Goal: Task Accomplishment & Management: Manage account settings

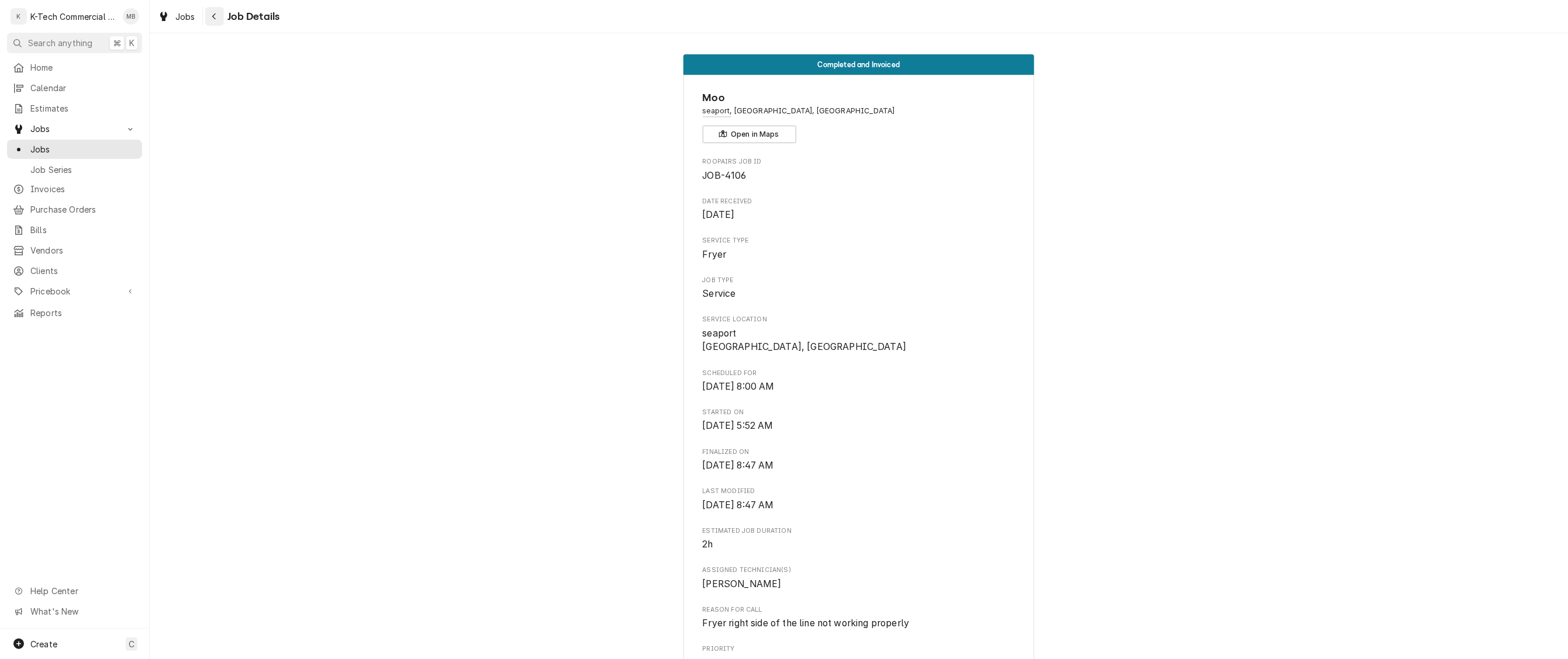
click at [216, 17] on icon "Navigate back" at bounding box center [214, 16] width 5 height 8
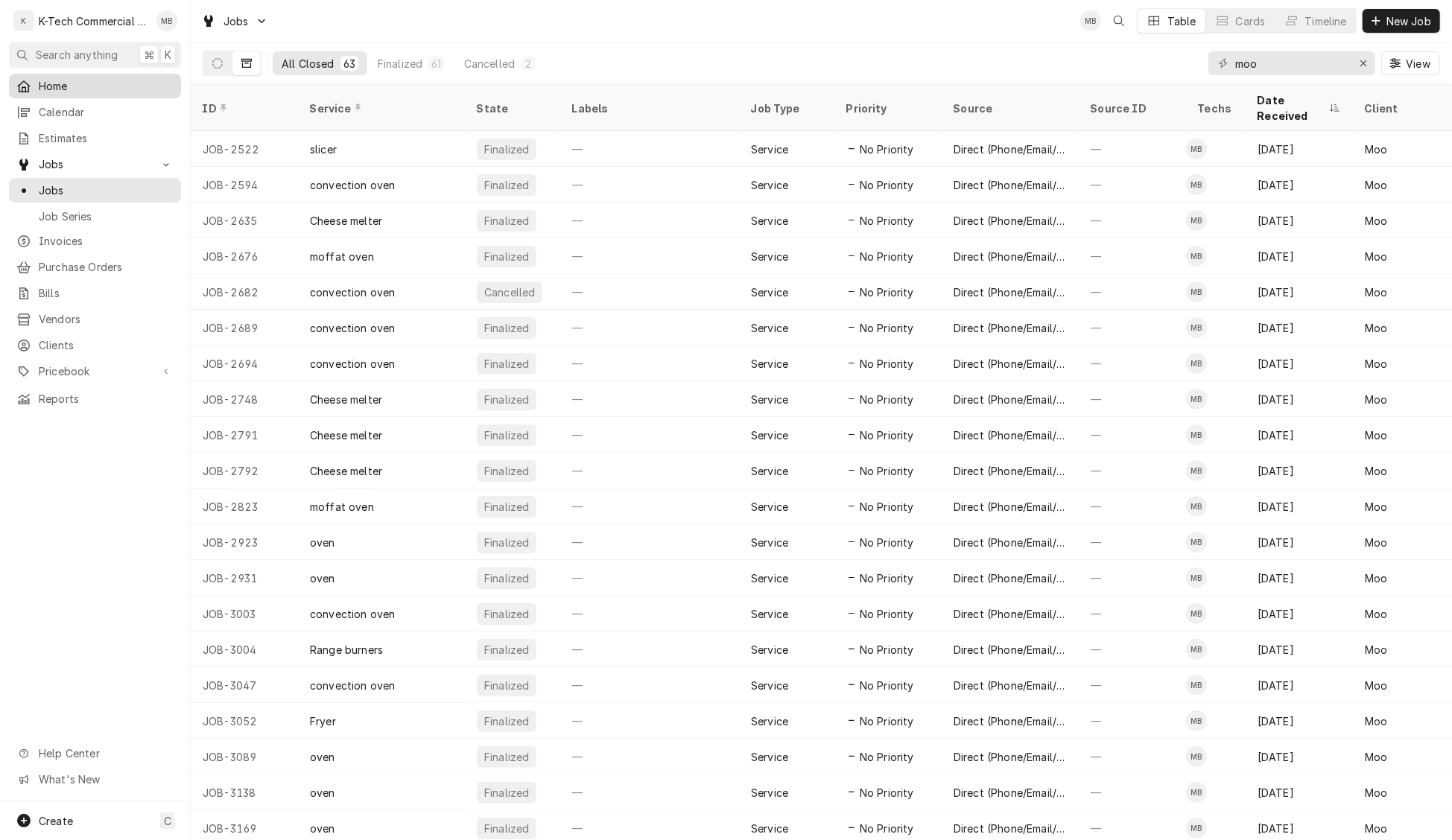
click at [60, 87] on span "Home" at bounding box center [106, 86] width 135 height 16
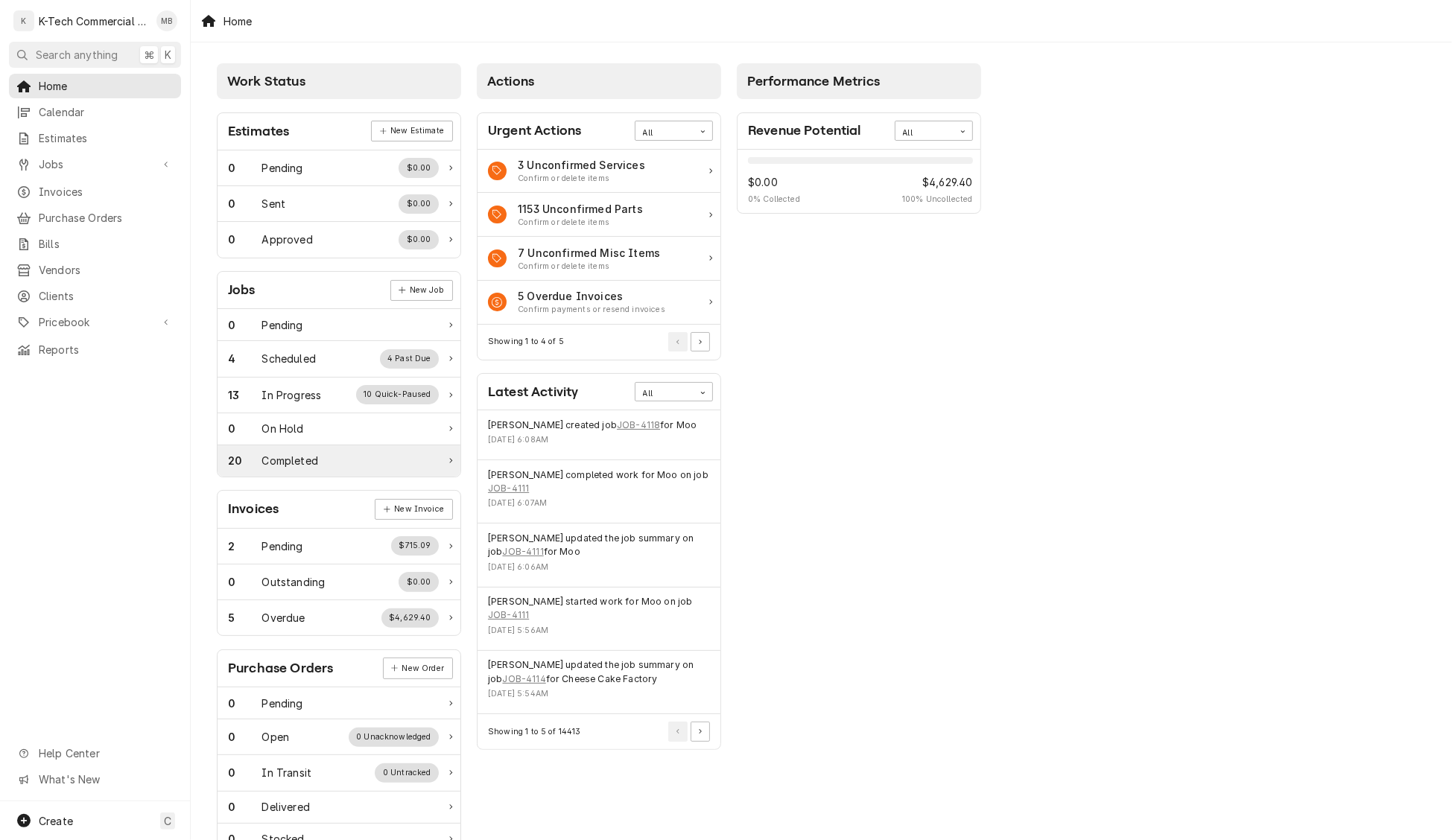
click at [371, 469] on div "20 Completed" at bounding box center [333, 461] width 211 height 16
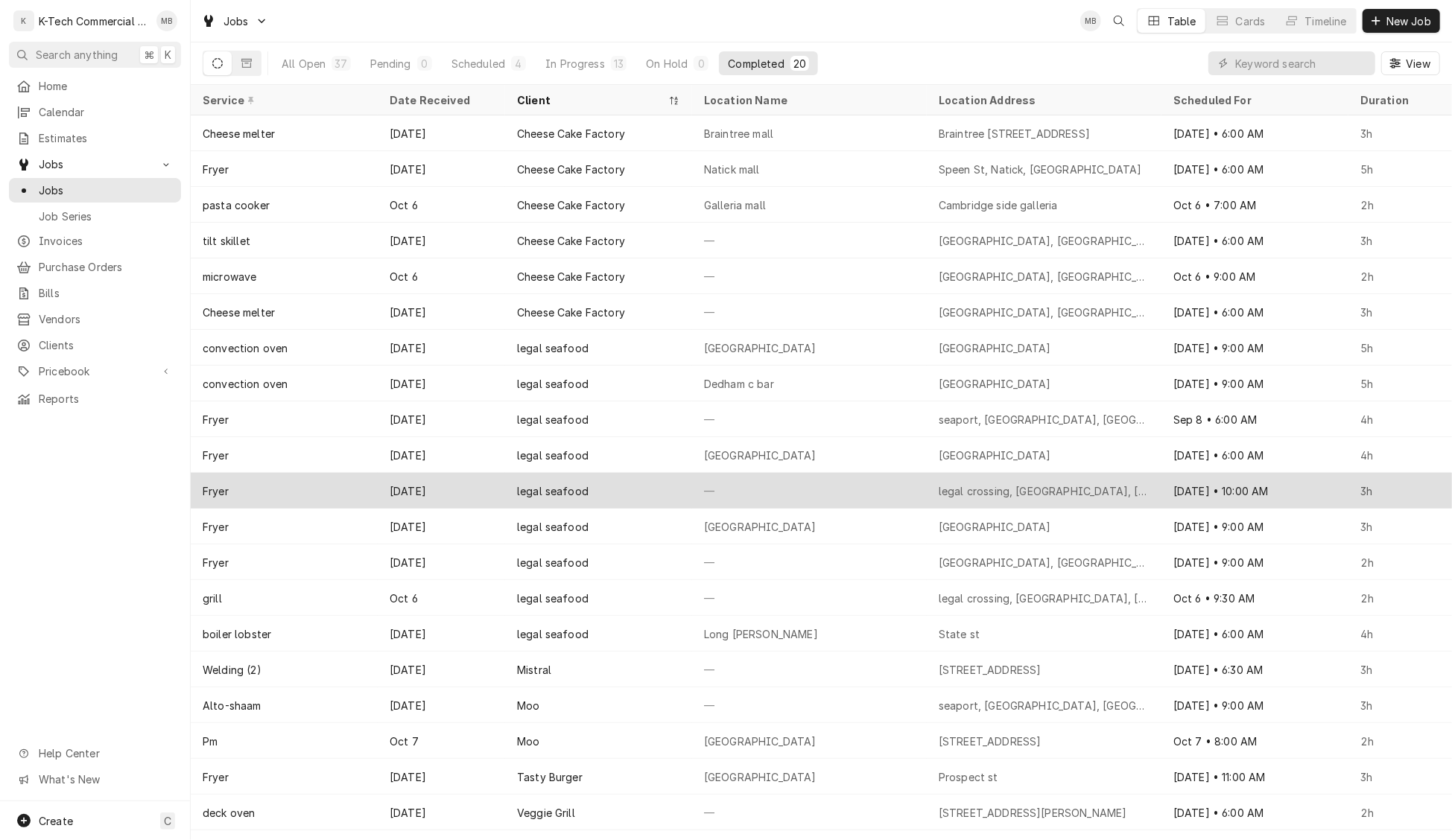
click at [860, 504] on div "—" at bounding box center [809, 491] width 235 height 36
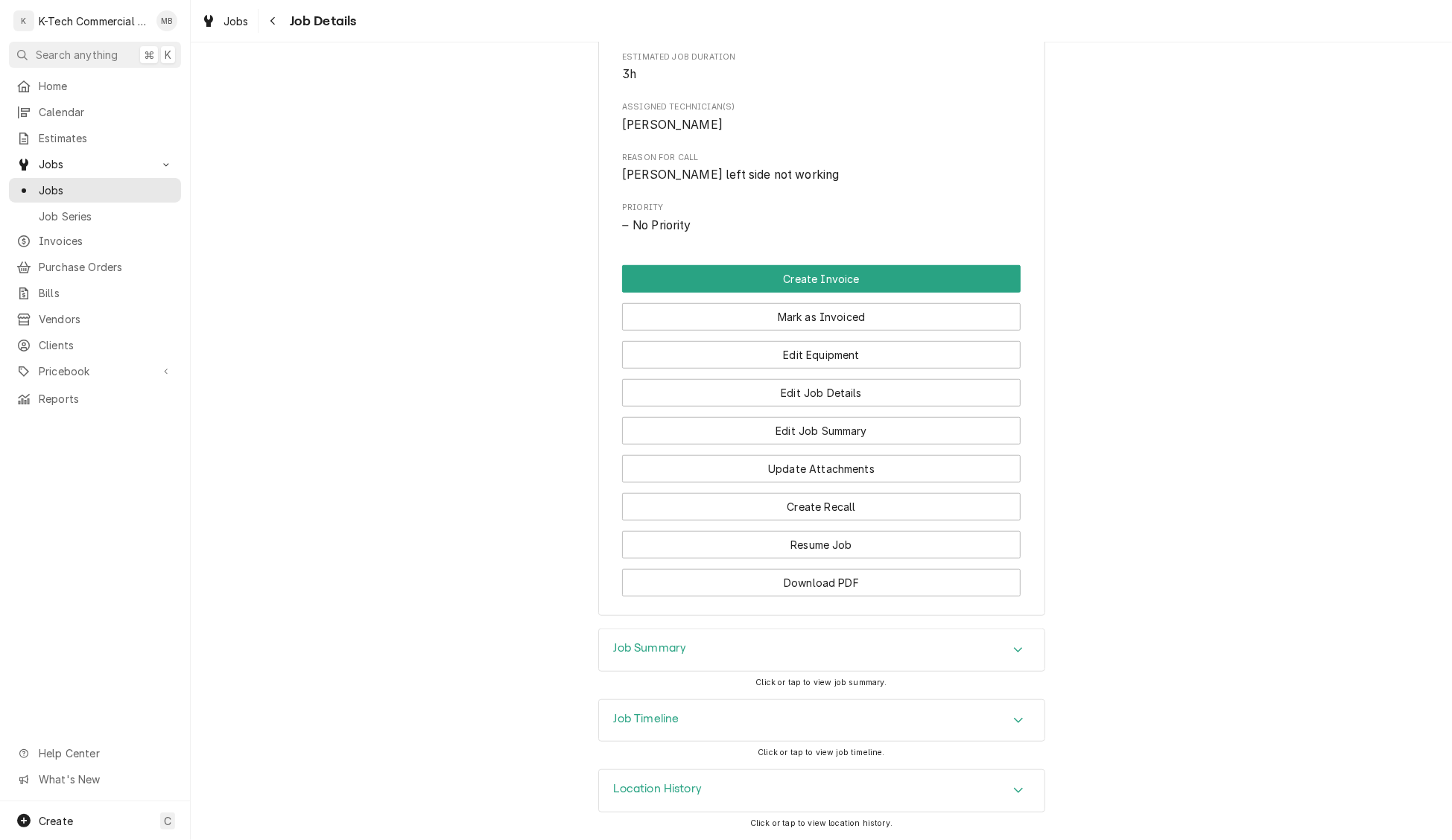
click at [849, 638] on div "Job Summary" at bounding box center [822, 651] width 446 height 42
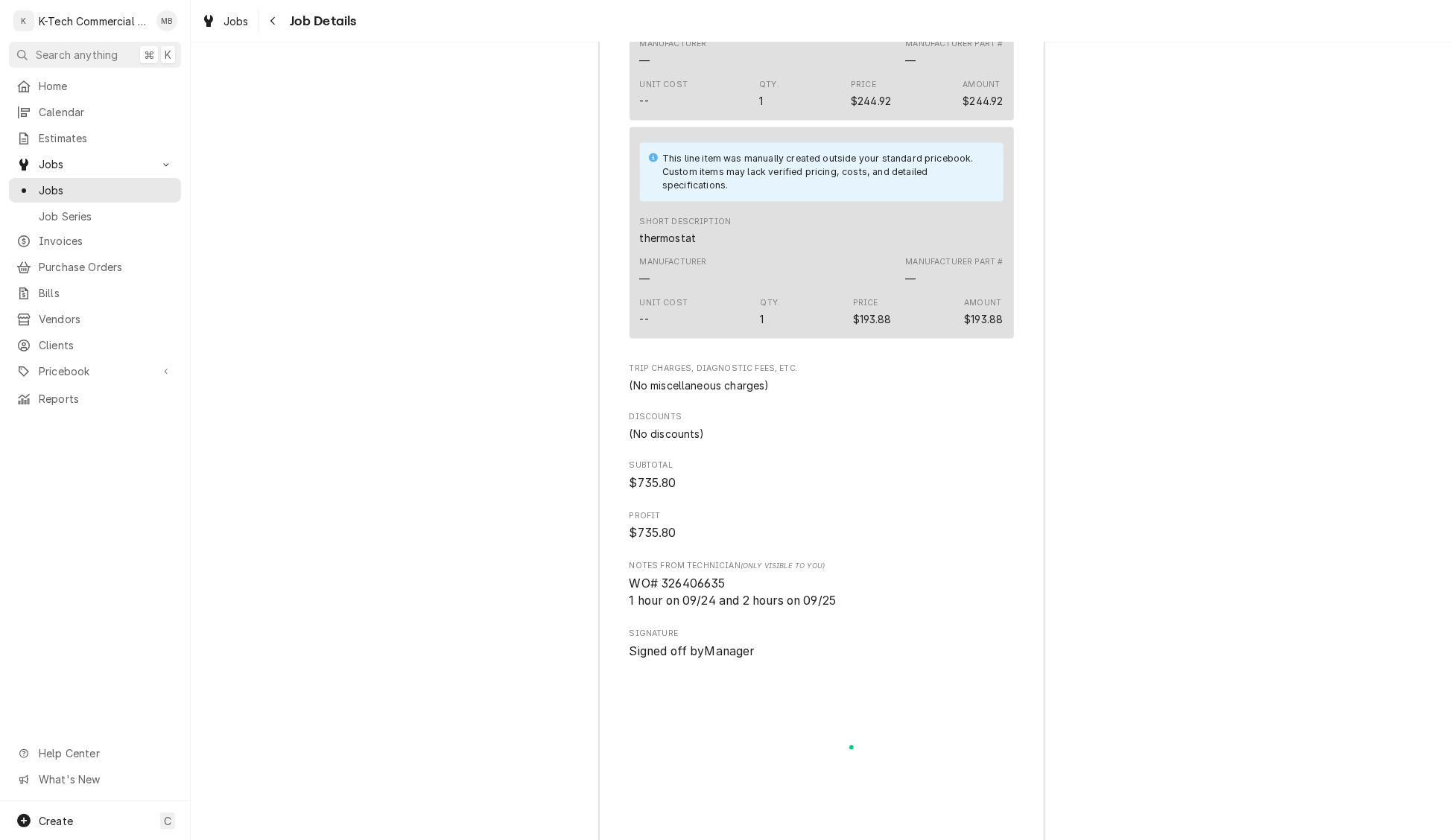
scroll to position [1912, 0]
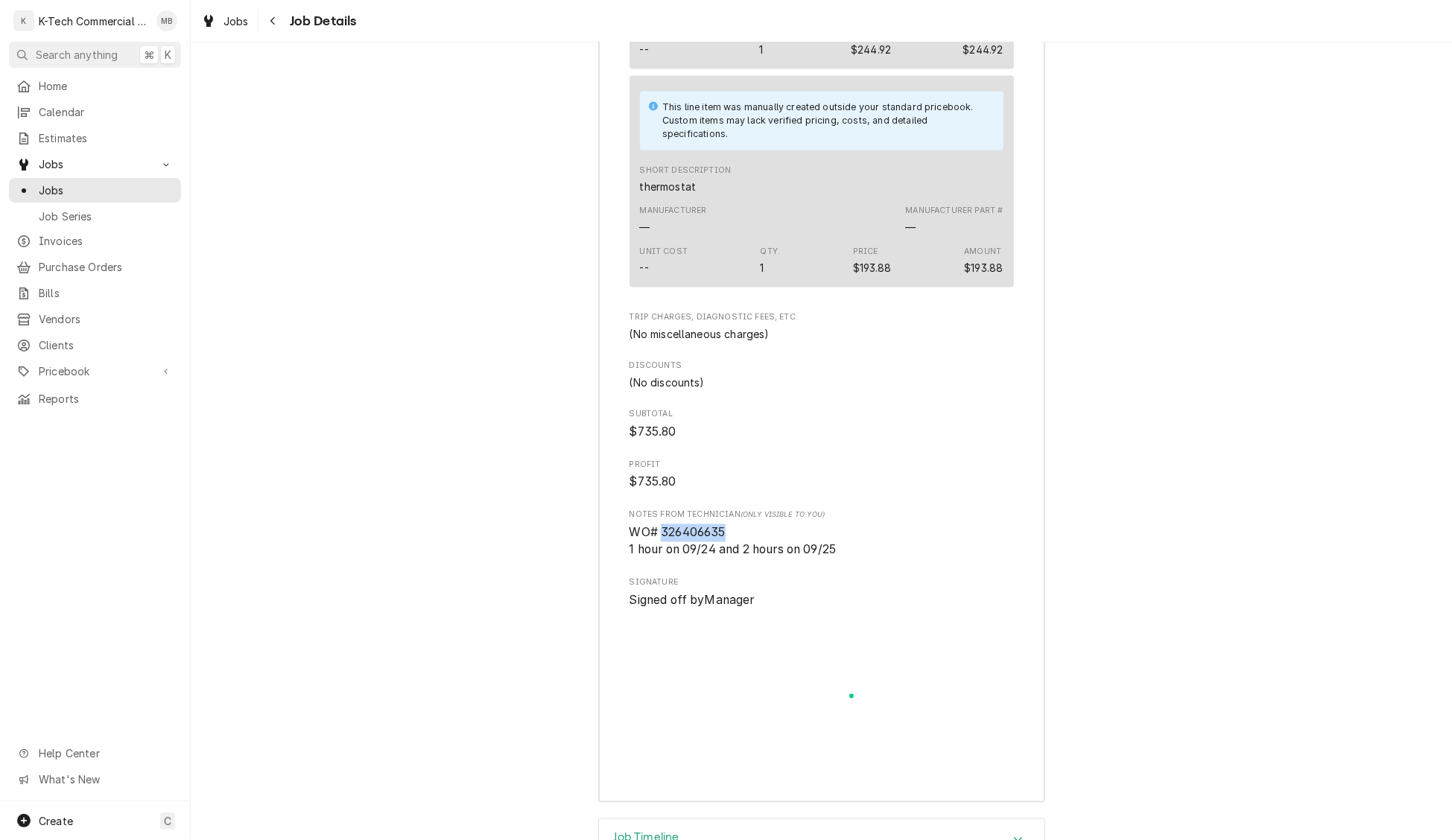
drag, startPoint x: 662, startPoint y: 551, endPoint x: 737, endPoint y: 551, distance: 74.5
click at [737, 551] on span "WO# 326406635 1 hour on 09/24 and 2 hours on 09/25" at bounding box center [822, 541] width 384 height 35
copy span "326406635"
click at [275, 19] on icon "Navigate back" at bounding box center [273, 21] width 7 height 10
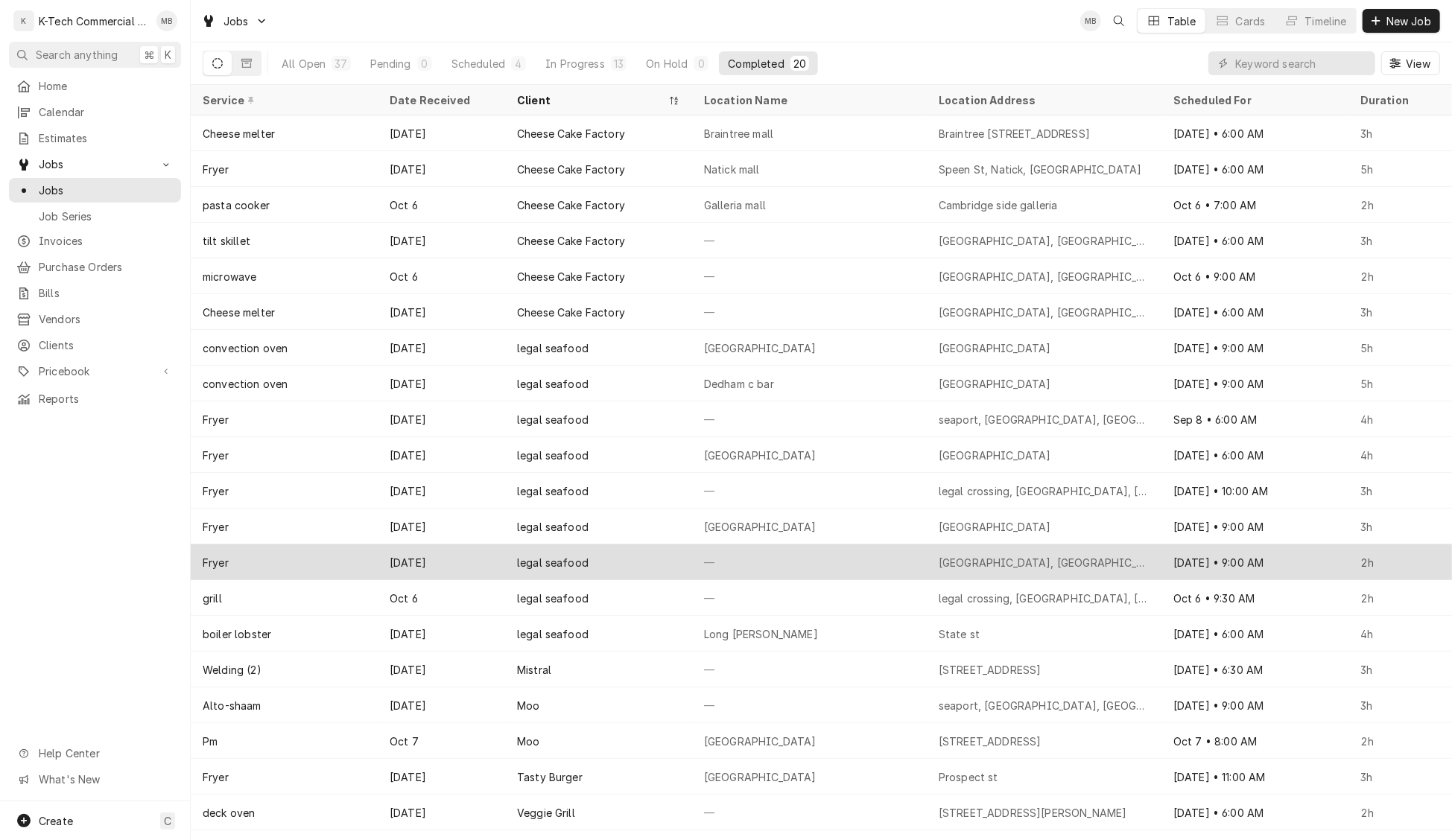
click at [890, 553] on div "—" at bounding box center [809, 563] width 235 height 36
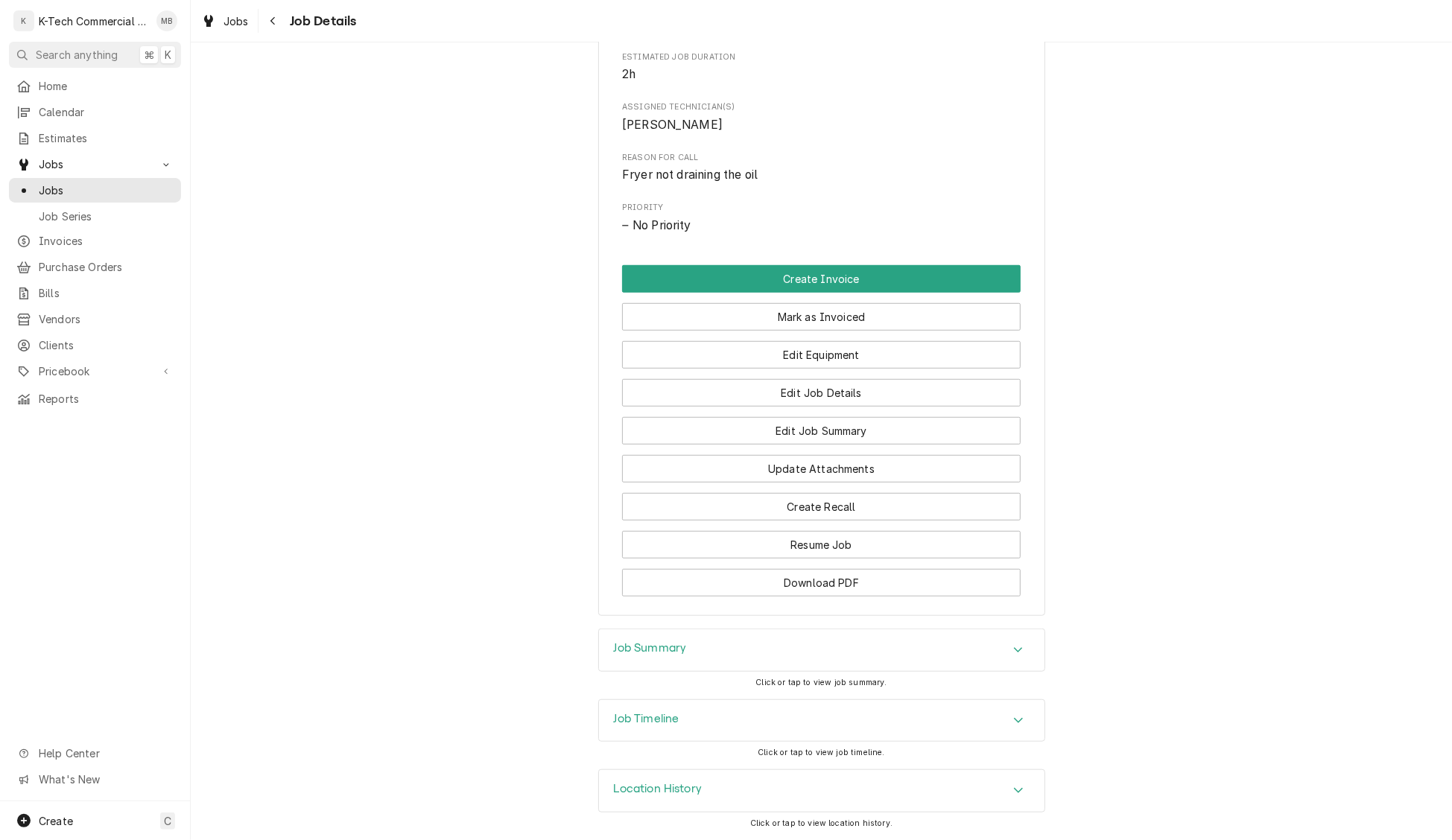
click at [782, 650] on div "Job Summary" at bounding box center [822, 651] width 446 height 42
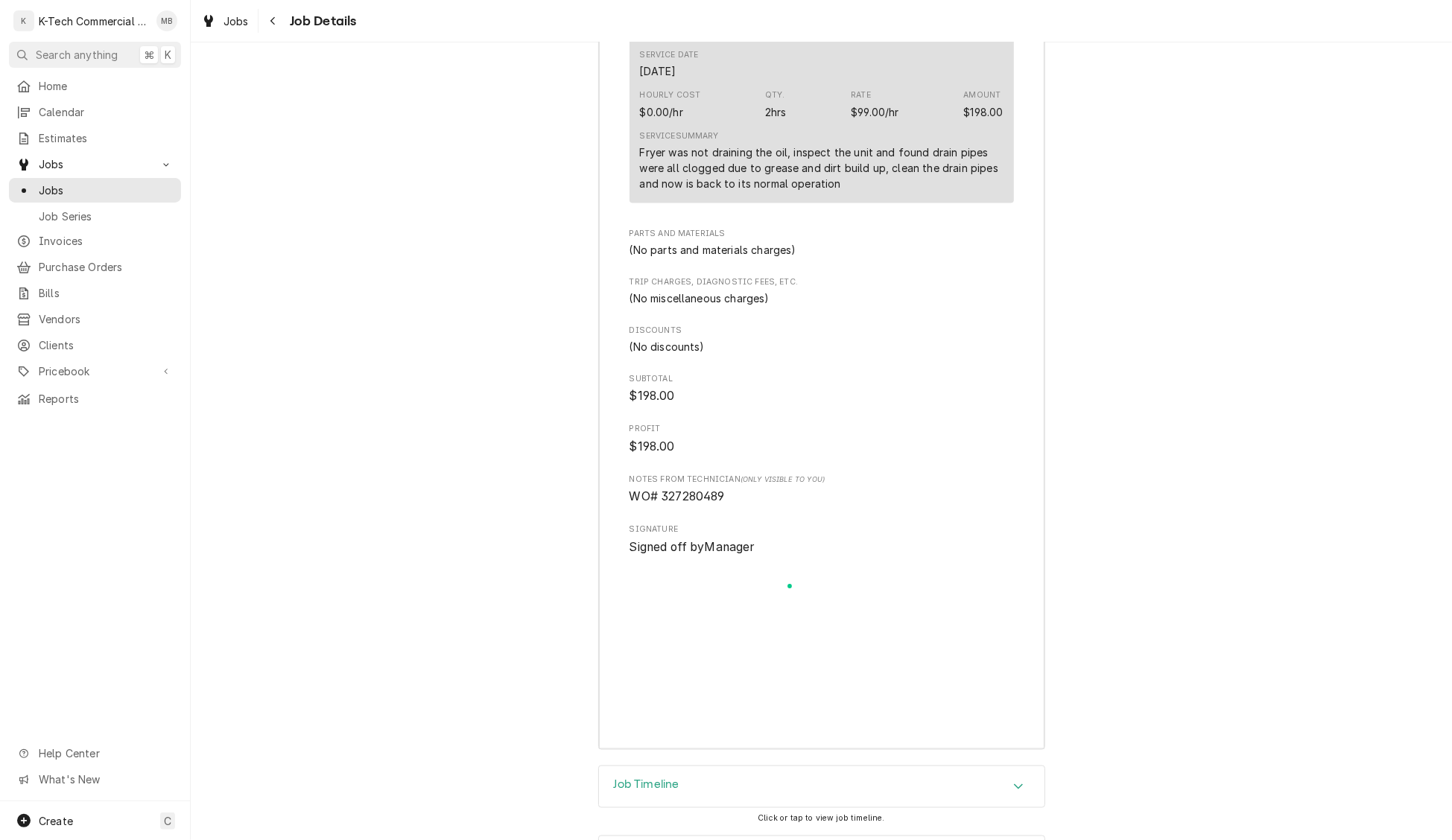
scroll to position [1535, 0]
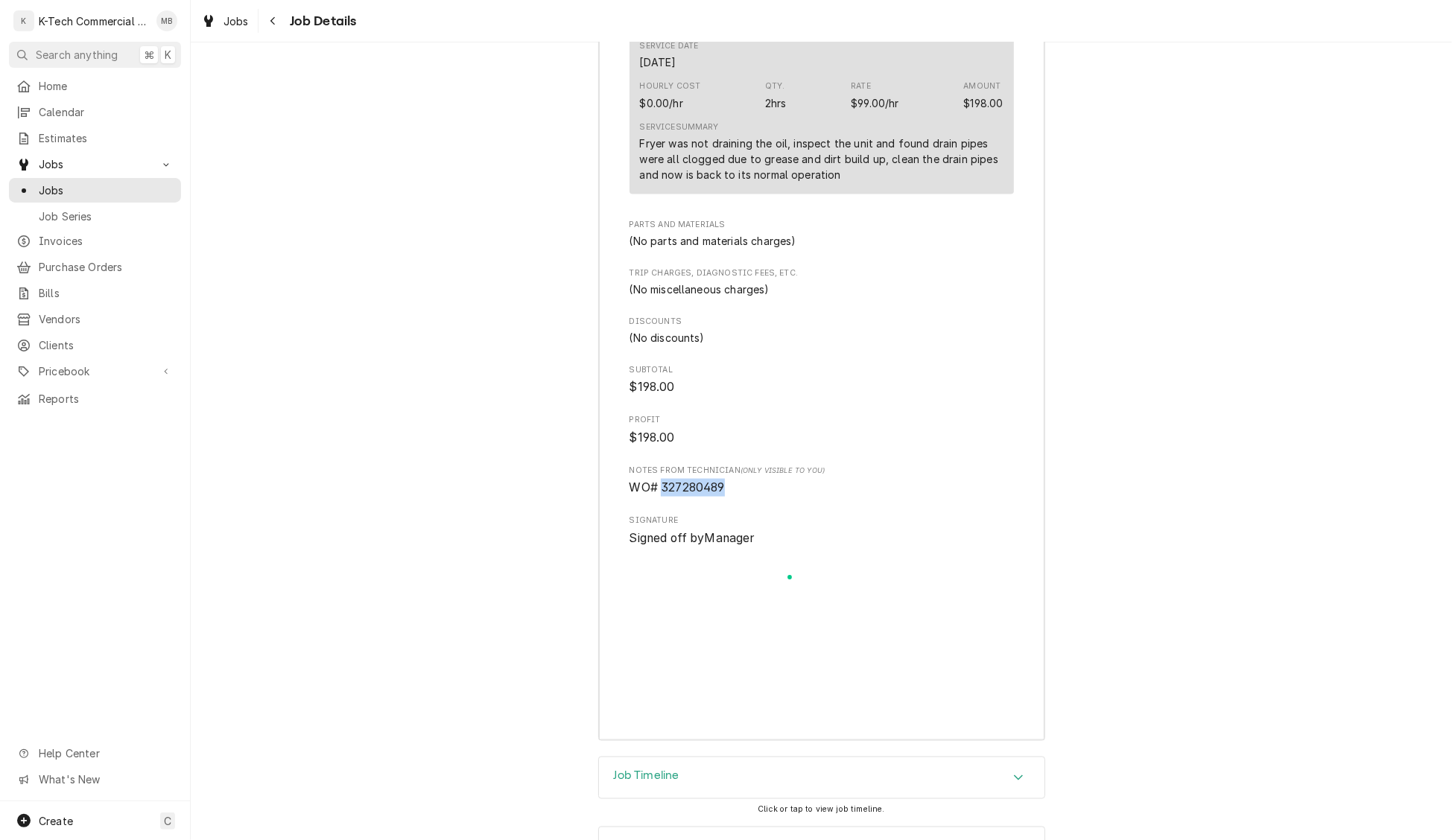
drag, startPoint x: 663, startPoint y: 505, endPoint x: 739, endPoint y: 504, distance: 76.0
click at [739, 497] on span "WO# 327280489" at bounding box center [822, 488] width 384 height 18
copy span "327280489"
click at [271, 22] on icon "Navigate back" at bounding box center [272, 21] width 4 height 8
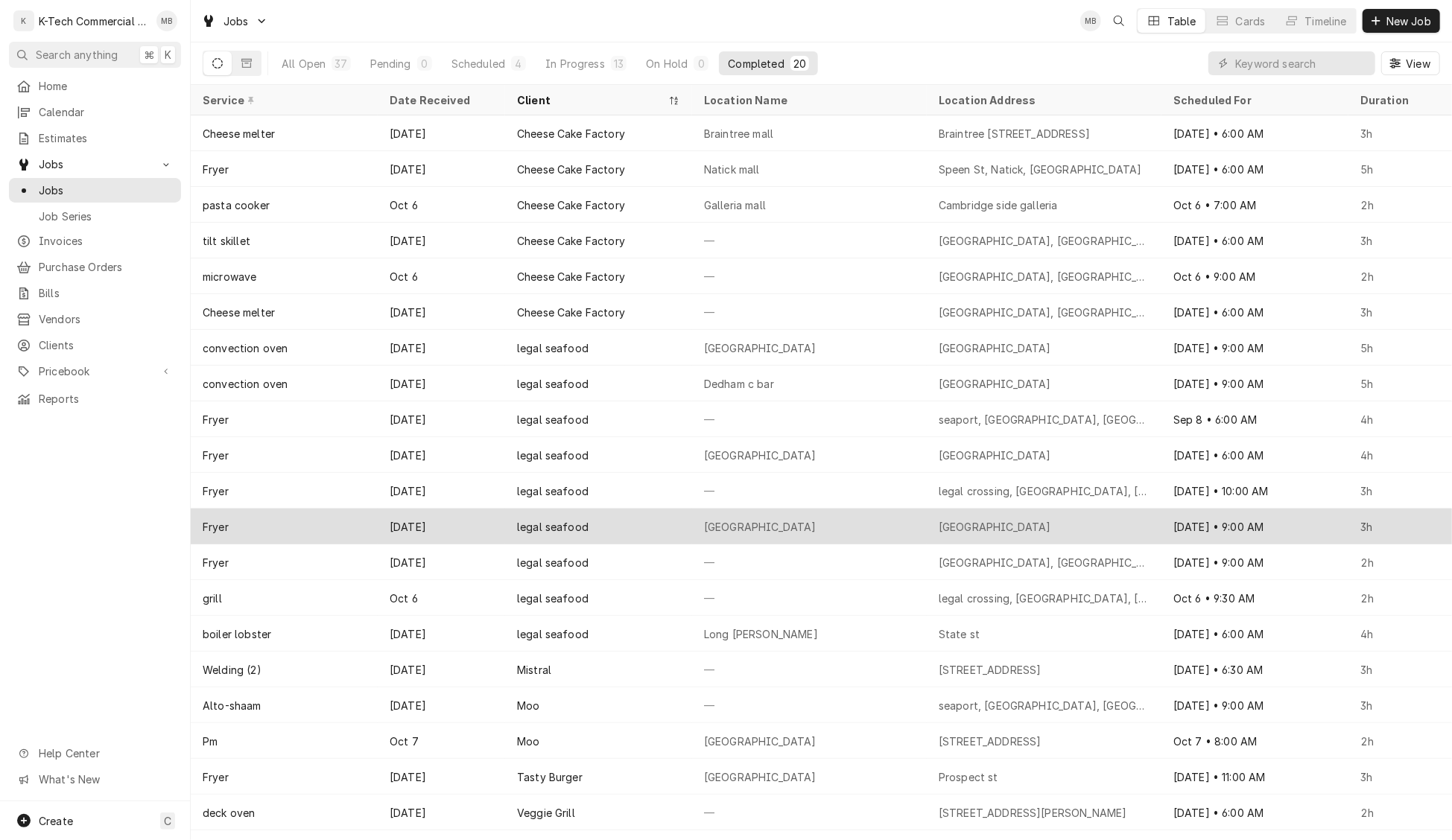
click at [663, 527] on div "legal seafood" at bounding box center [598, 527] width 187 height 36
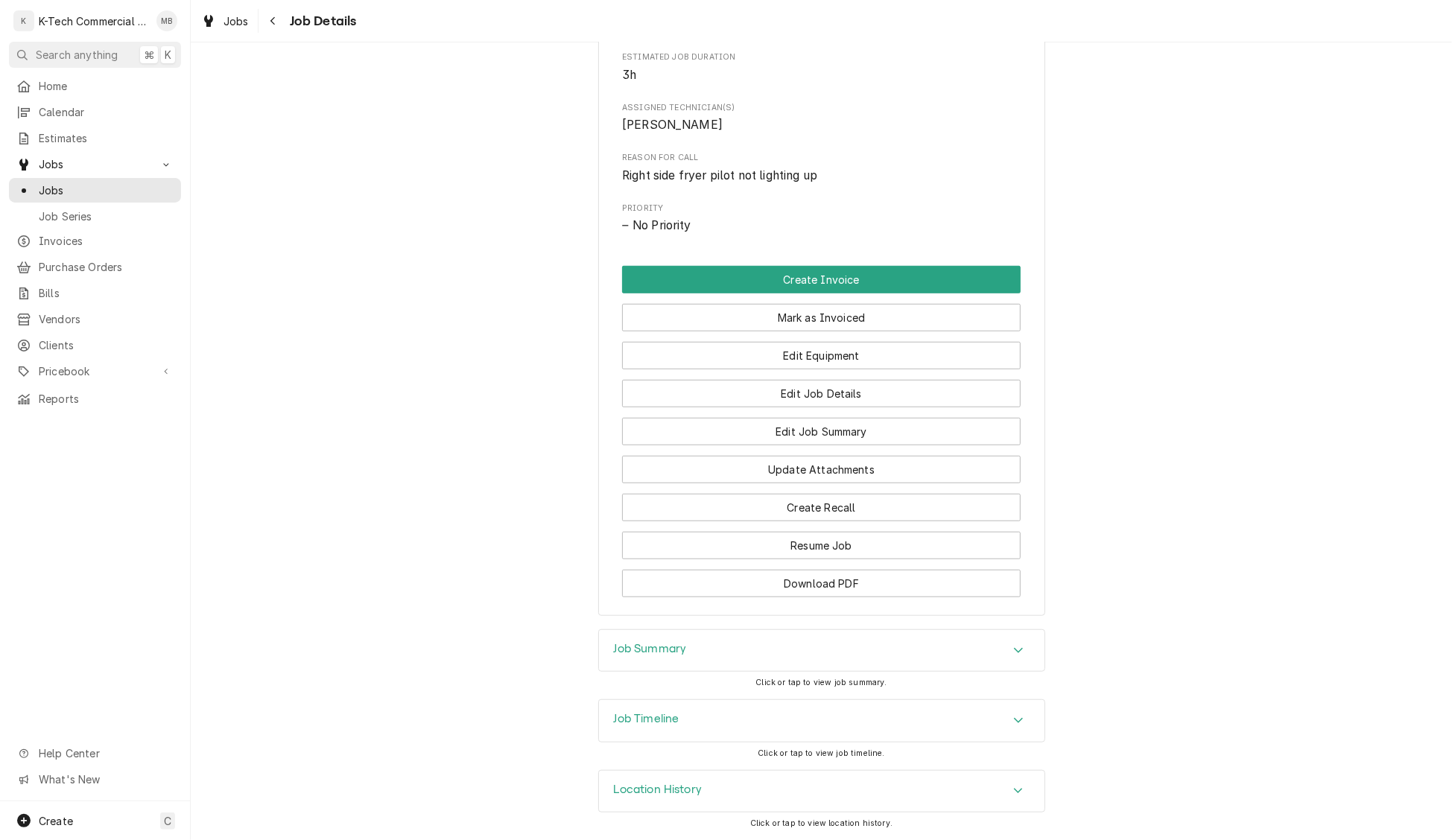
click at [821, 635] on div "Job Summary" at bounding box center [822, 651] width 446 height 42
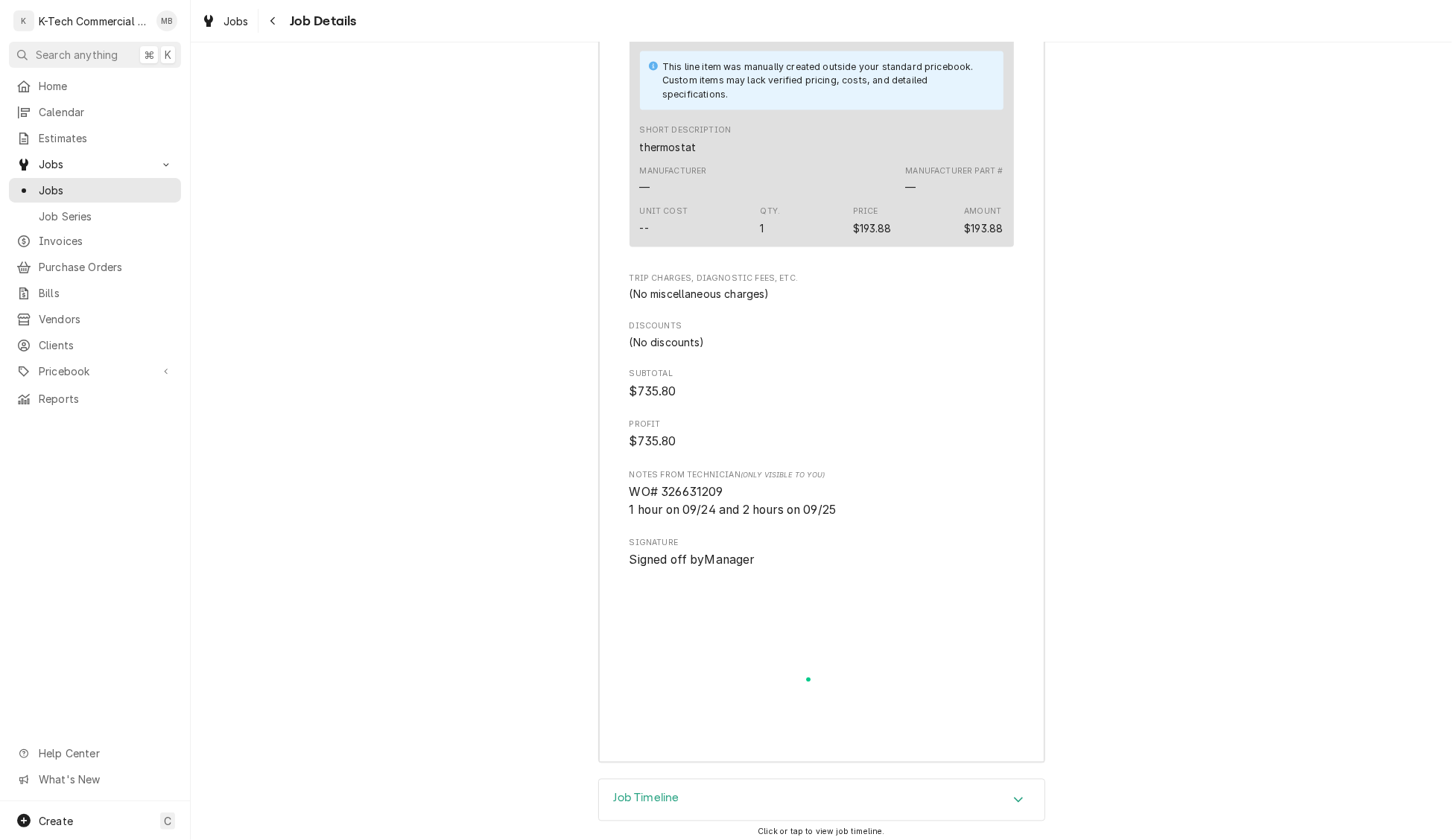
scroll to position [1971, 0]
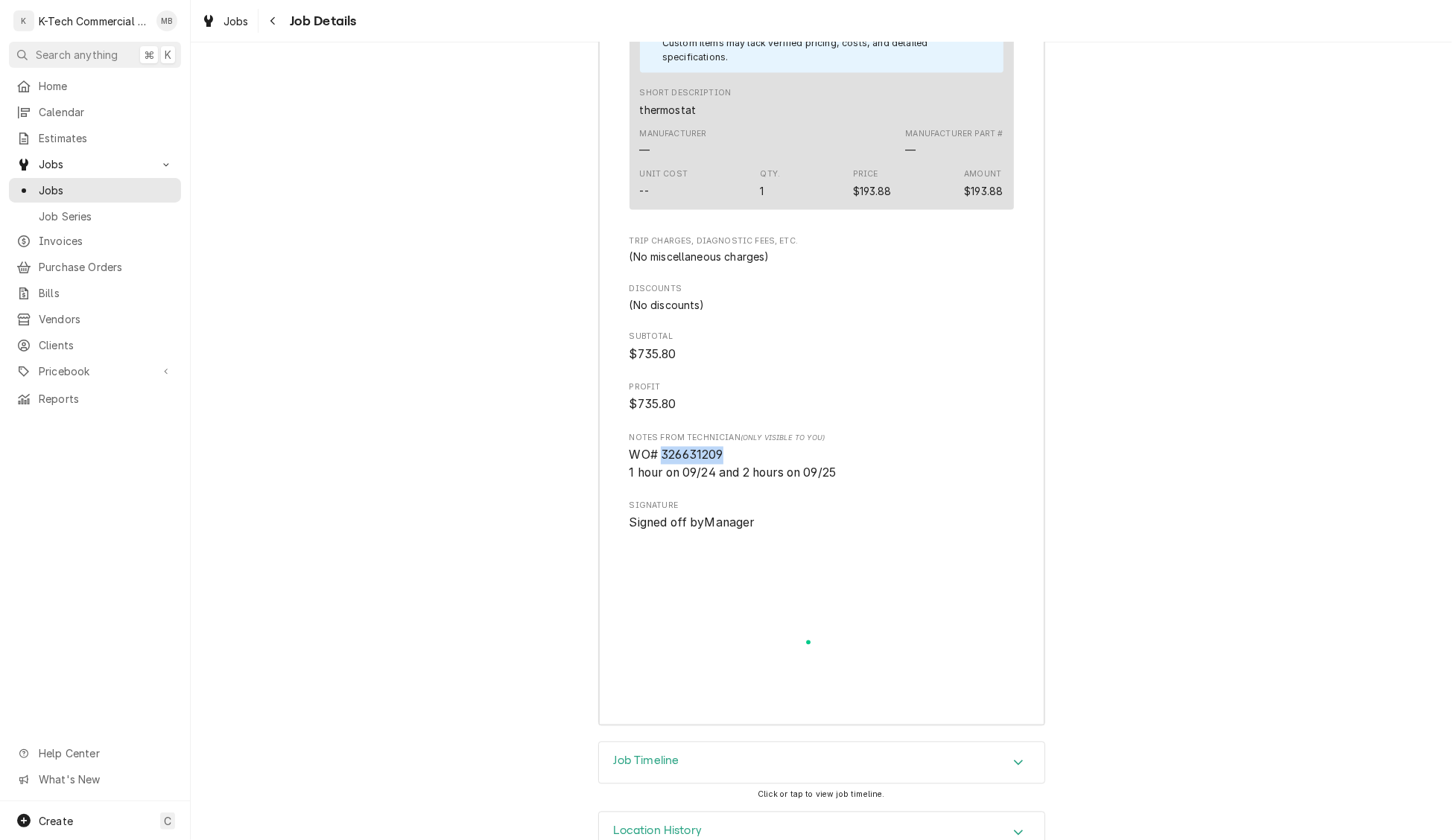
drag, startPoint x: 662, startPoint y: 507, endPoint x: 737, endPoint y: 507, distance: 75.2
click at [737, 482] on span "WO# 326631209 1 hour on 09/24 and 2 hours on 09/25" at bounding box center [822, 464] width 384 height 35
click at [275, 24] on icon "Navigate back" at bounding box center [273, 21] width 7 height 10
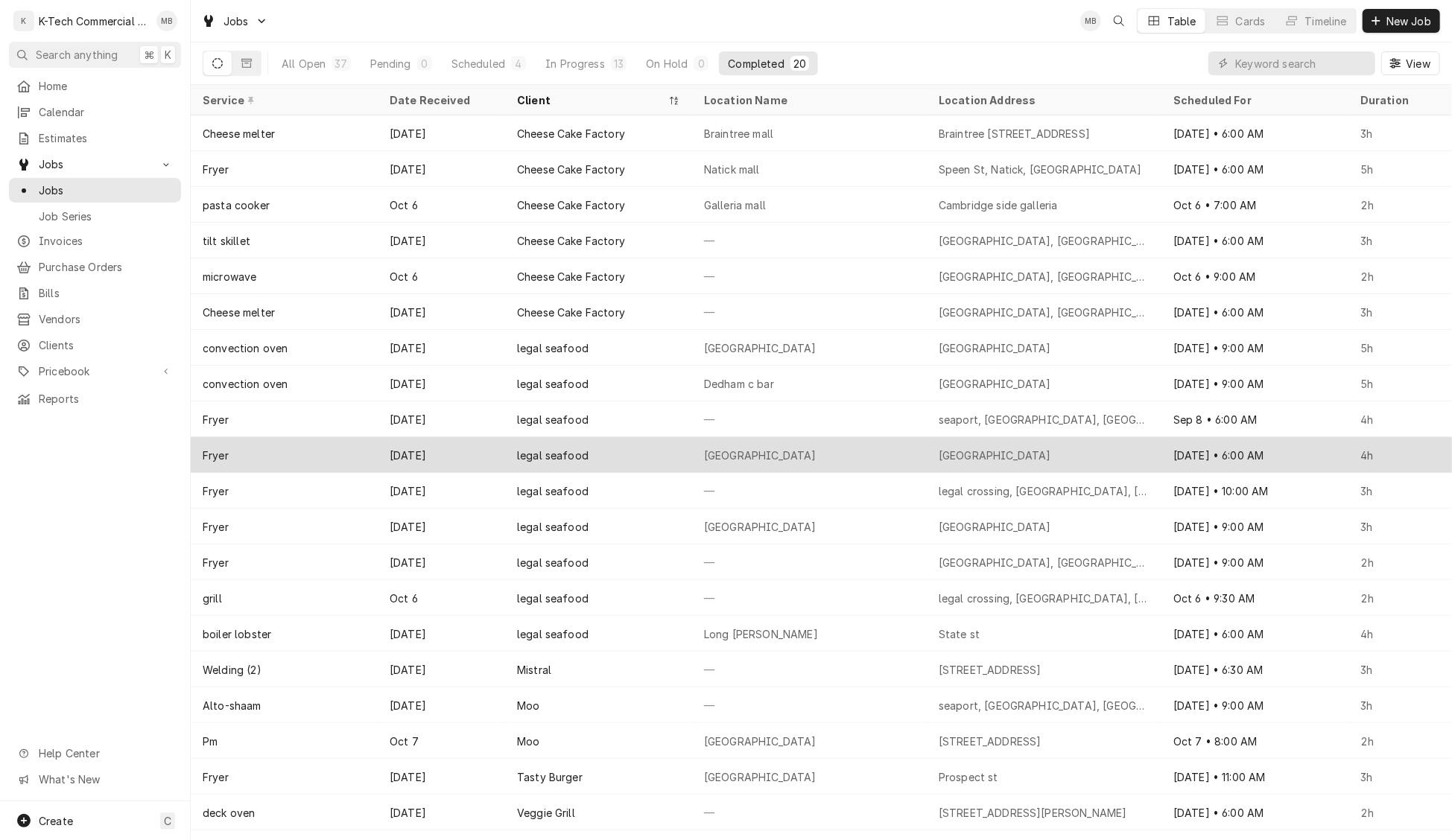
click at [712, 454] on div "Park plaza" at bounding box center [760, 456] width 112 height 16
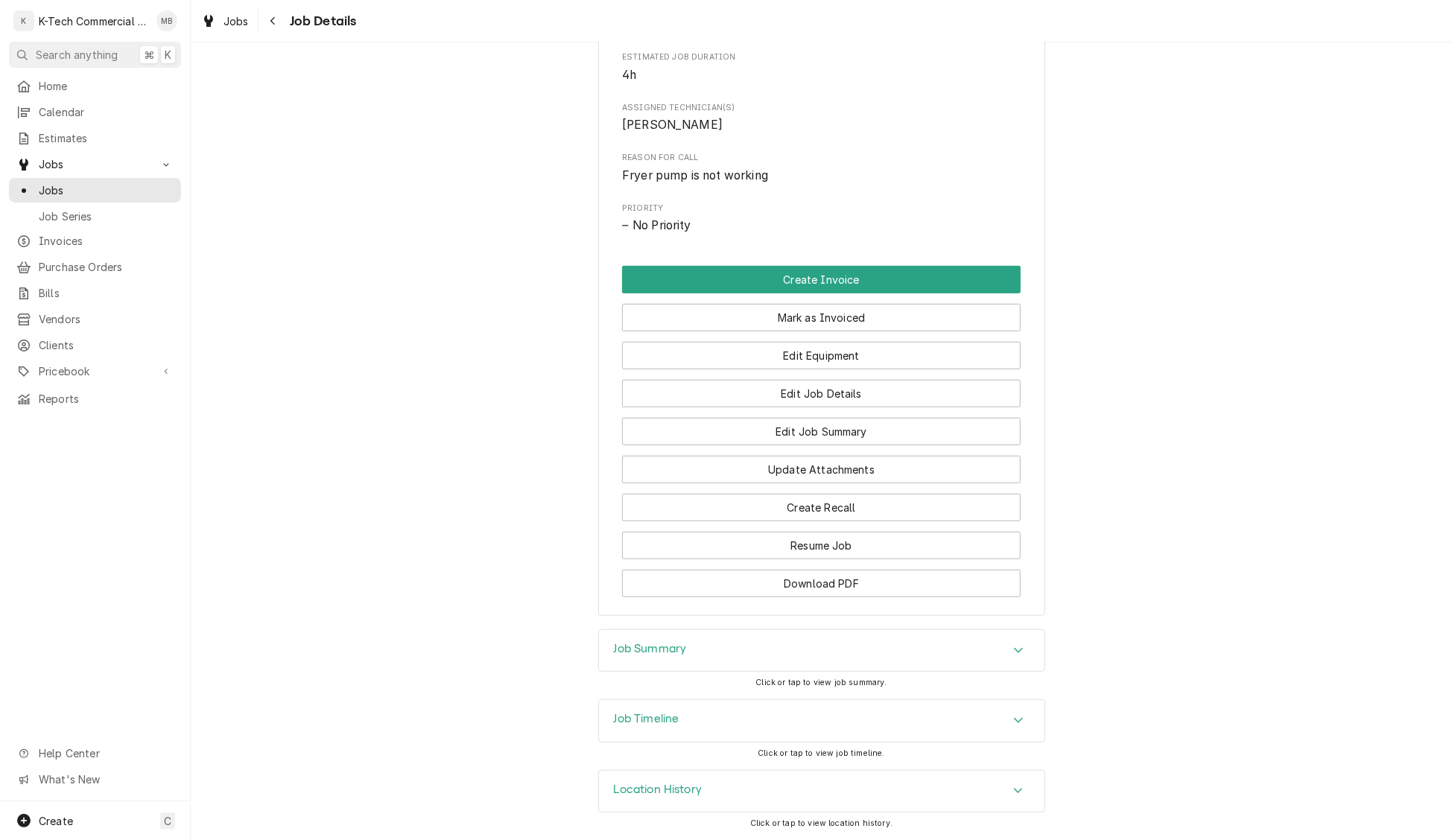
click at [764, 648] on div "Job Summary" at bounding box center [822, 651] width 446 height 42
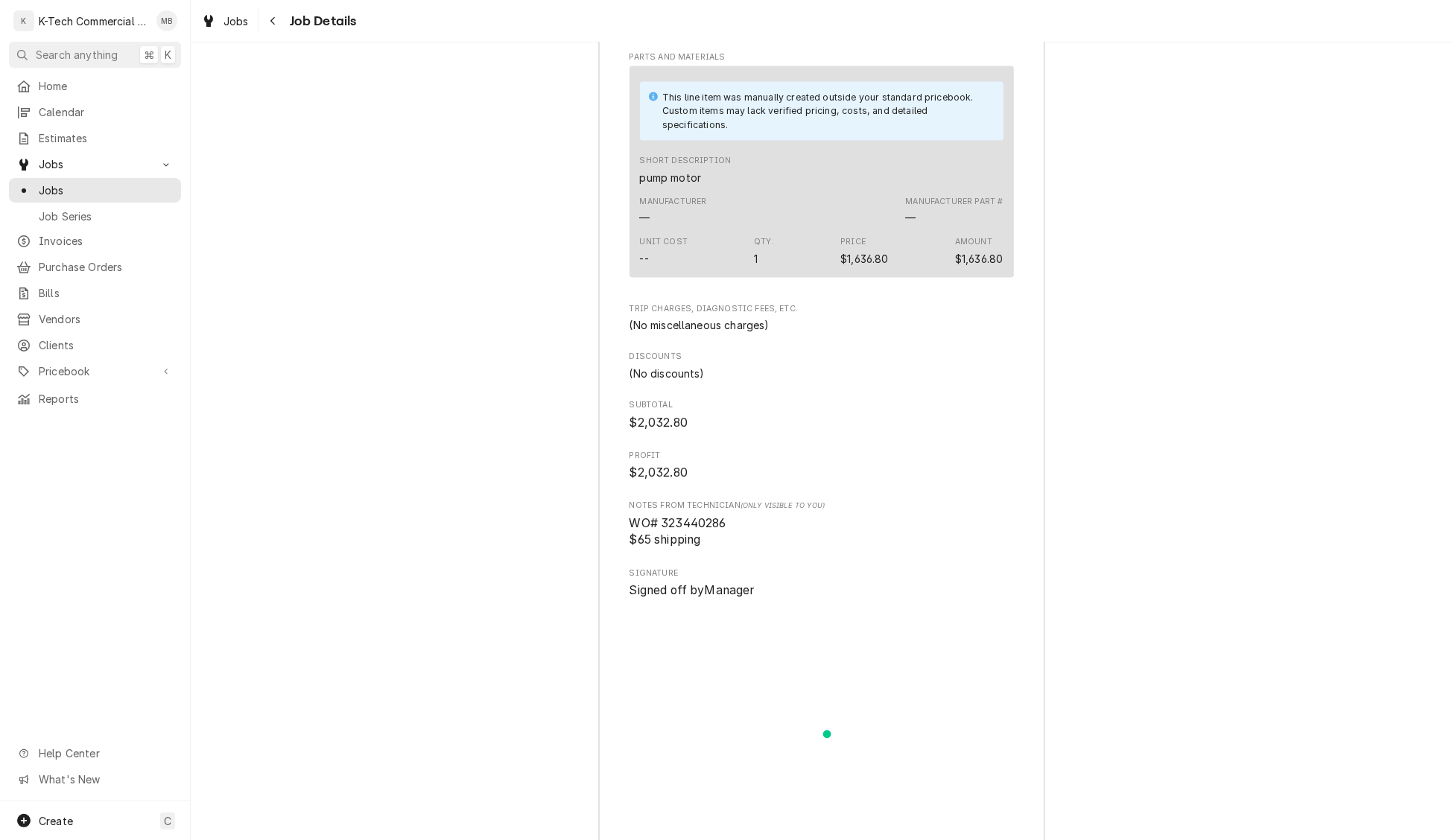
scroll to position [1691, 0]
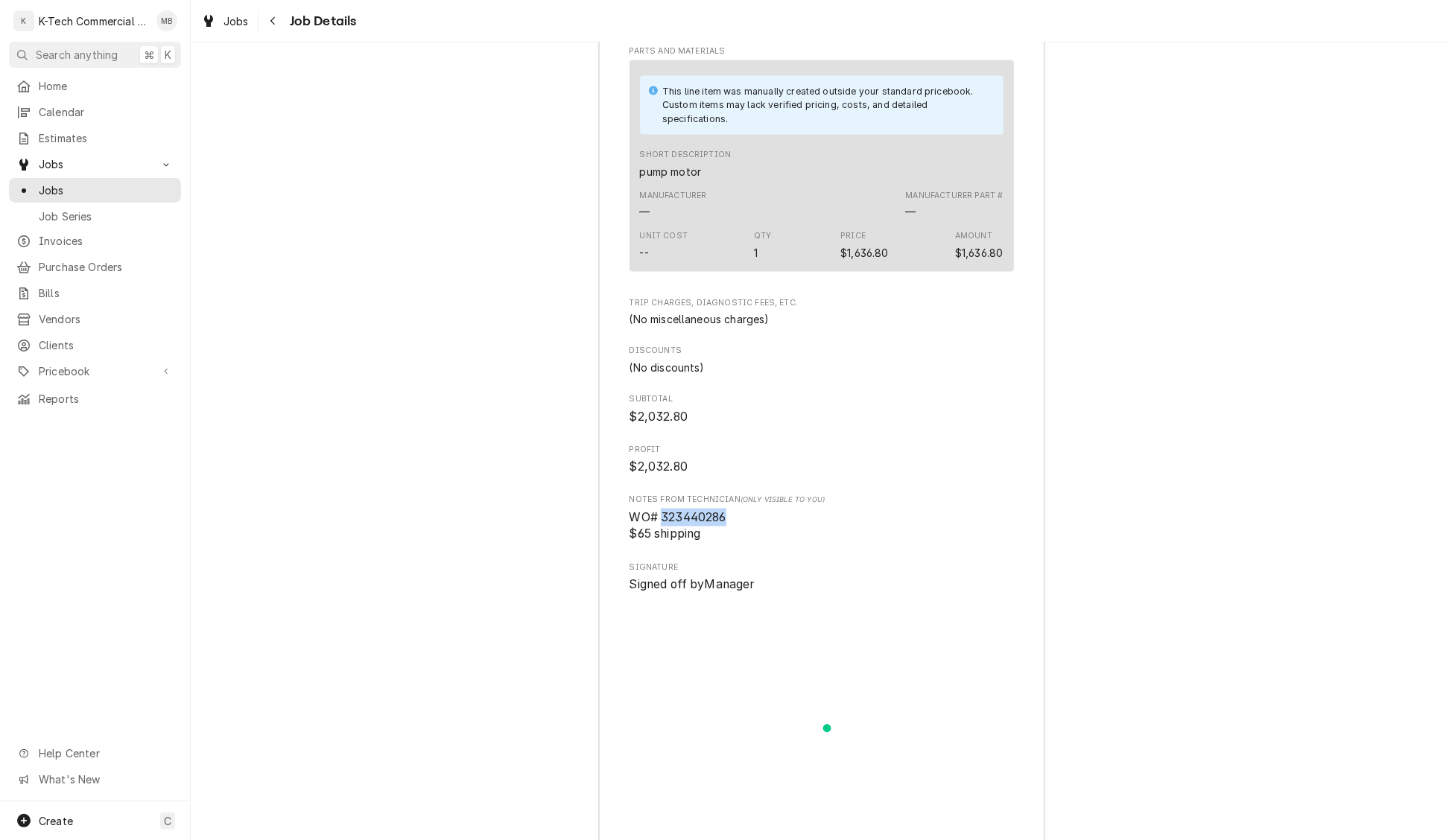
drag, startPoint x: 662, startPoint y: 573, endPoint x: 737, endPoint y: 569, distance: 74.6
click at [737, 544] on span "WO# 323440286 $65 shipping" at bounding box center [822, 526] width 384 height 35
copy span "323440286"
click at [278, 10] on button "Navigate back" at bounding box center [273, 21] width 24 height 24
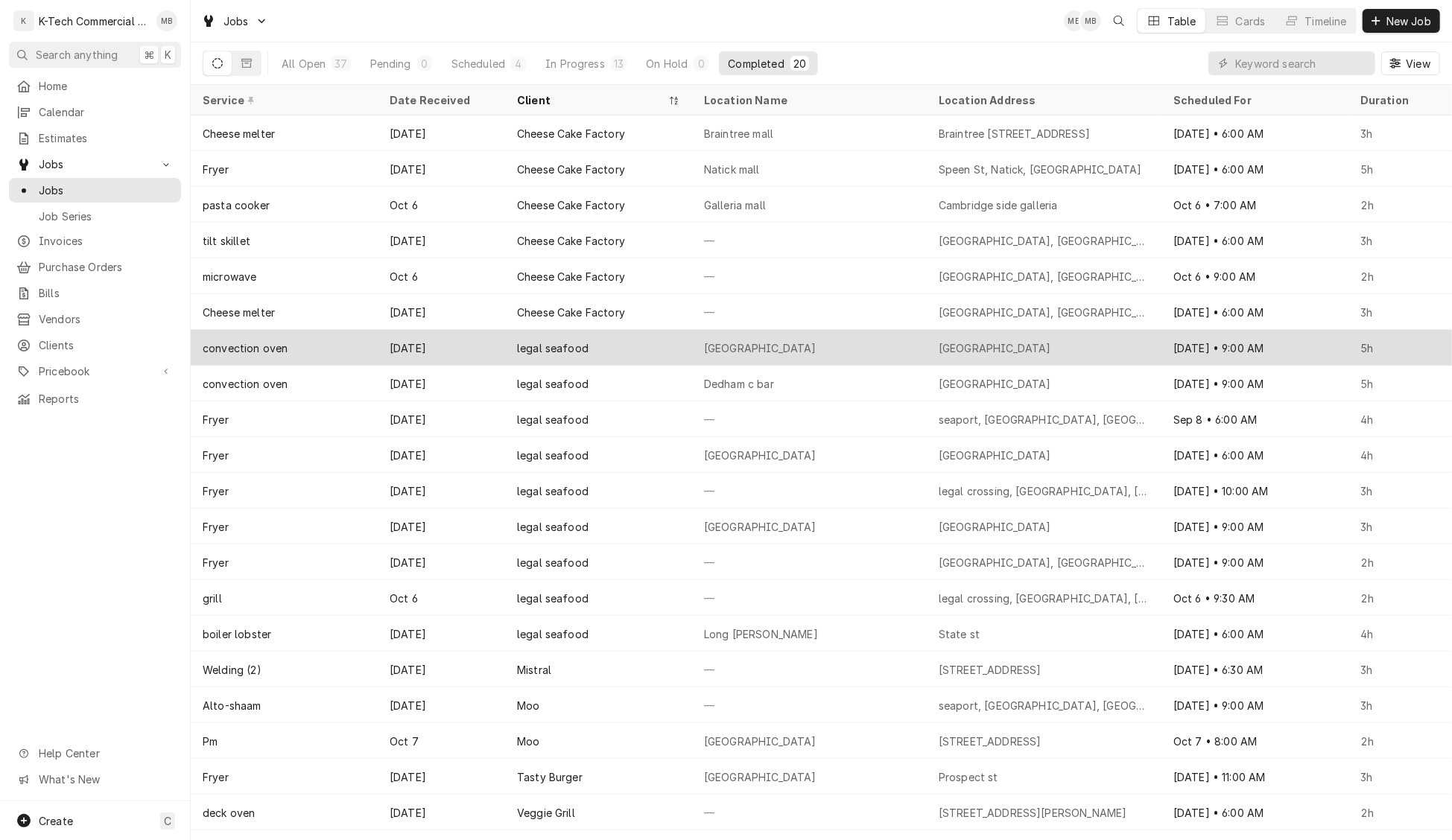
click at [589, 337] on div "legal seafood" at bounding box center [598, 348] width 187 height 36
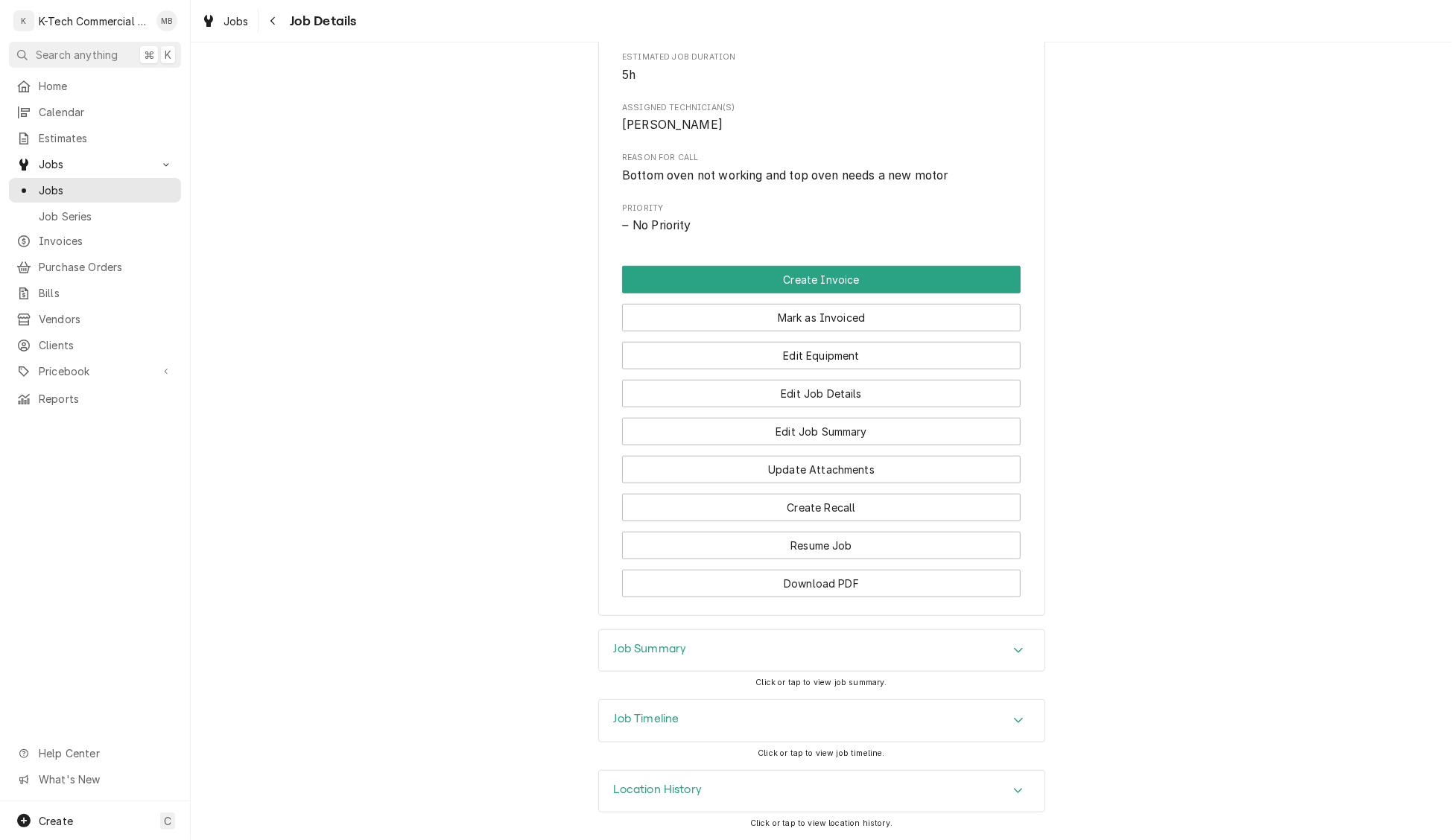
click at [718, 639] on div "Job Summary" at bounding box center [822, 651] width 446 height 42
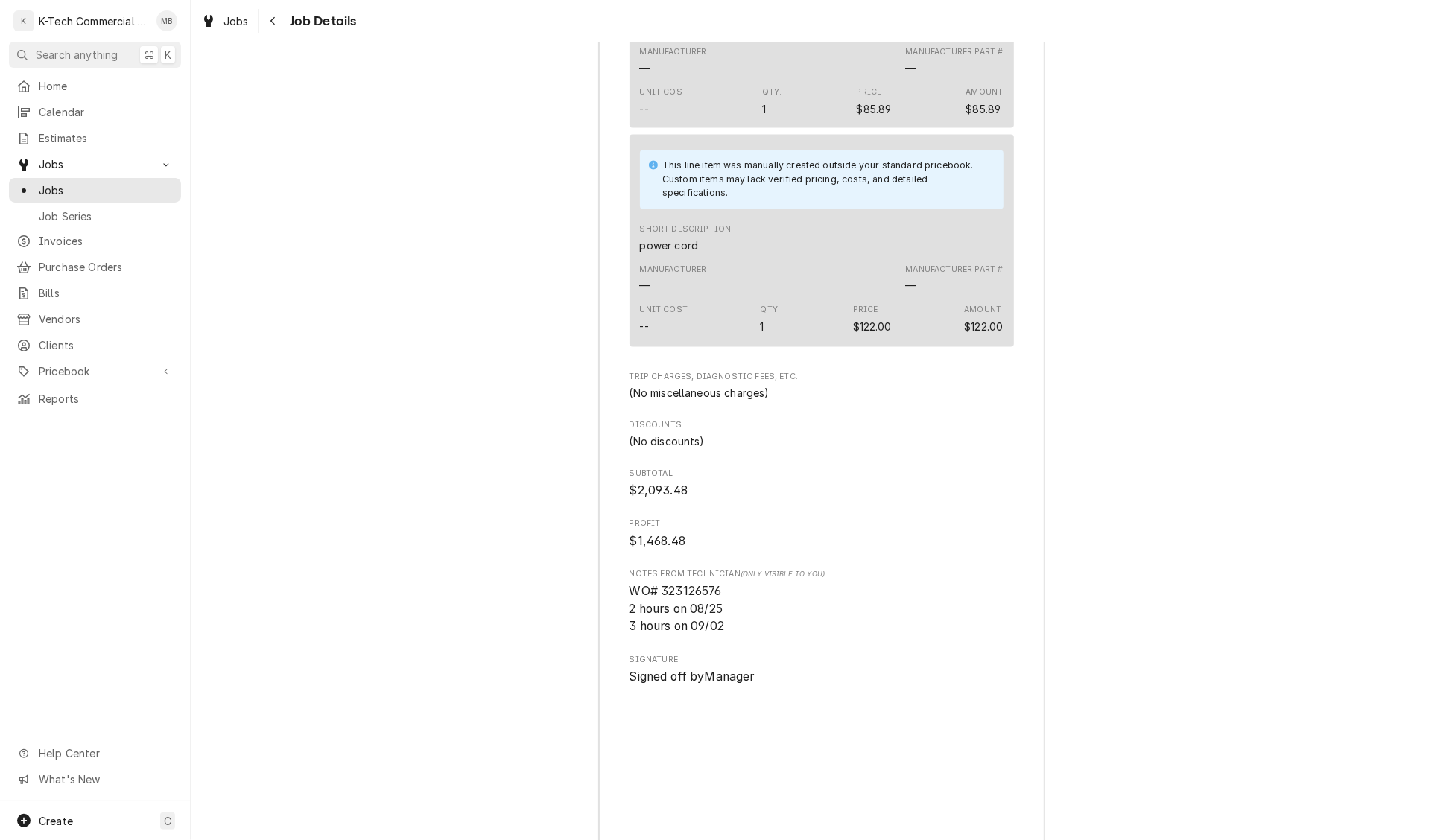
scroll to position [2096, 0]
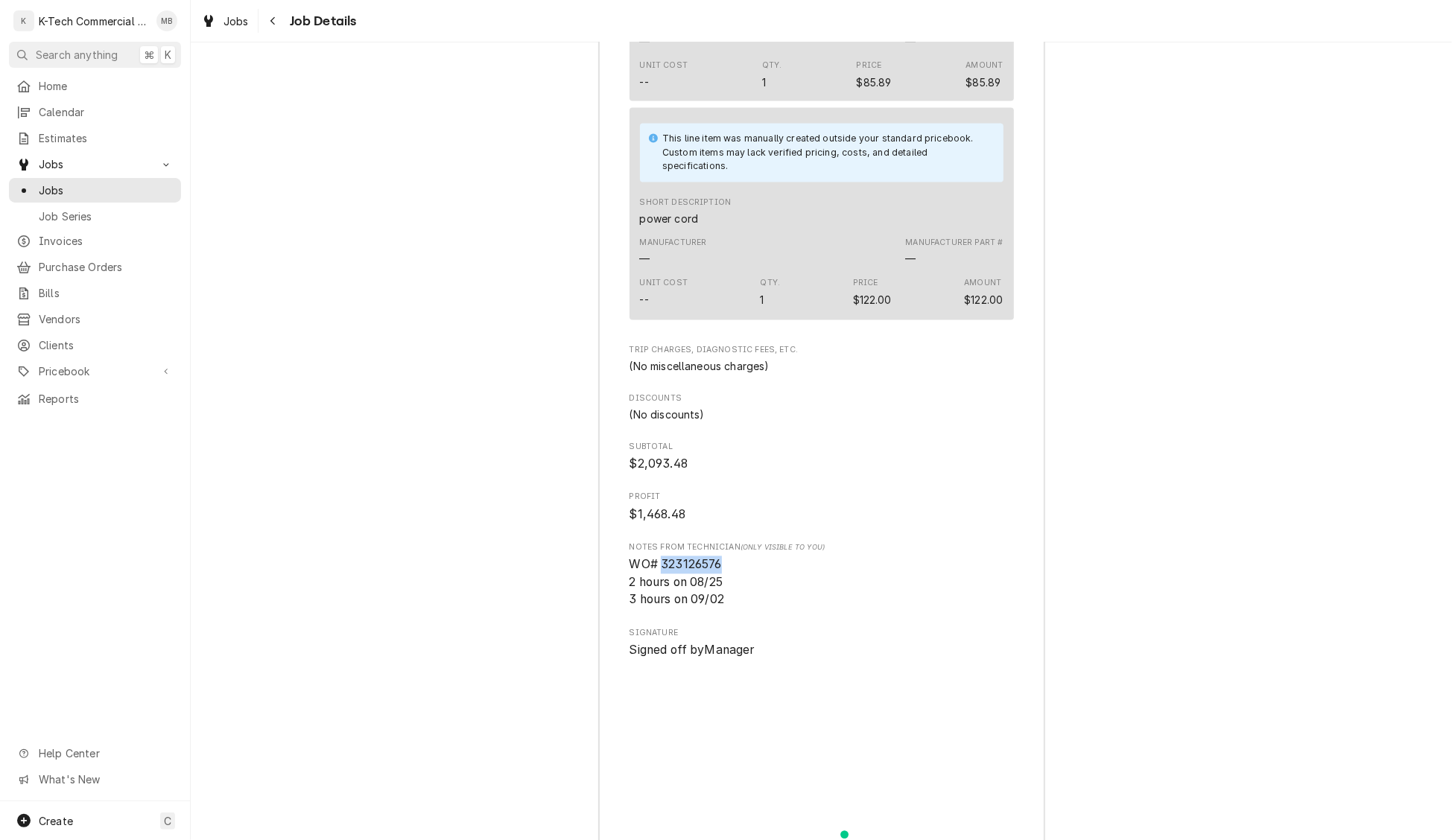
drag, startPoint x: 662, startPoint y: 615, endPoint x: 751, endPoint y: 609, distance: 88.9
click at [743, 609] on span "WO# 323126576 2 hours on 08/25 3 hours on 09/02" at bounding box center [822, 583] width 384 height 53
copy span "323126576"
click at [270, 25] on icon "Navigate back" at bounding box center [273, 21] width 7 height 10
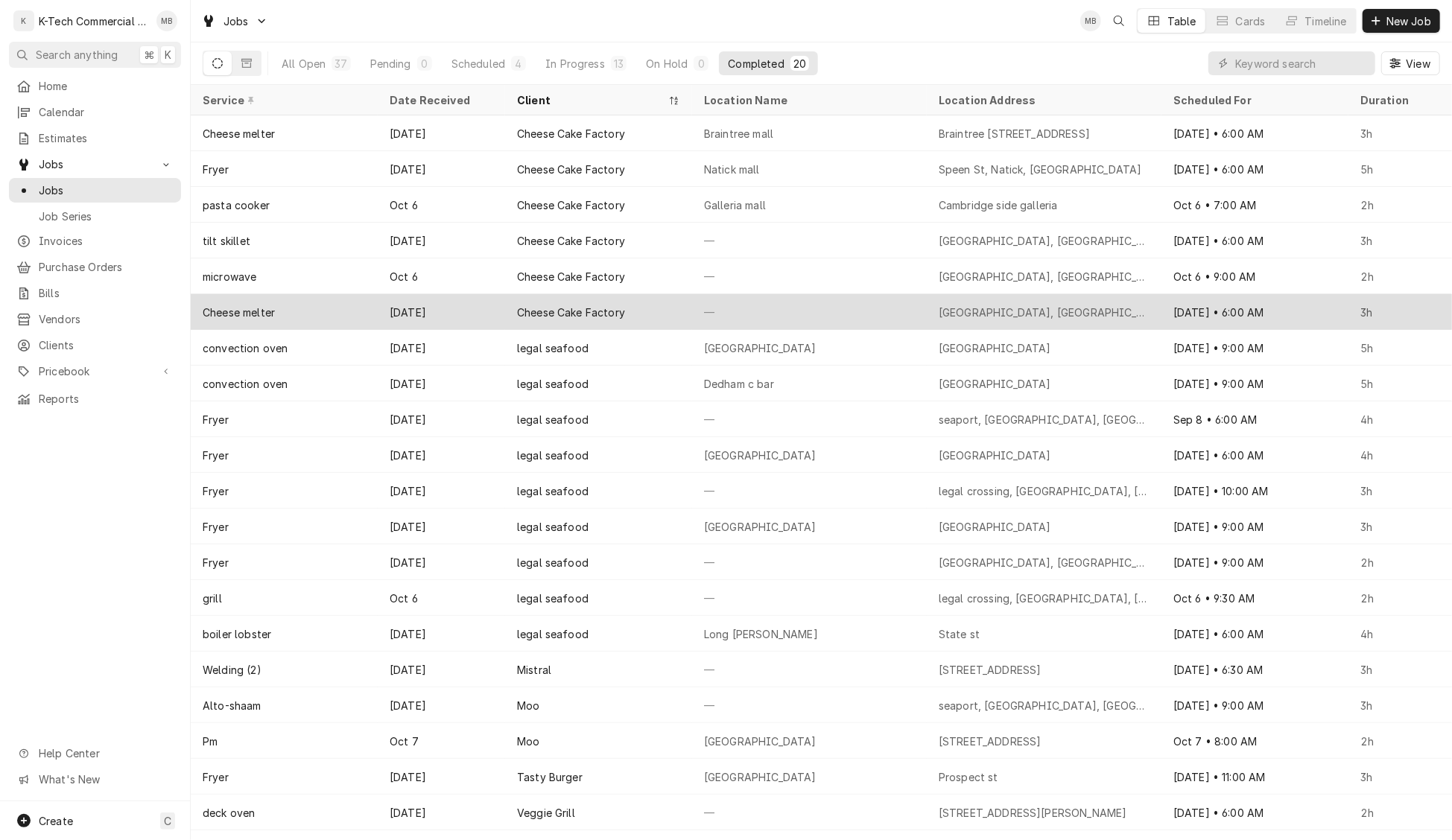
click at [773, 305] on div "—" at bounding box center [809, 312] width 235 height 36
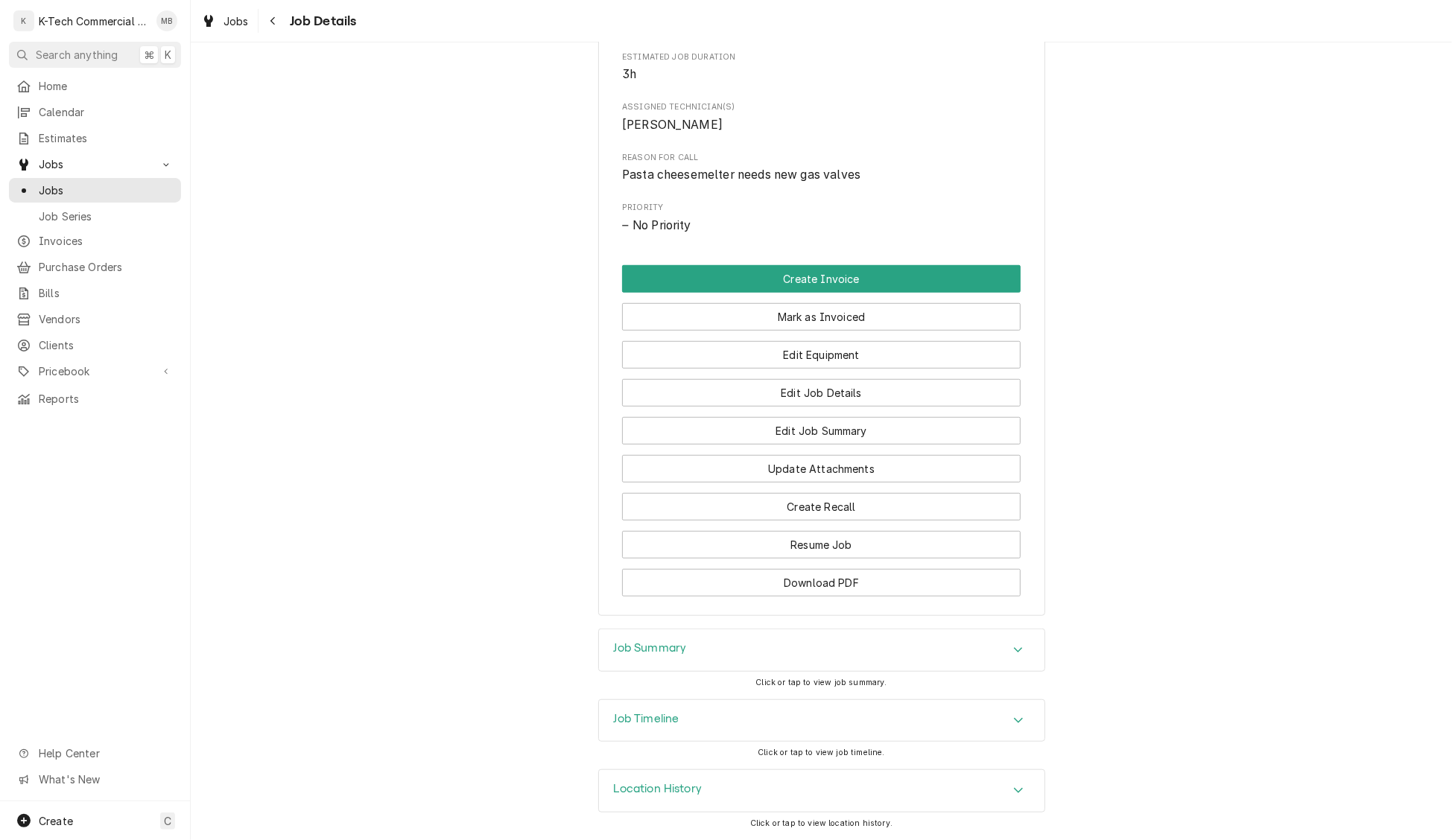
click at [745, 651] on div "Job Summary" at bounding box center [822, 651] width 446 height 42
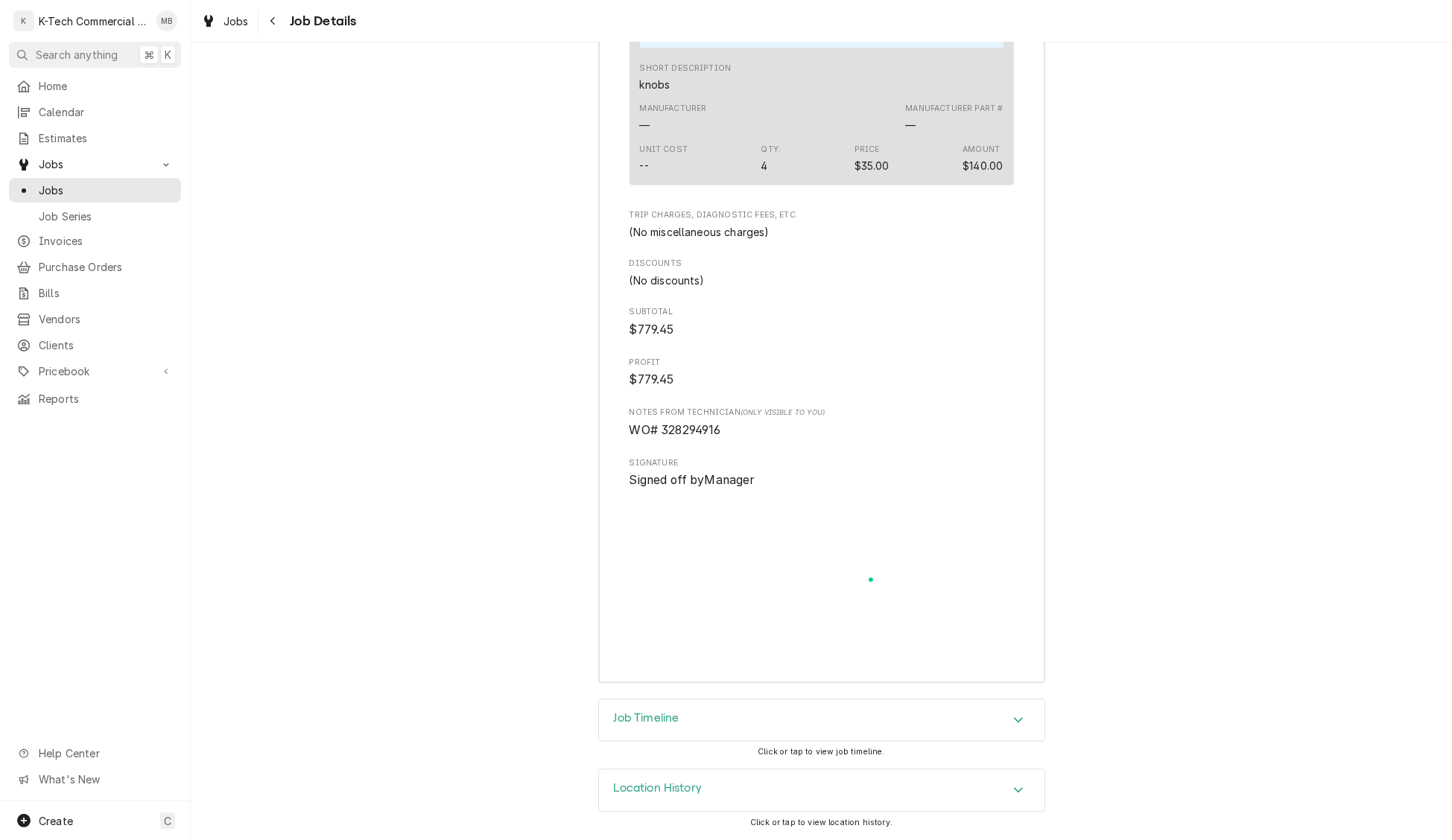
scroll to position [2035, 0]
drag, startPoint x: 662, startPoint y: 429, endPoint x: 758, endPoint y: 430, distance: 95.4
click at [758, 430] on span "WO# 328294916" at bounding box center [822, 431] width 384 height 18
copy span "328294916"
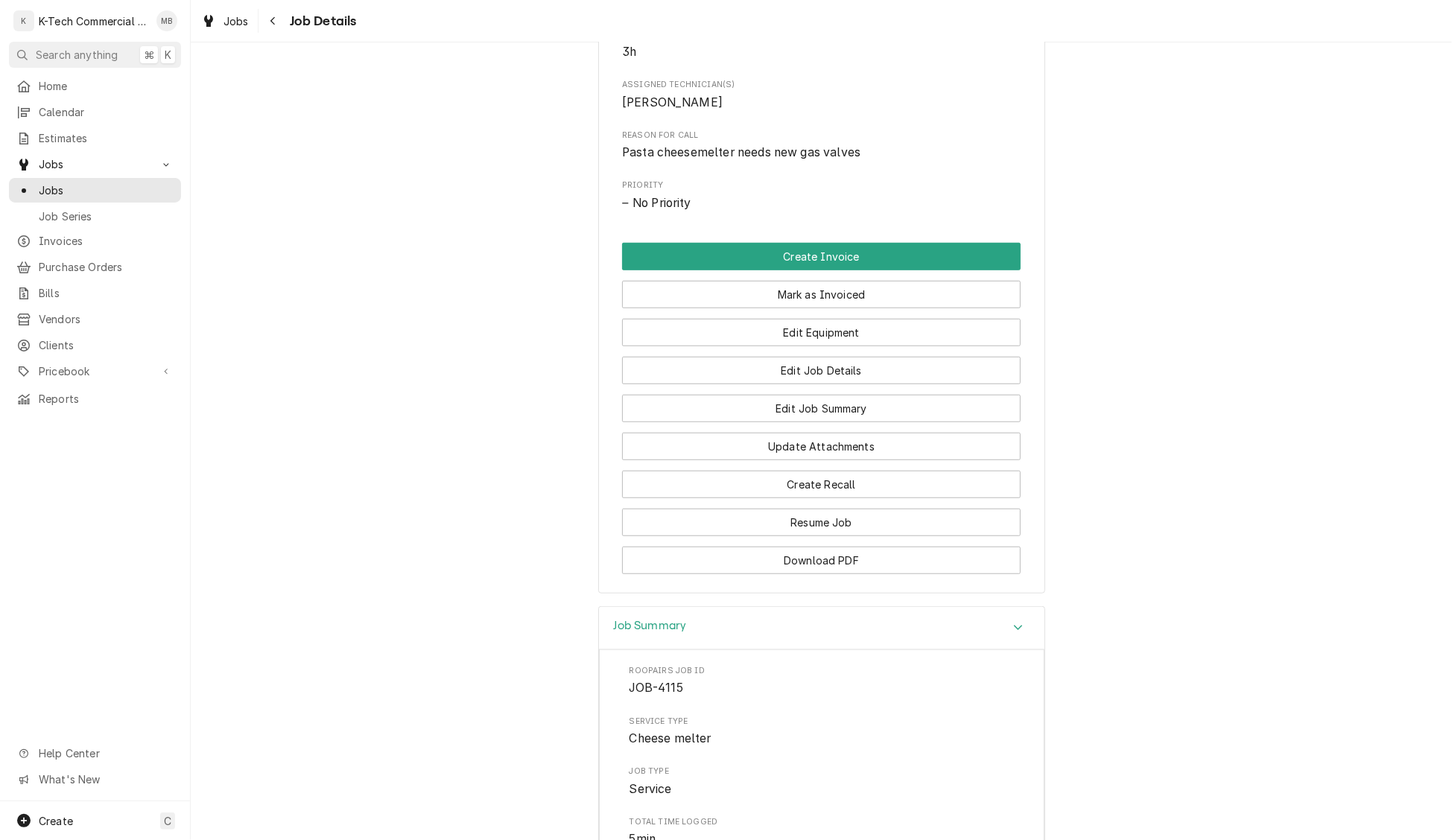
scroll to position [615, 0]
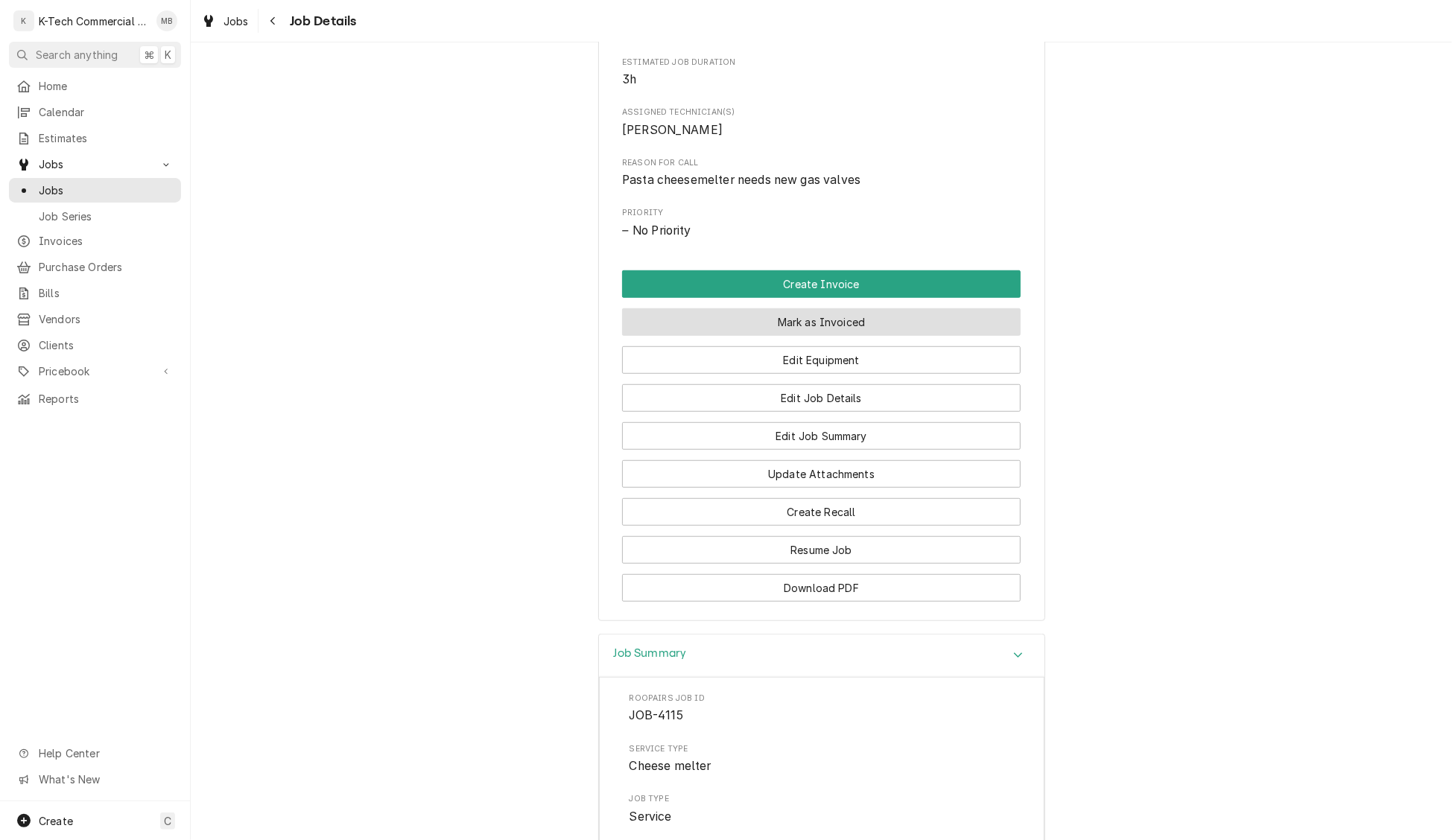
click at [826, 320] on button "Mark as Invoiced" at bounding box center [821, 322] width 399 height 28
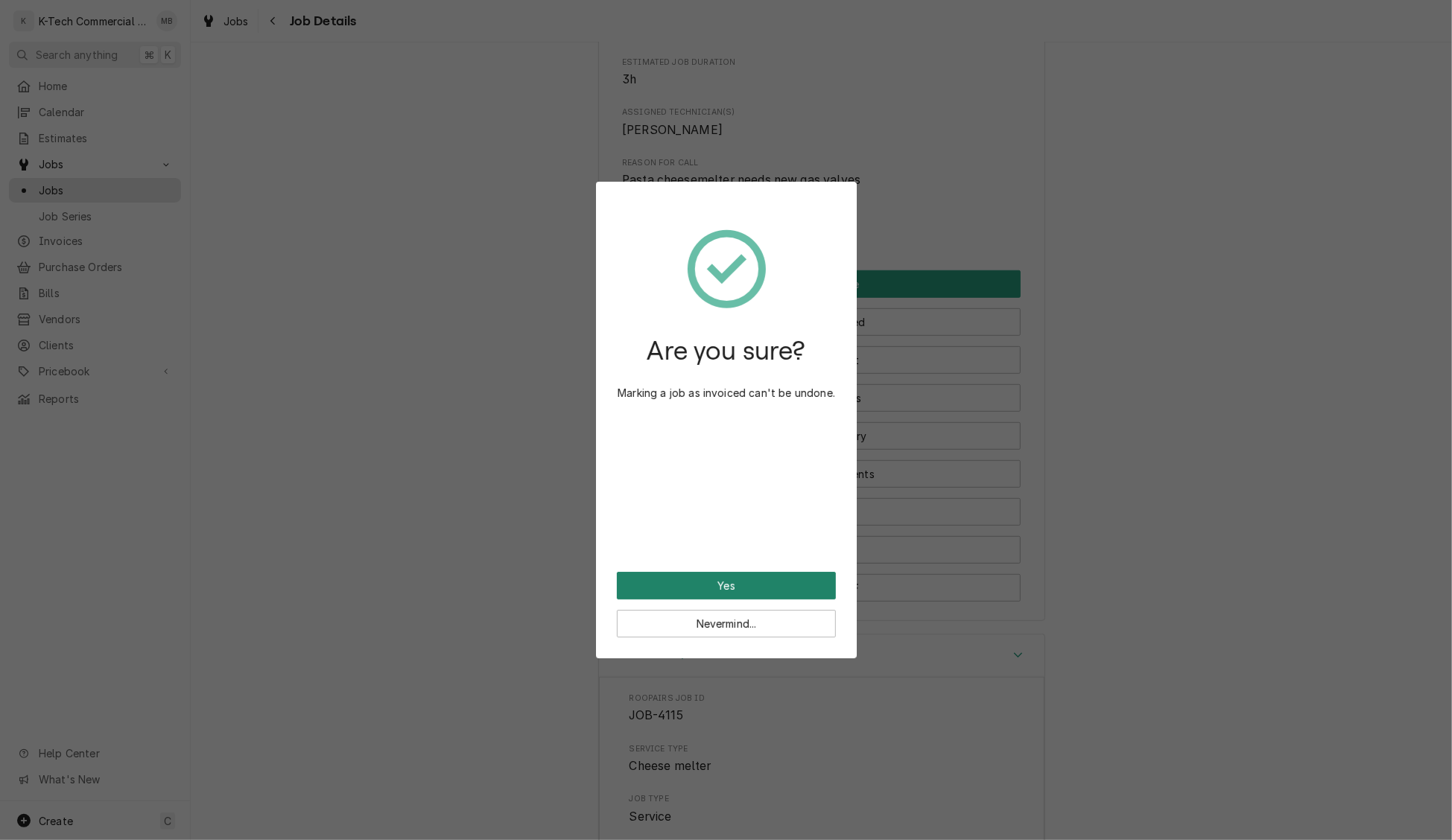
click at [718, 593] on button "Yes" at bounding box center [726, 586] width 219 height 28
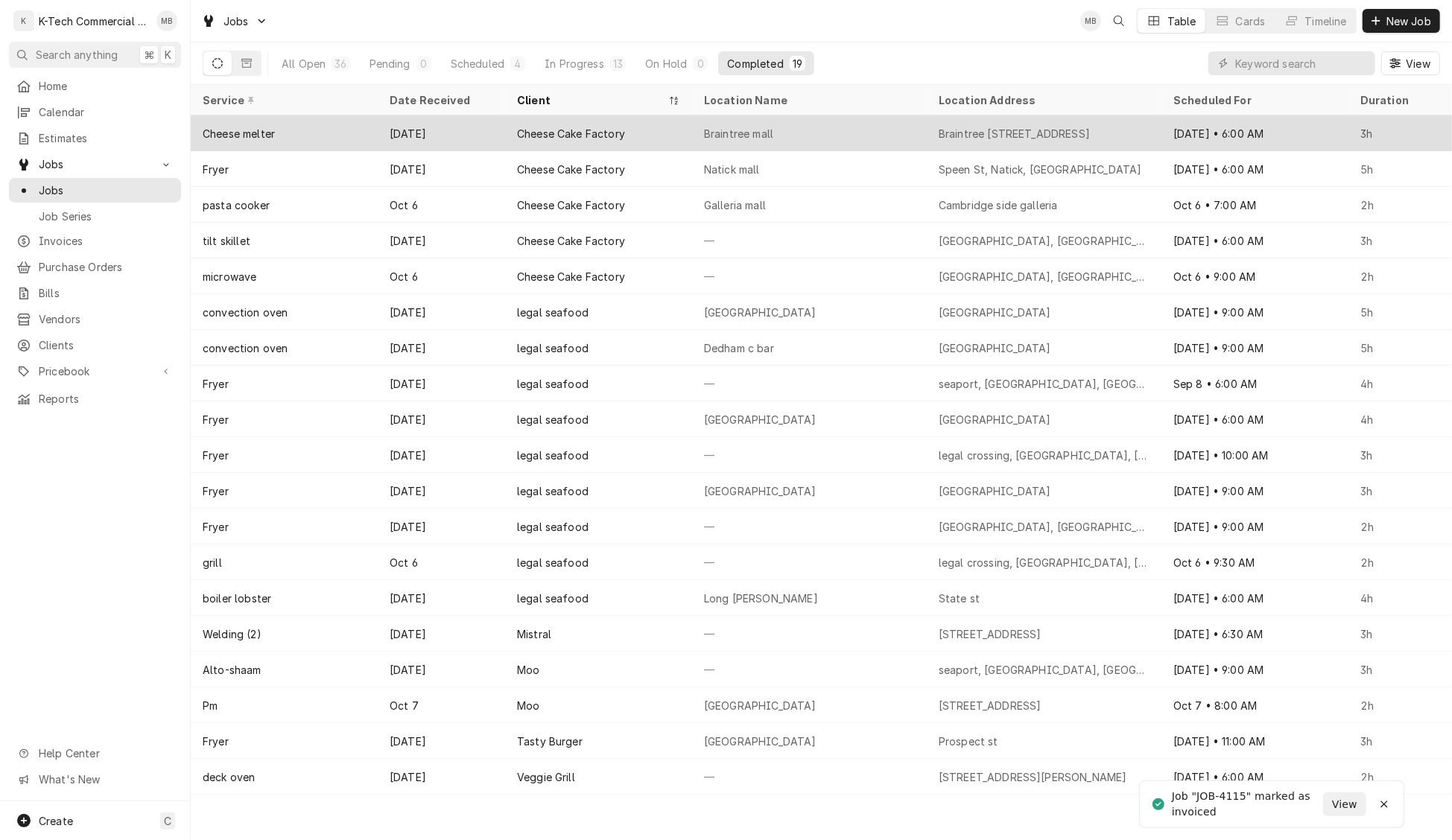
click at [842, 147] on div "Braintree mall" at bounding box center [809, 133] width 235 height 36
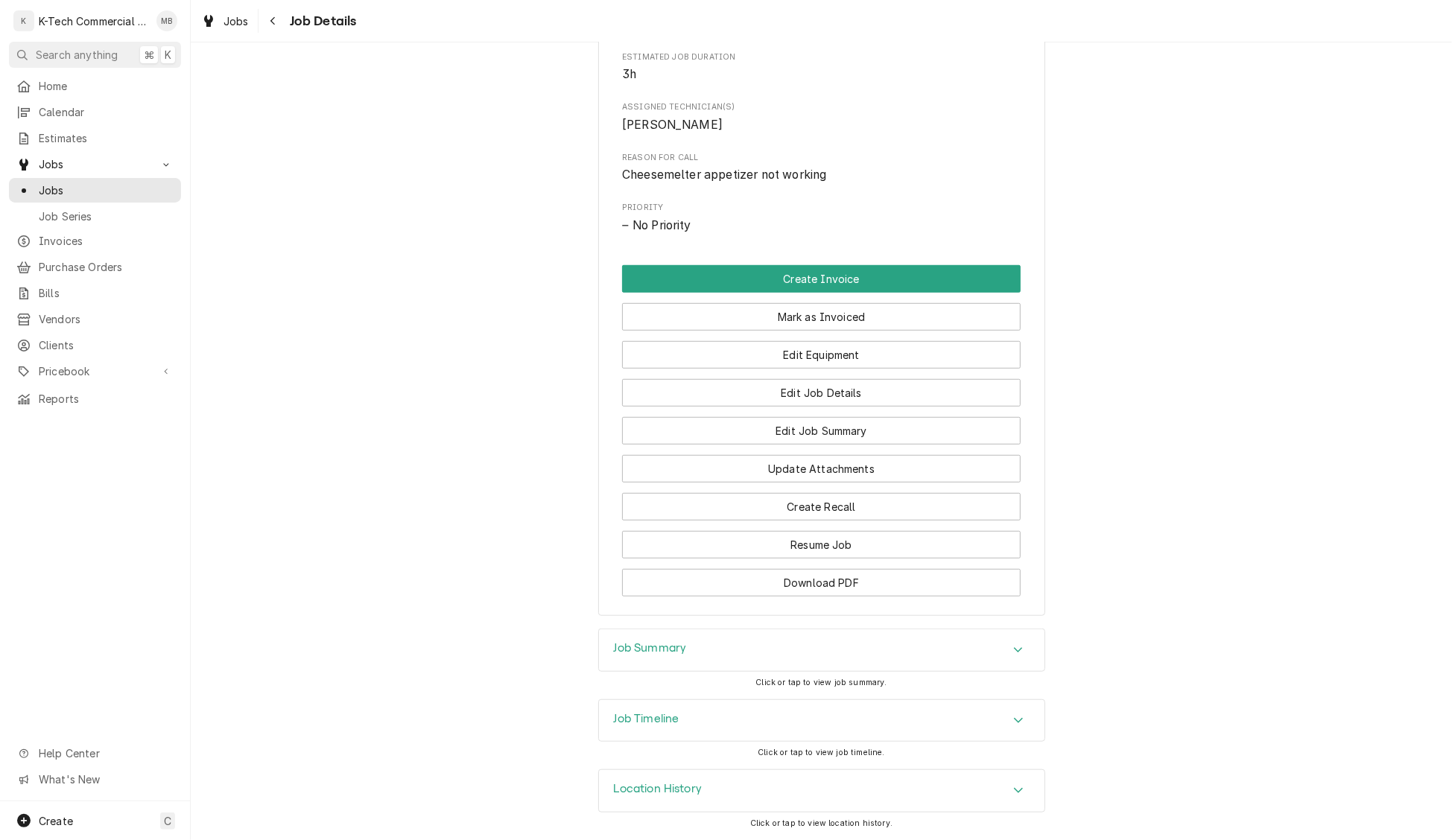
scroll to position [645, 0]
click at [811, 626] on div "Completed and Uninvoiced Cheese Cake Factory Braintree mall / Braintree 250 gra…" at bounding box center [821, 33] width 1261 height 1190
click at [805, 642] on div "Job Summary" at bounding box center [822, 651] width 446 height 42
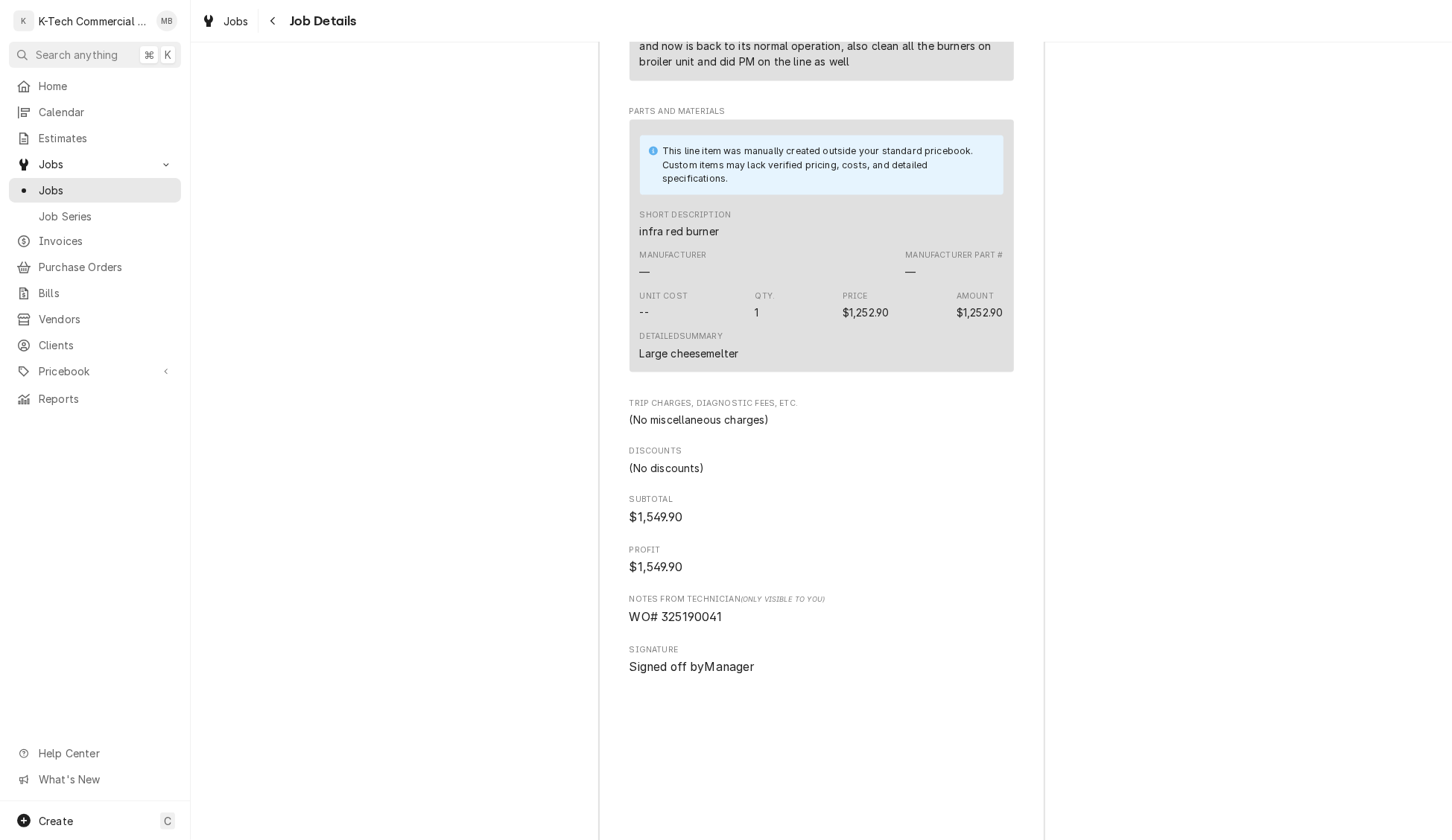
scroll to position [1655, 0]
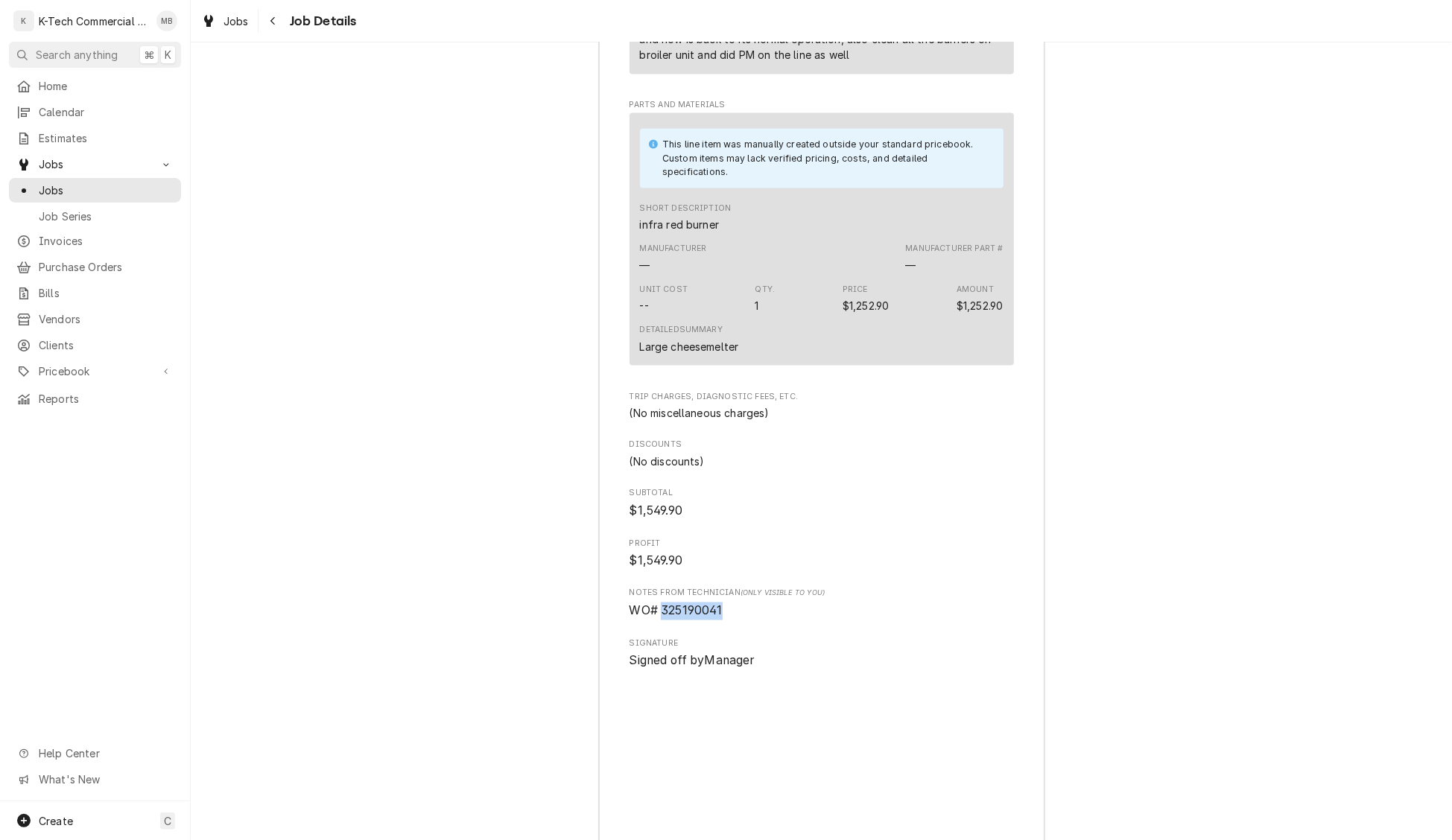
drag, startPoint x: 662, startPoint y: 647, endPoint x: 758, endPoint y: 641, distance: 95.5
click at [758, 621] on span "WO# 325190041" at bounding box center [822, 612] width 384 height 18
copy span "325190041"
click at [272, 25] on icon "Navigate back" at bounding box center [273, 21] width 7 height 10
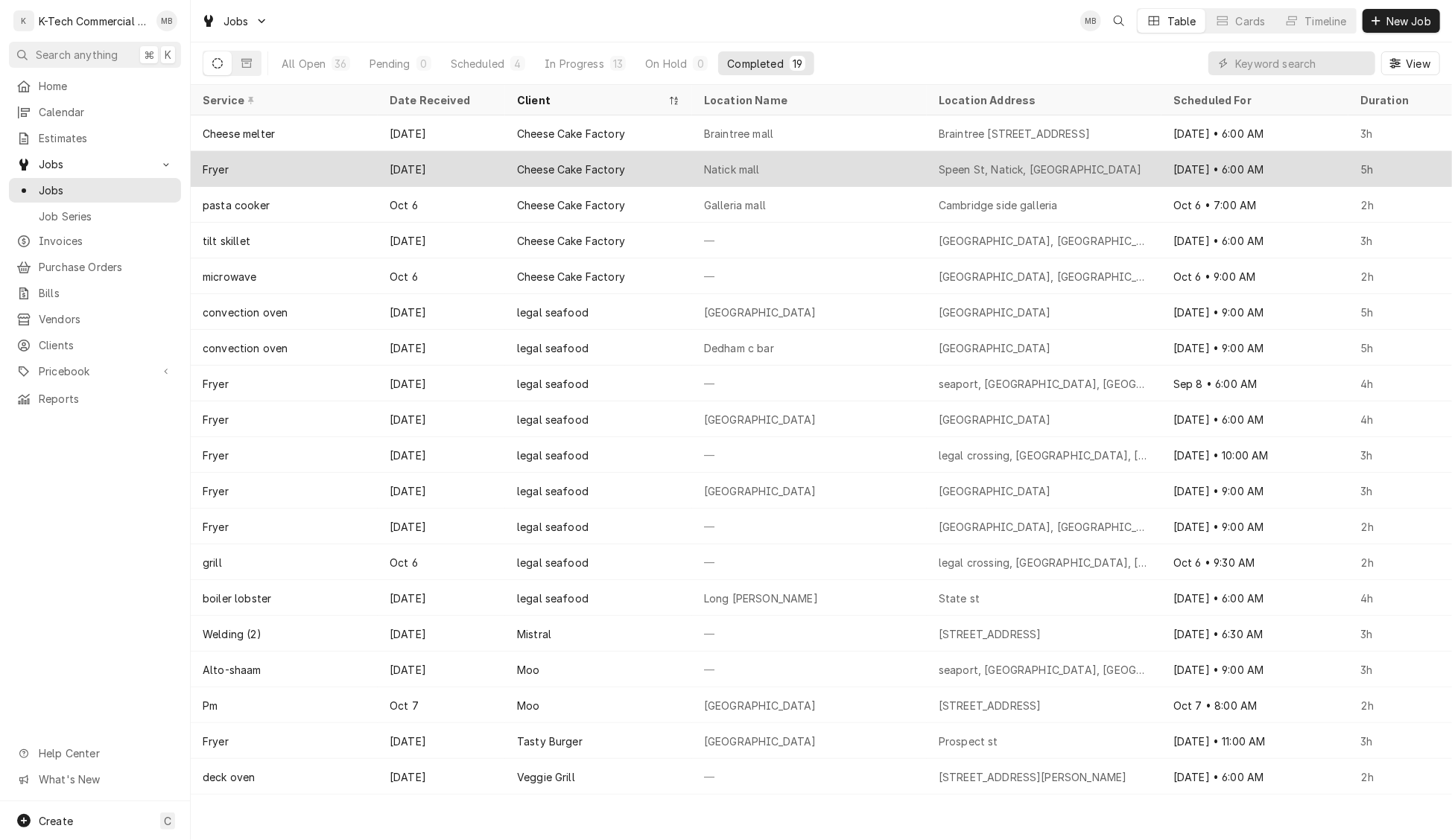
click at [802, 167] on div "Natick mall" at bounding box center [809, 169] width 235 height 36
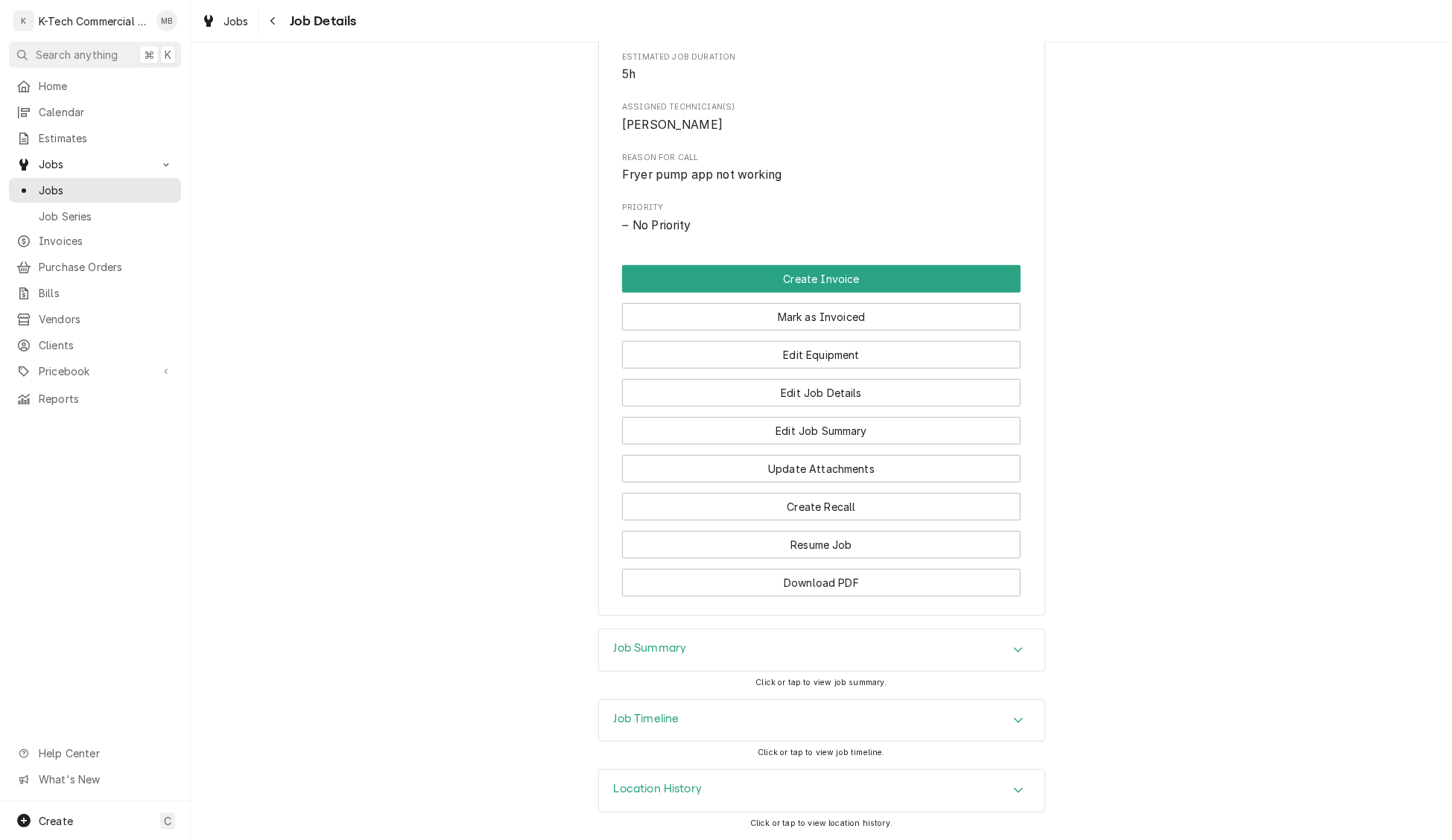
click at [769, 650] on div "Job Summary" at bounding box center [822, 651] width 446 height 42
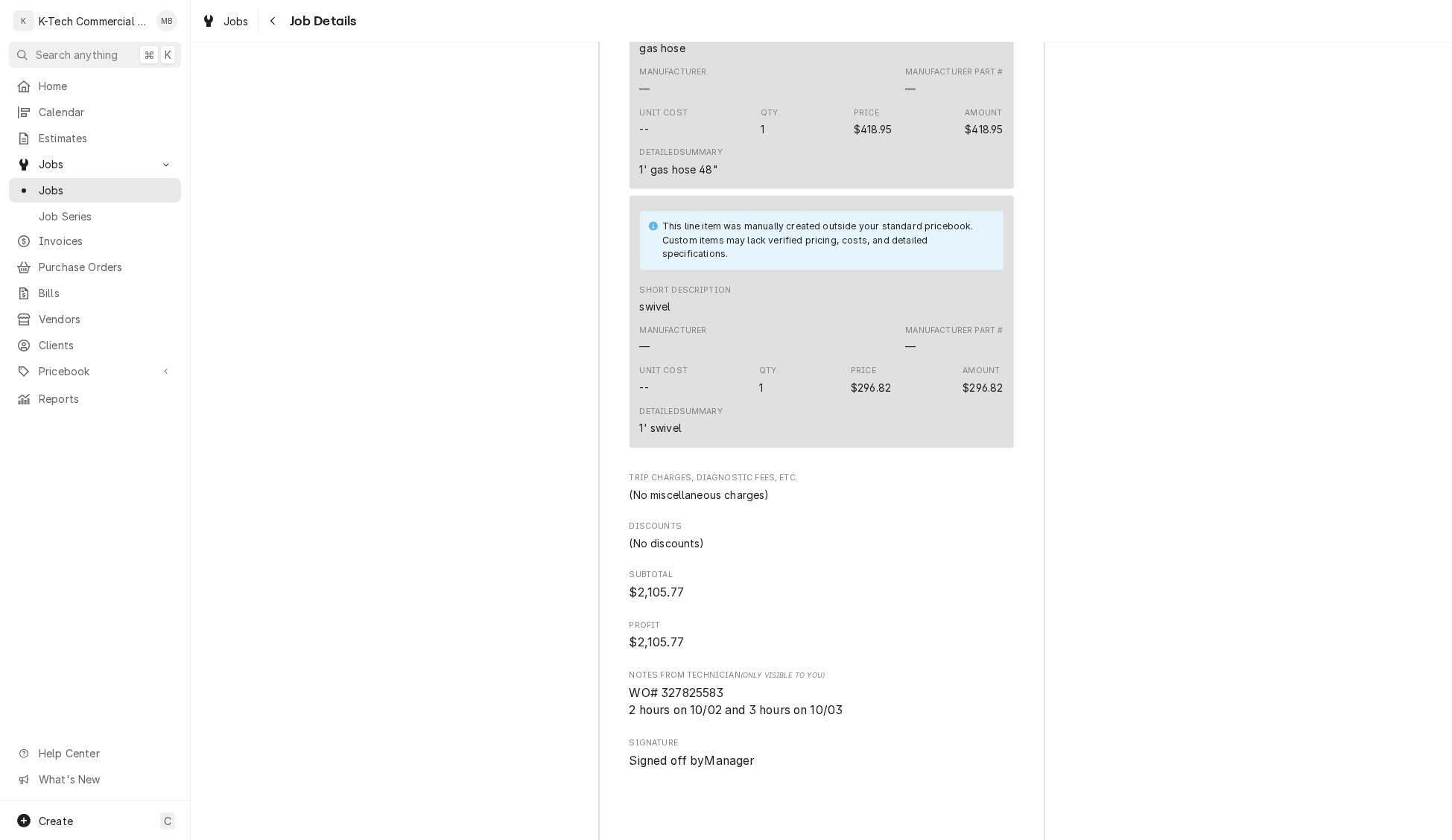
scroll to position [2070, 0]
drag, startPoint x: 665, startPoint y: 727, endPoint x: 746, endPoint y: 722, distance: 81.4
click at [746, 717] on span "WO# 327825583 2 hours on 10/02 and 3 hours on 10/03" at bounding box center [822, 699] width 384 height 35
copy span "327825583"
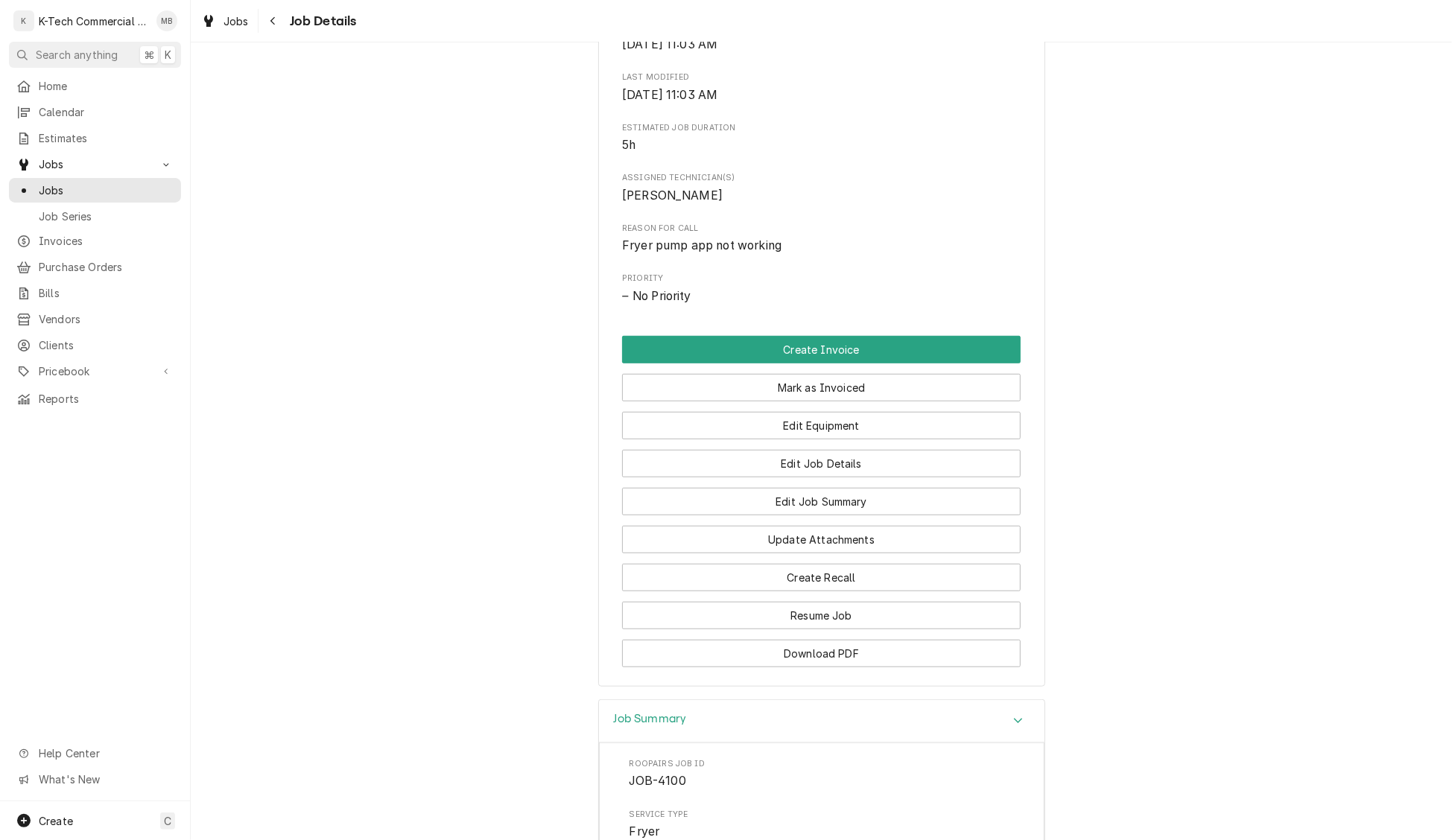
scroll to position [546, 0]
drag, startPoint x: 788, startPoint y: 400, endPoint x: 763, endPoint y: 477, distance: 80.8
click at [788, 400] on div "Mark as Invoiced" at bounding box center [821, 386] width 399 height 38
click at [814, 405] on button "Mark as Invoiced" at bounding box center [821, 391] width 399 height 28
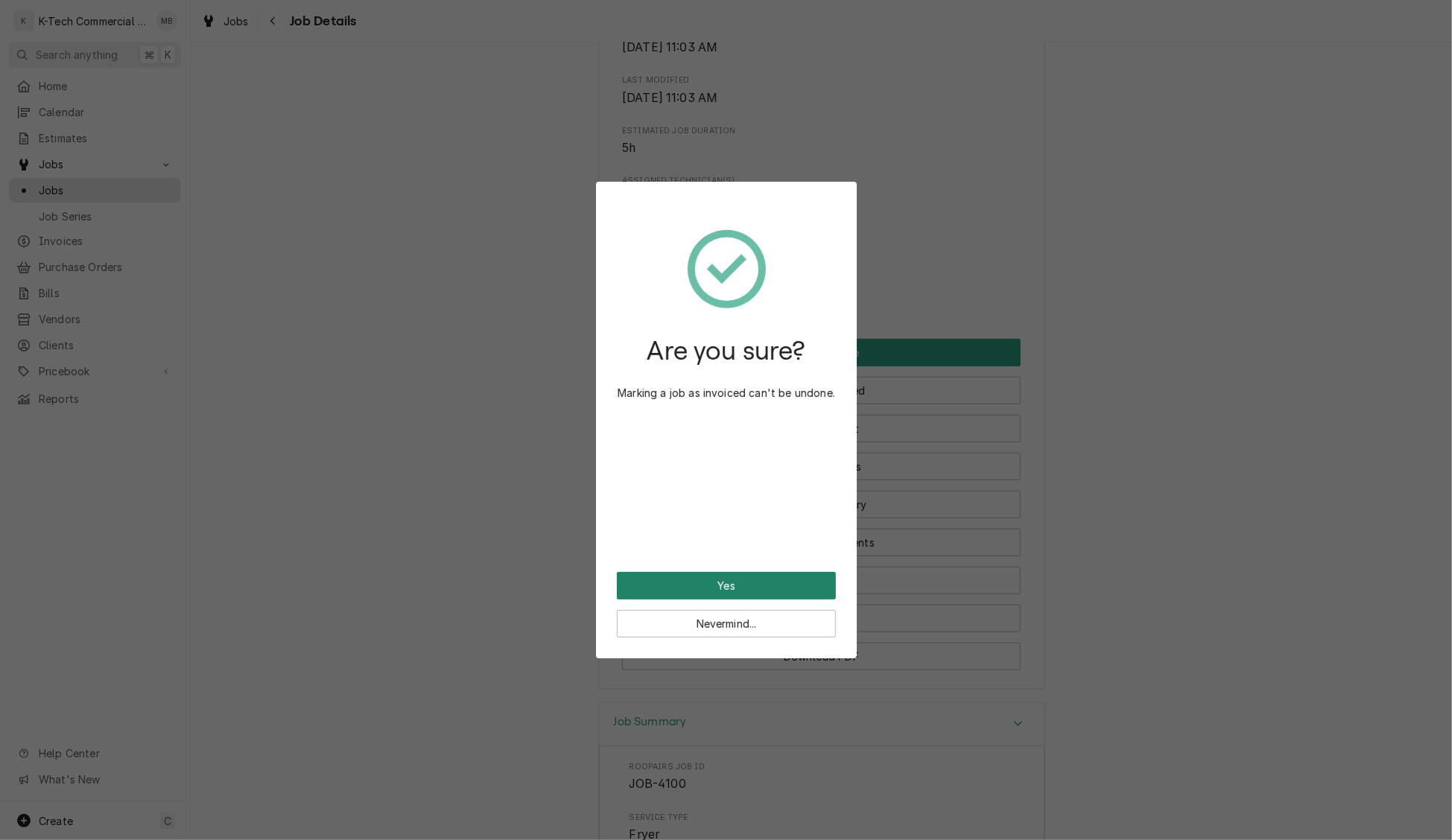
click at [740, 585] on button "Yes" at bounding box center [726, 586] width 219 height 28
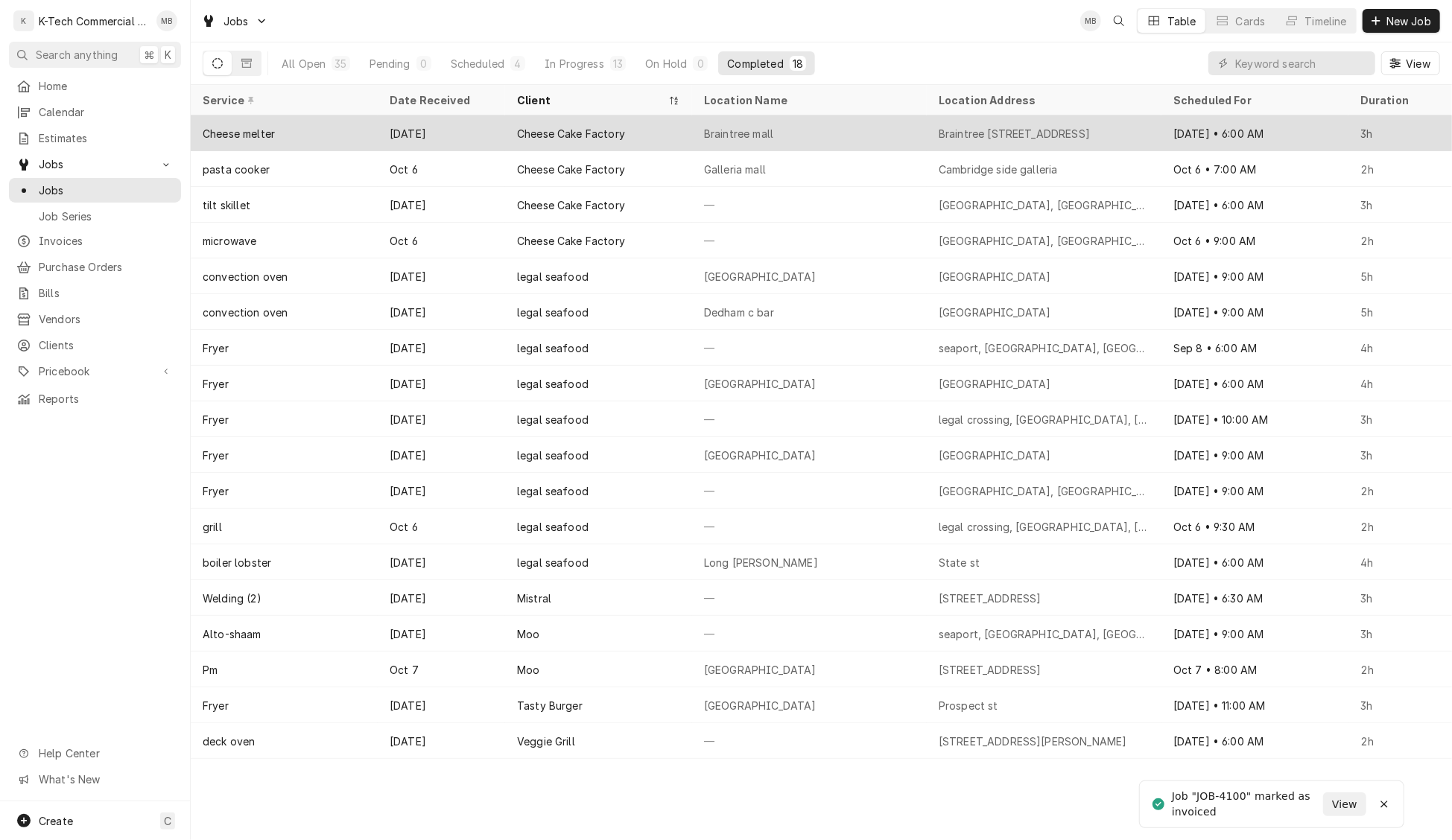
click at [650, 128] on div "Cheese Cake Factory" at bounding box center [598, 133] width 187 height 36
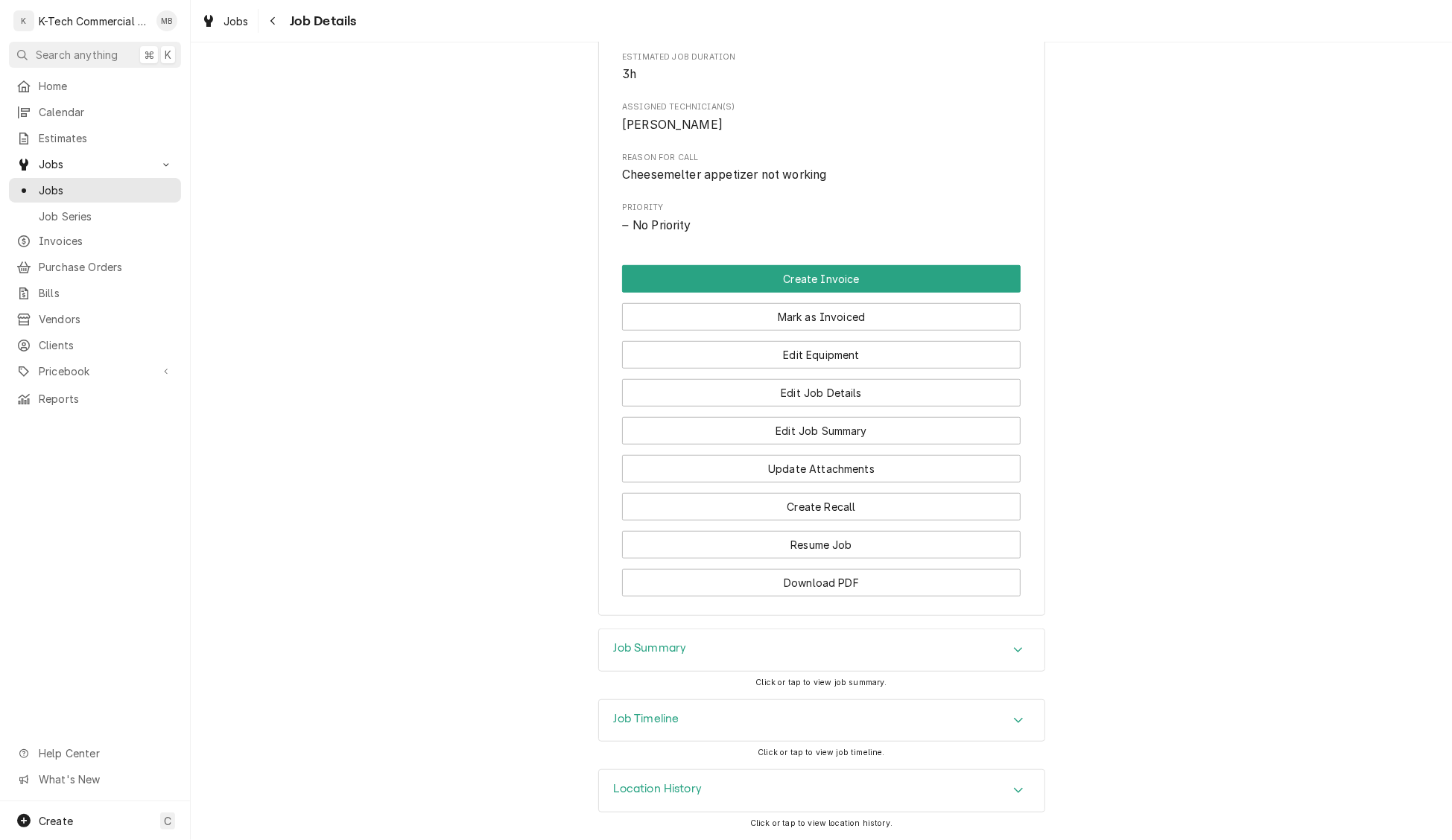
click at [835, 644] on div "Job Summary" at bounding box center [822, 651] width 446 height 42
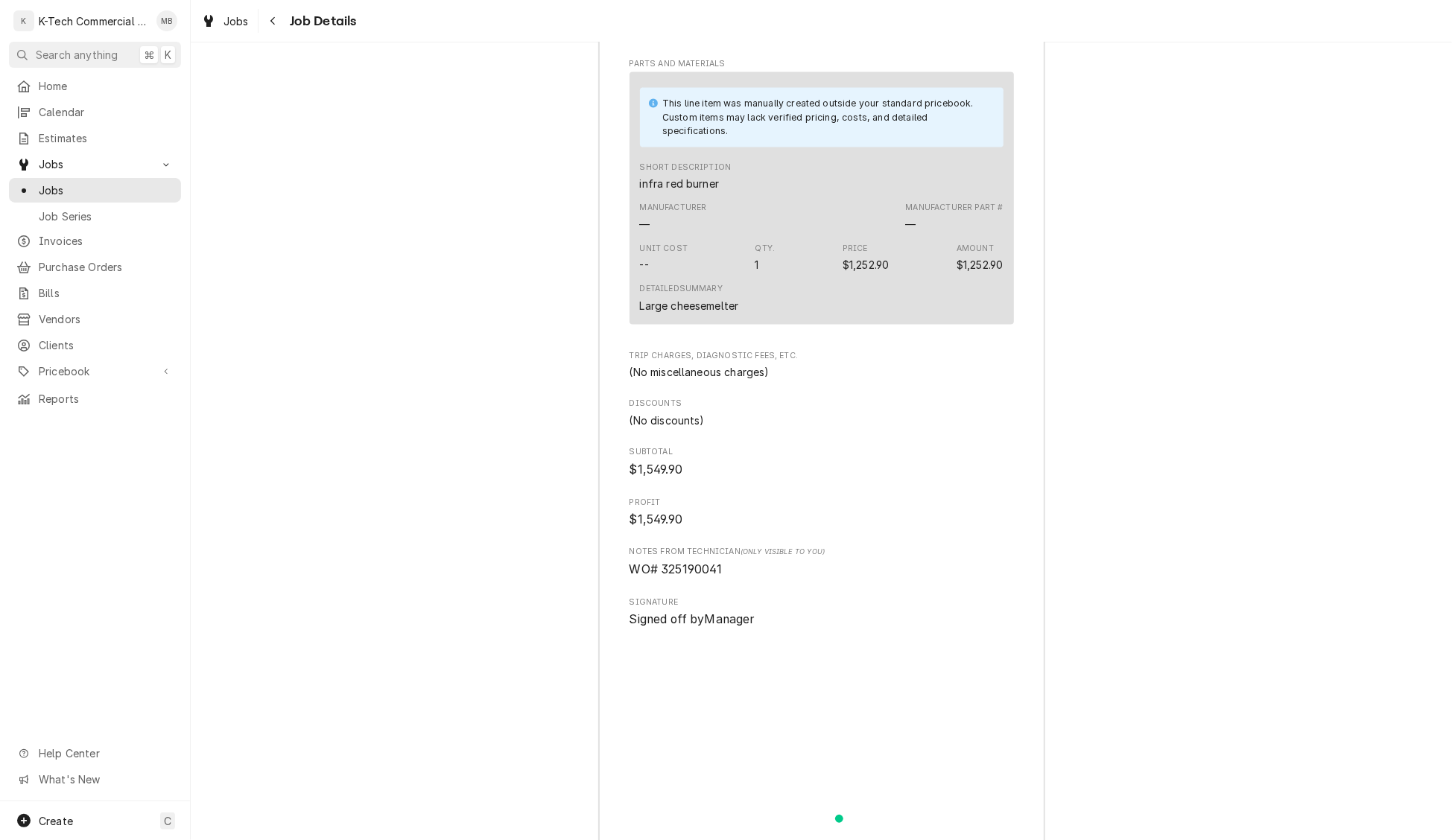
scroll to position [1705, 0]
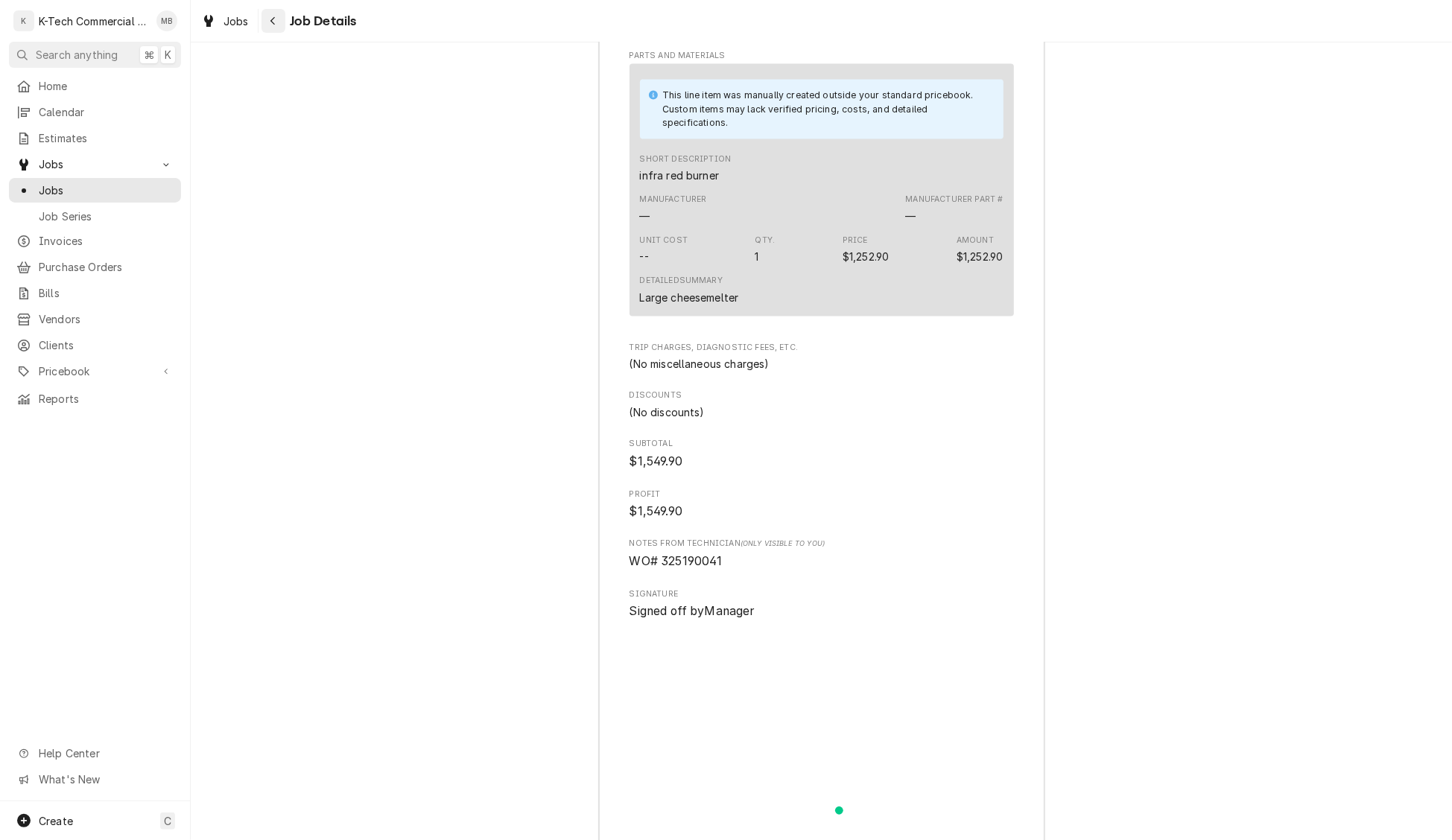
click at [278, 22] on div "Navigate back" at bounding box center [273, 20] width 15 height 15
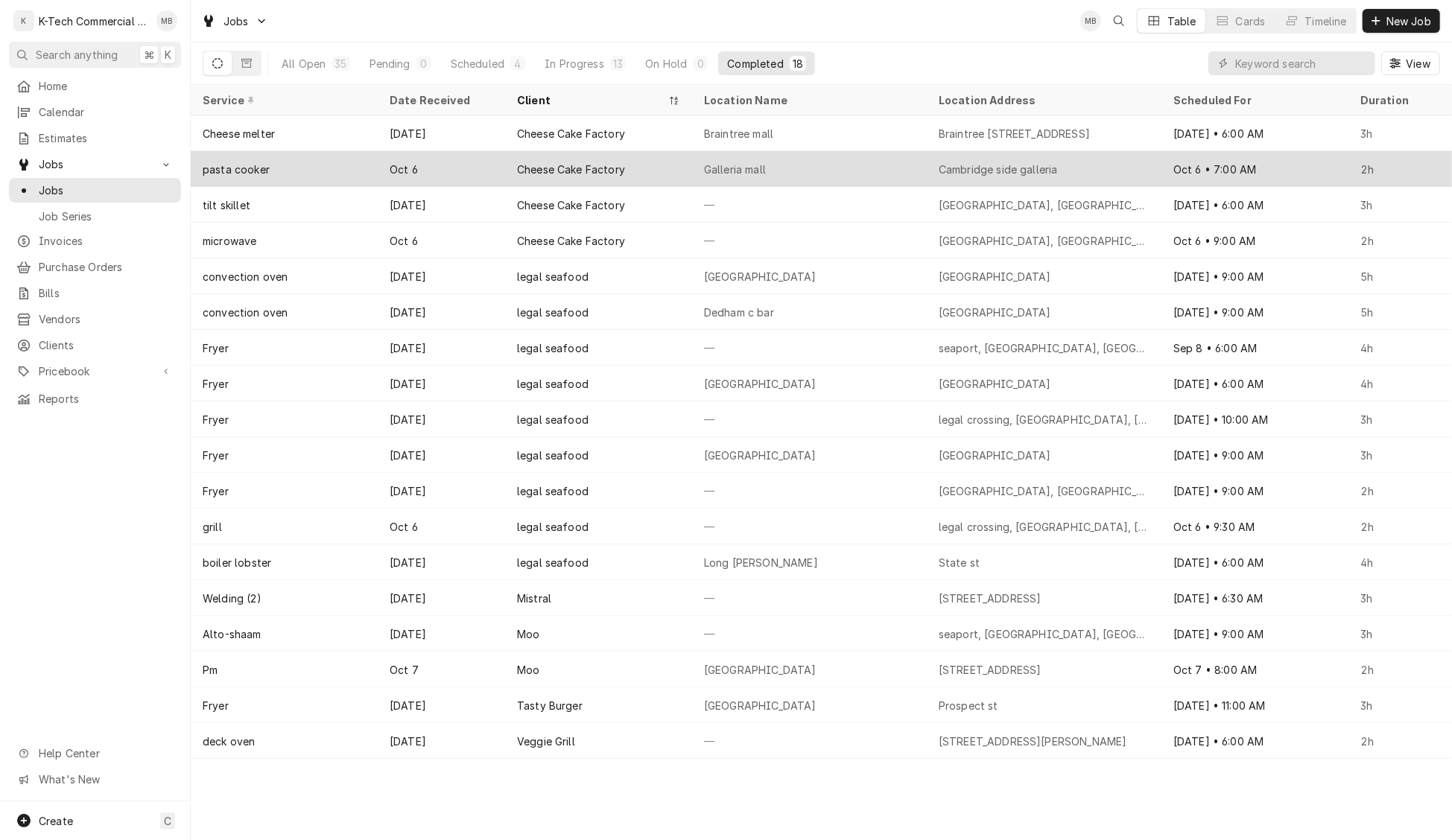
click at [745, 162] on div "Galleria mall" at bounding box center [735, 170] width 62 height 16
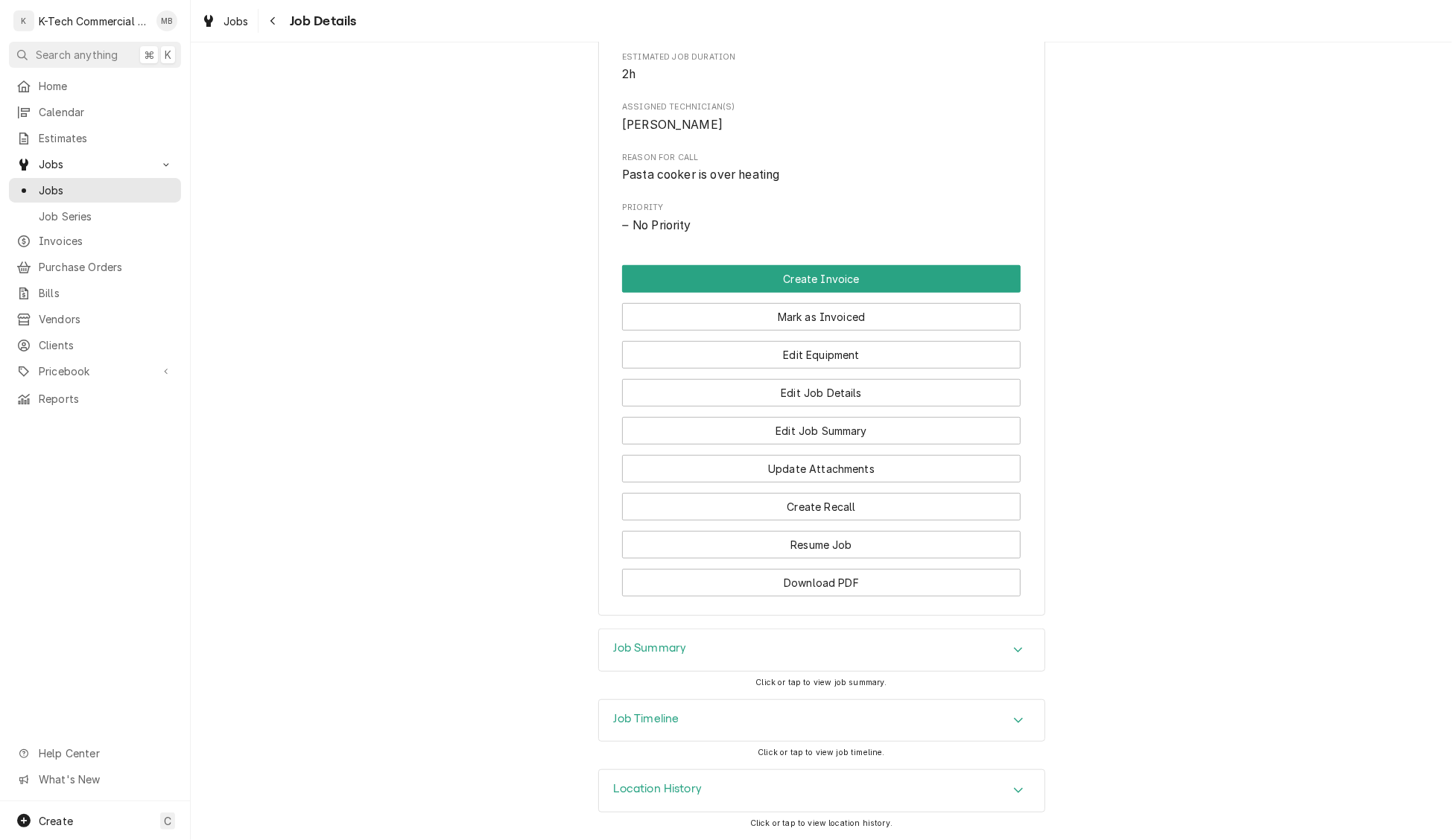
click at [805, 647] on div "Job Summary" at bounding box center [822, 651] width 446 height 42
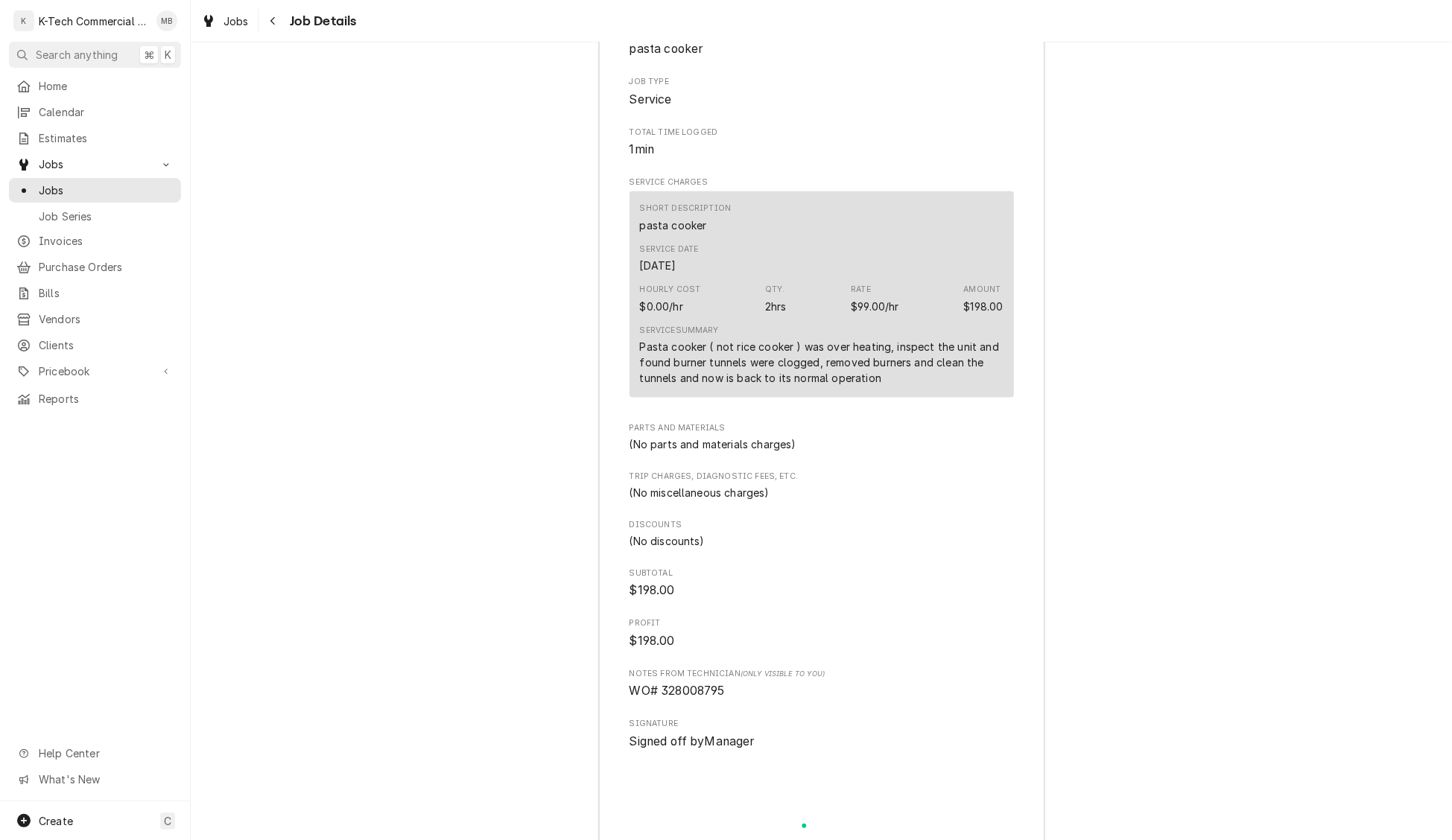
scroll to position [1348, 0]
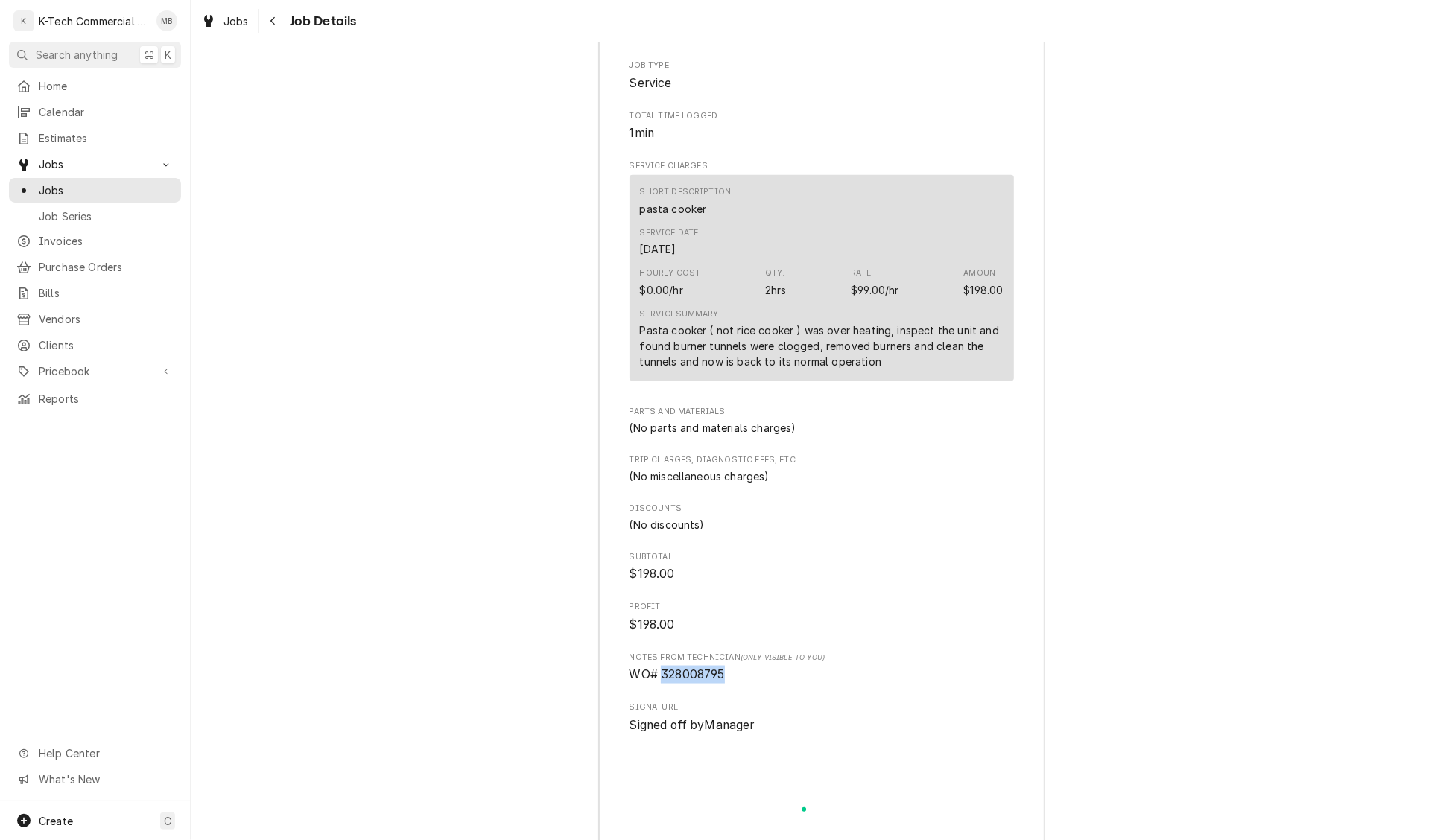
drag, startPoint x: 662, startPoint y: 691, endPoint x: 743, endPoint y: 687, distance: 81.3
click at [740, 684] on span "WO# 328008795" at bounding box center [822, 675] width 384 height 18
copy span "328008795"
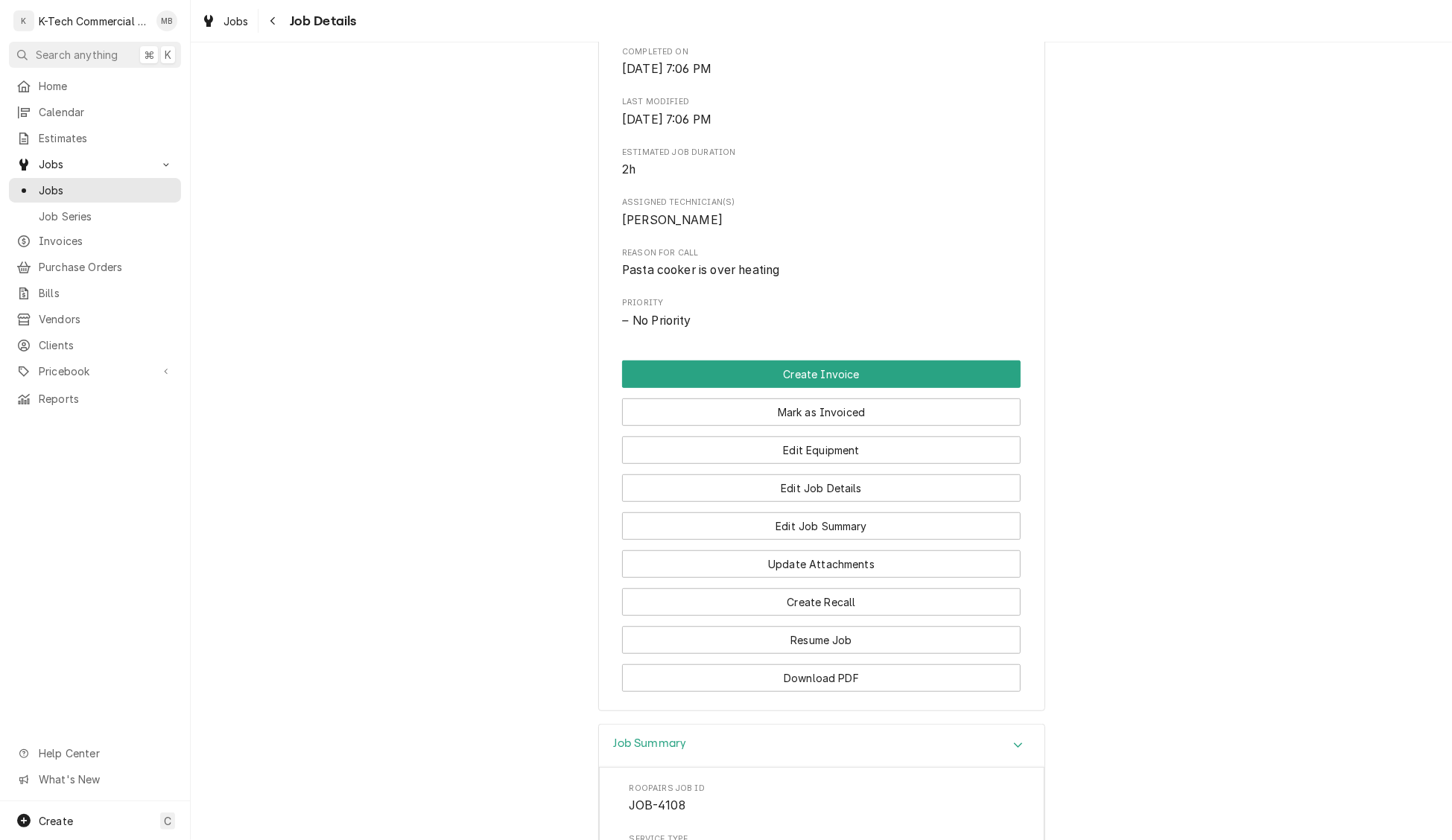
scroll to position [510, 0]
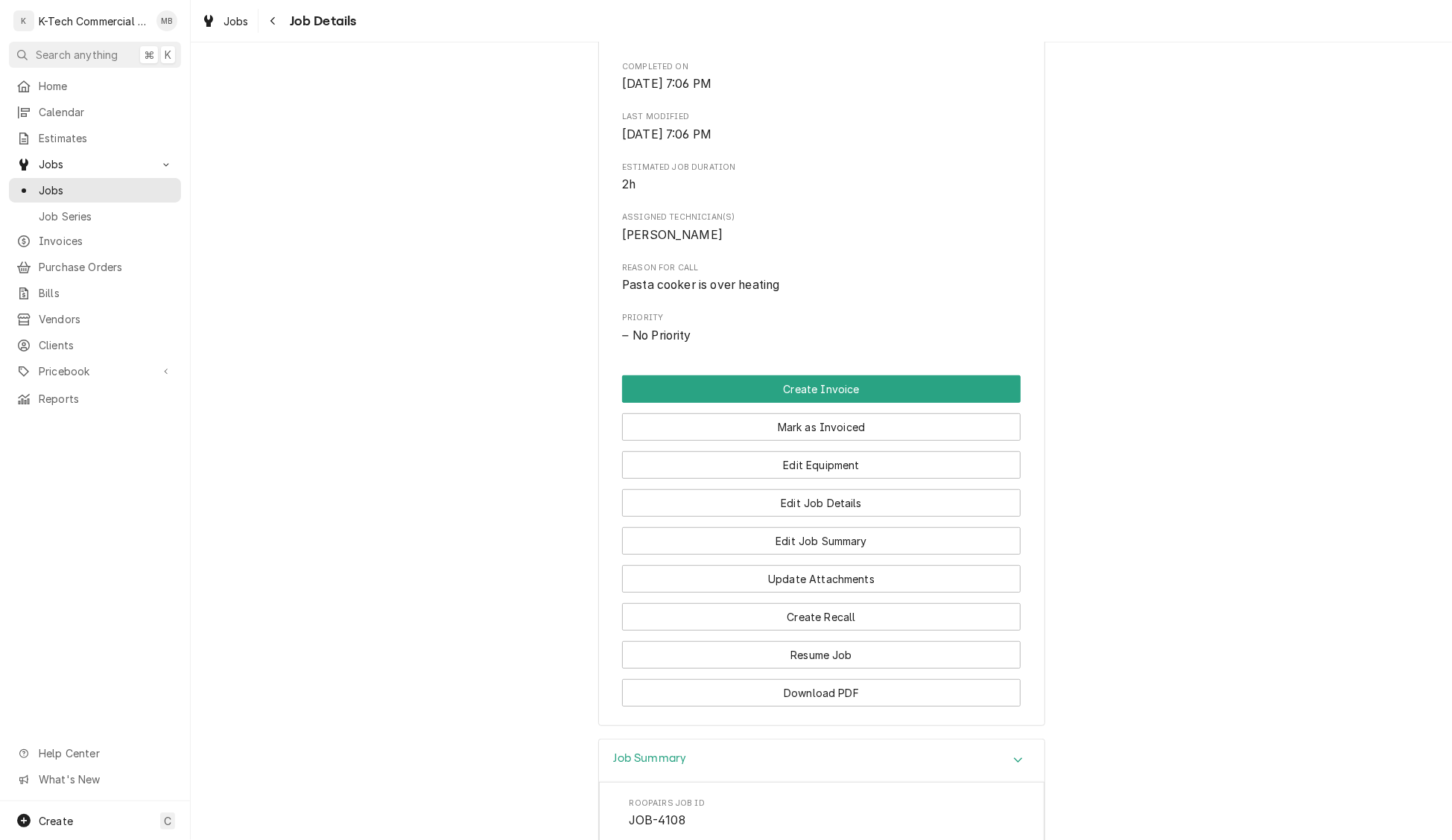
drag, startPoint x: 856, startPoint y: 428, endPoint x: 735, endPoint y: 539, distance: 165.0
click at [856, 428] on button "Mark as Invoiced" at bounding box center [821, 427] width 399 height 28
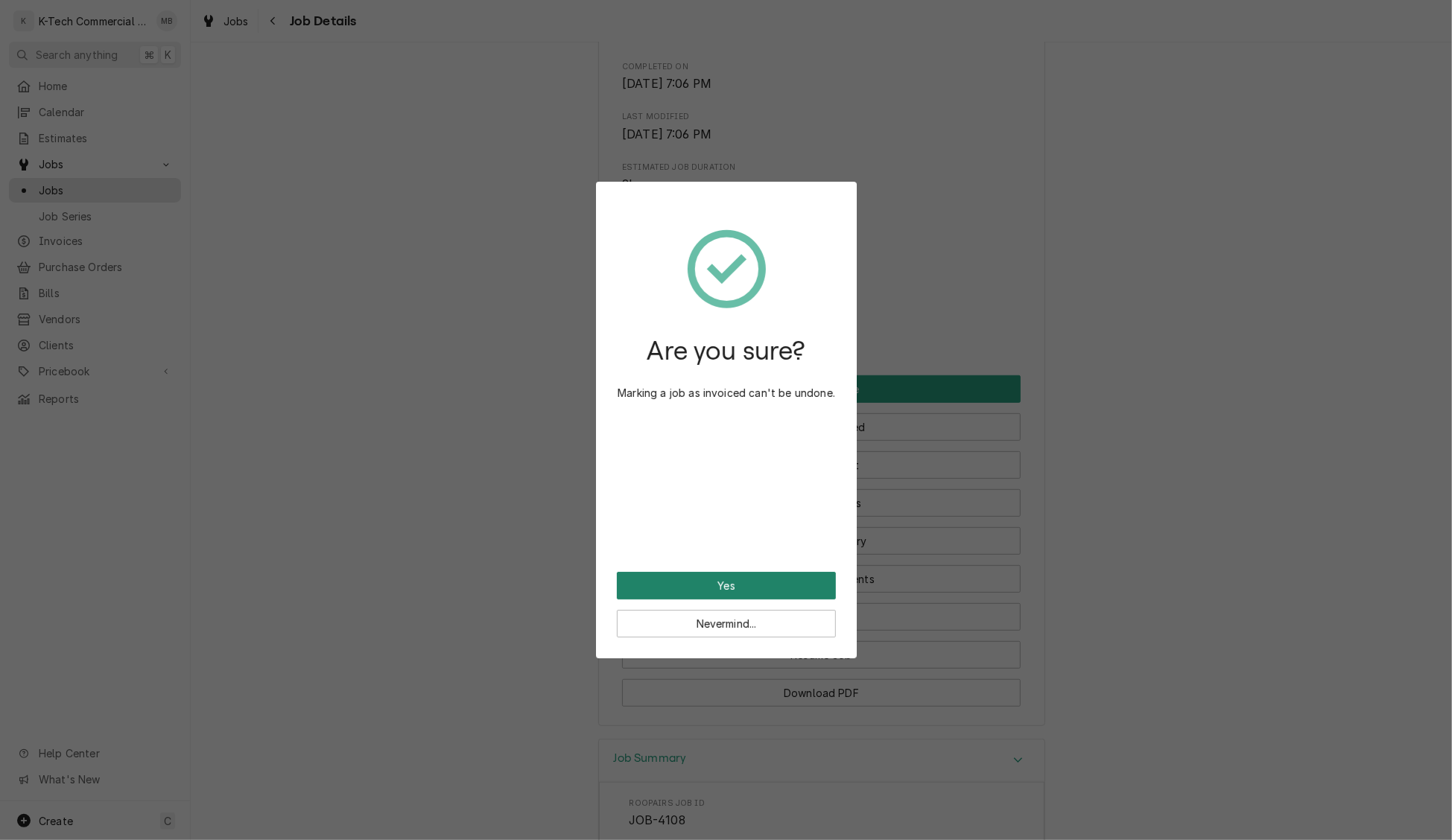
click at [725, 588] on button "Yes" at bounding box center [726, 586] width 219 height 28
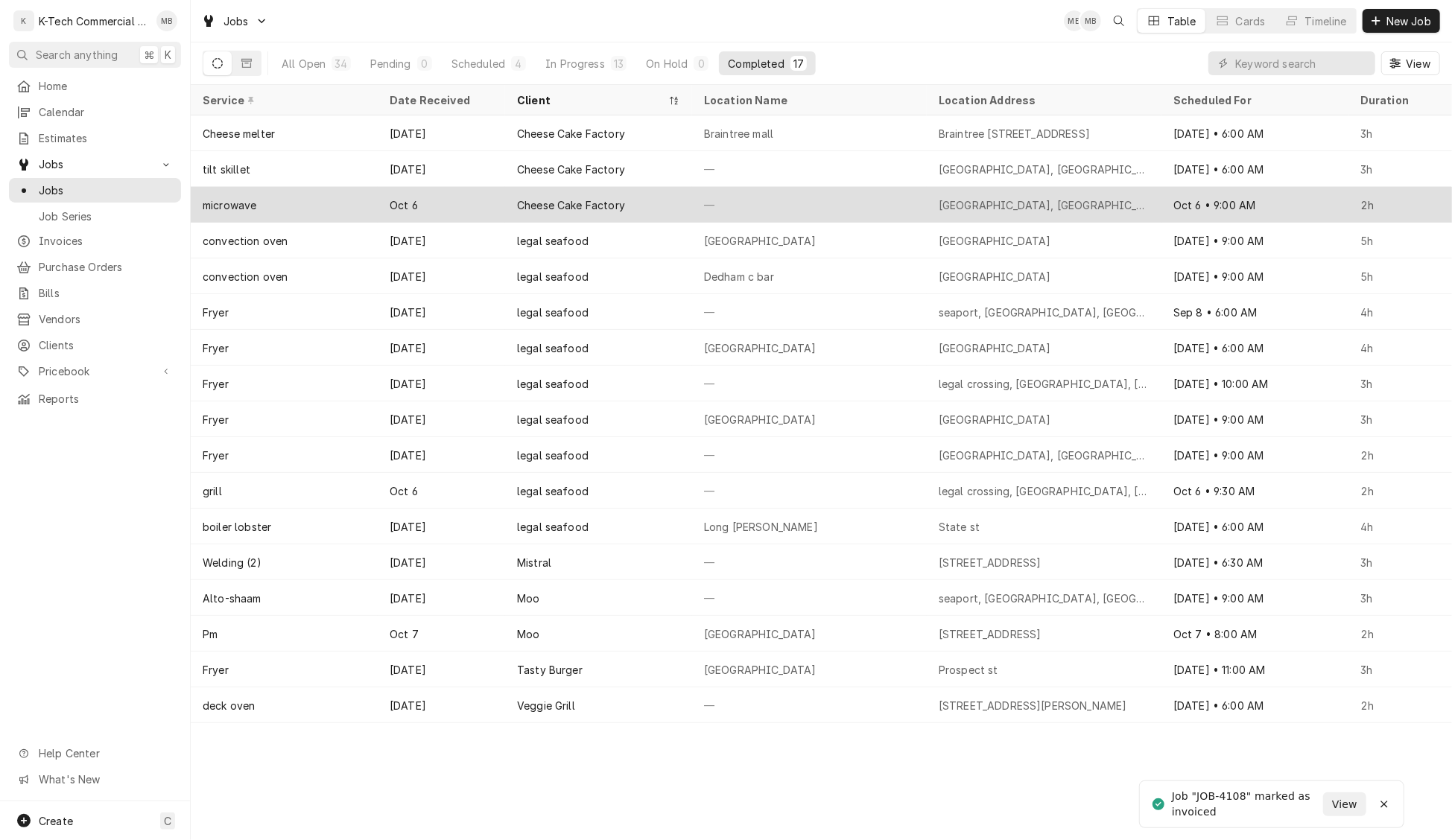
click at [787, 213] on div "—" at bounding box center [809, 205] width 235 height 36
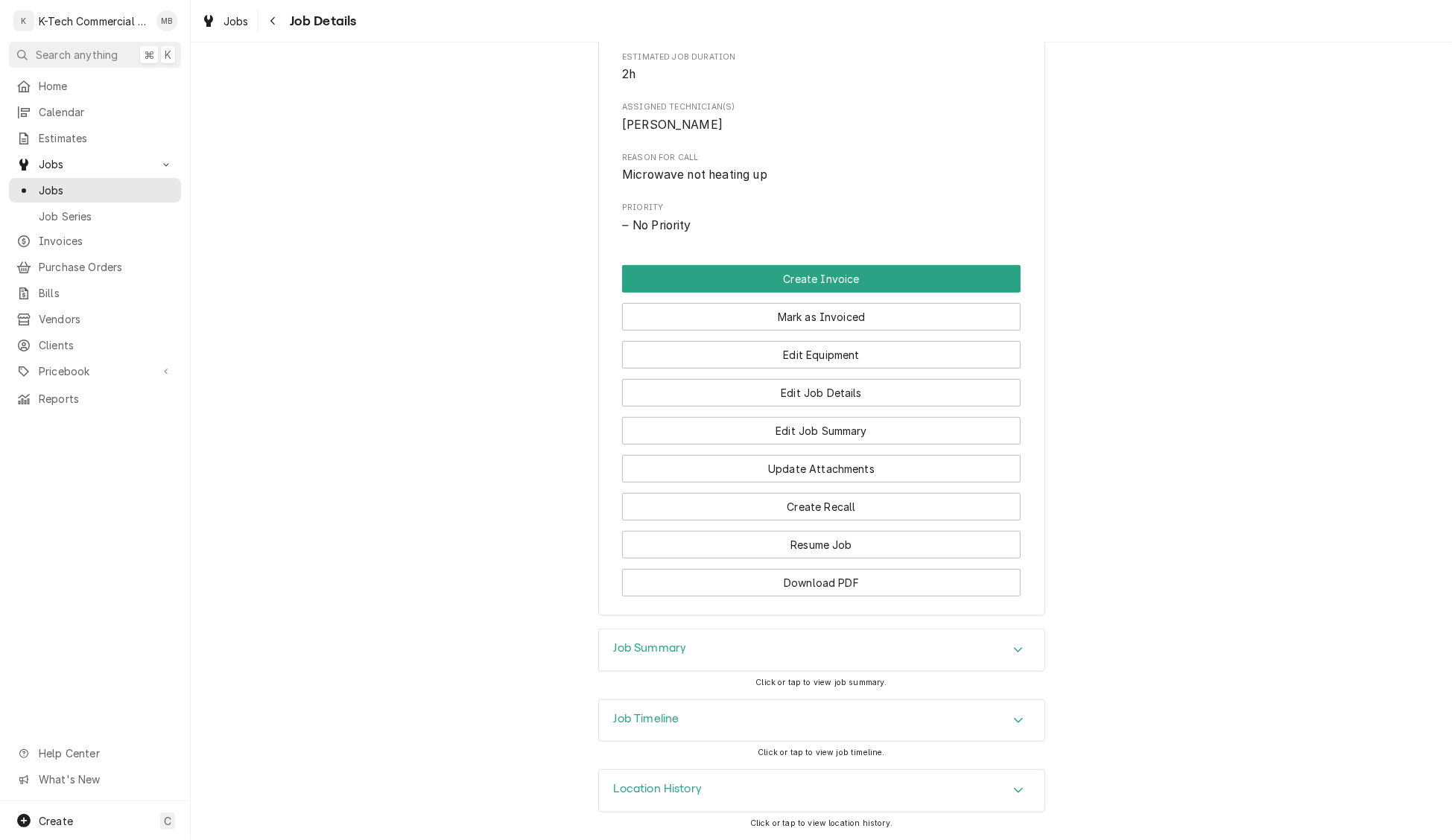
click at [751, 644] on div "Job Summary" at bounding box center [822, 651] width 446 height 42
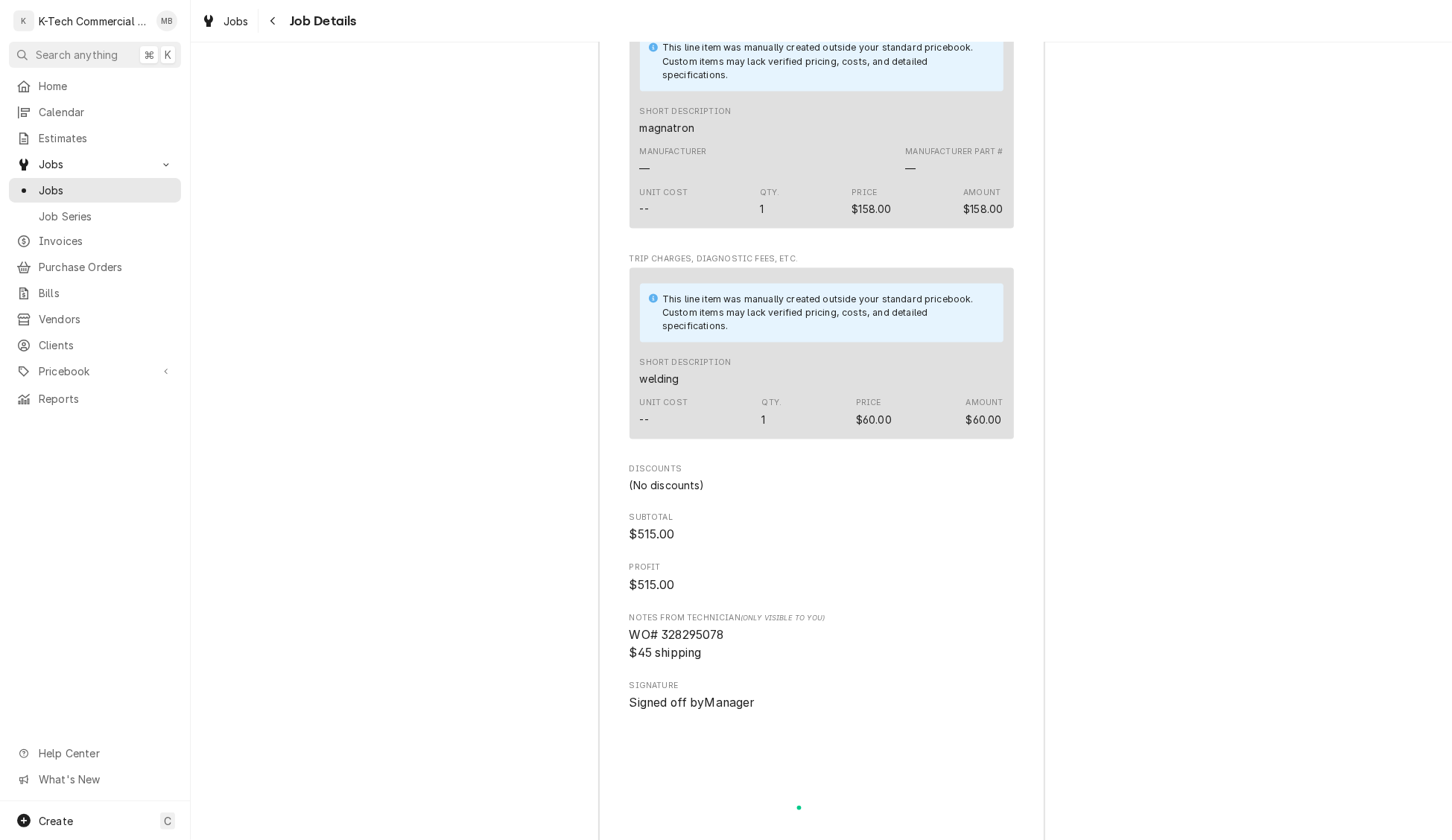
scroll to position [1756, 0]
drag, startPoint x: 663, startPoint y: 650, endPoint x: 749, endPoint y: 648, distance: 86.4
click at [749, 648] on span "WO# 328295078 $45 shipping" at bounding box center [822, 641] width 384 height 35
copy span "328295078"
click at [272, 28] on button "Navigate back" at bounding box center [273, 21] width 24 height 24
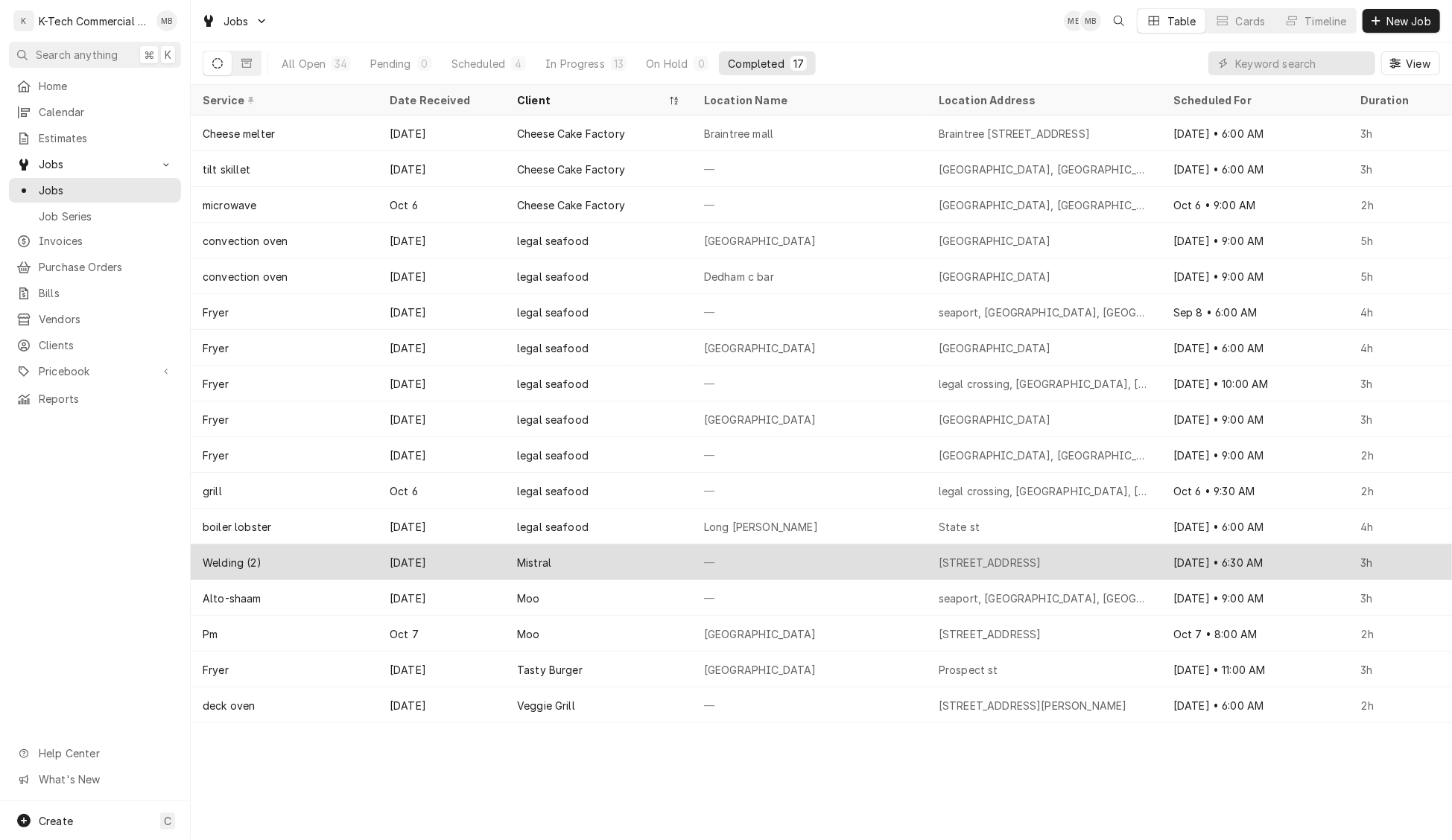
click at [776, 552] on div "—" at bounding box center [809, 563] width 235 height 36
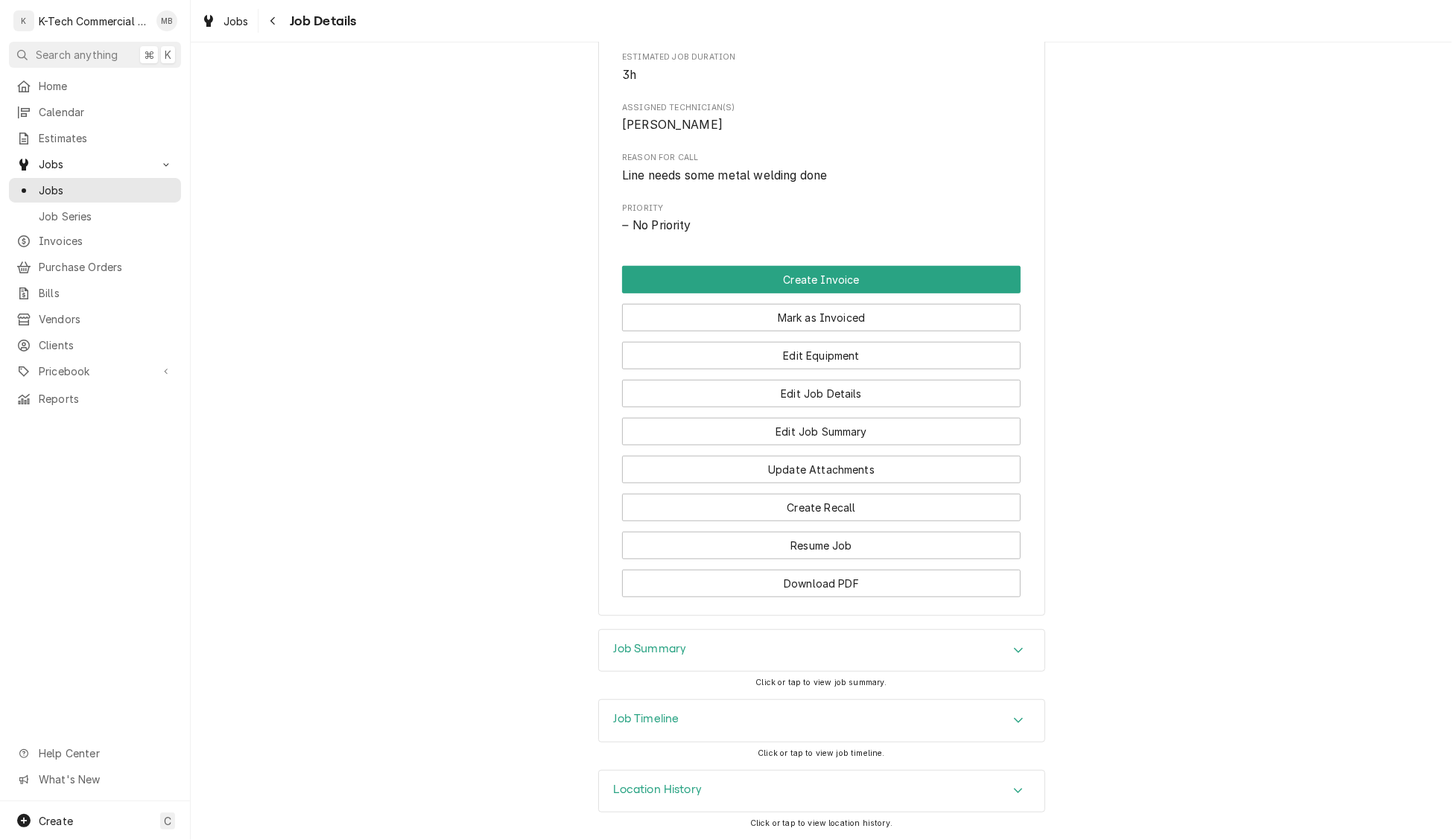
click at [773, 639] on div "Job Summary" at bounding box center [822, 651] width 446 height 42
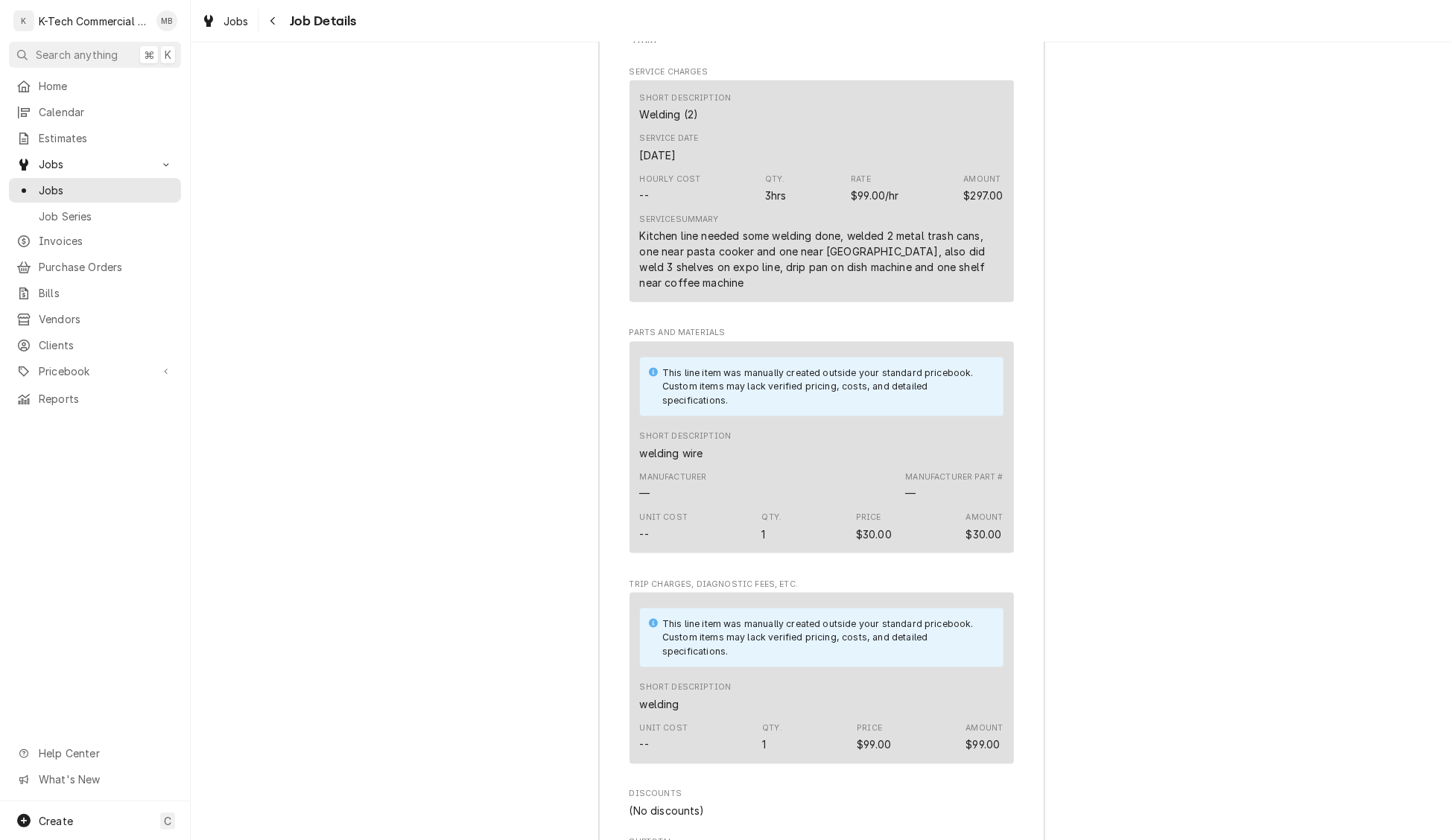
scroll to position [1429, 0]
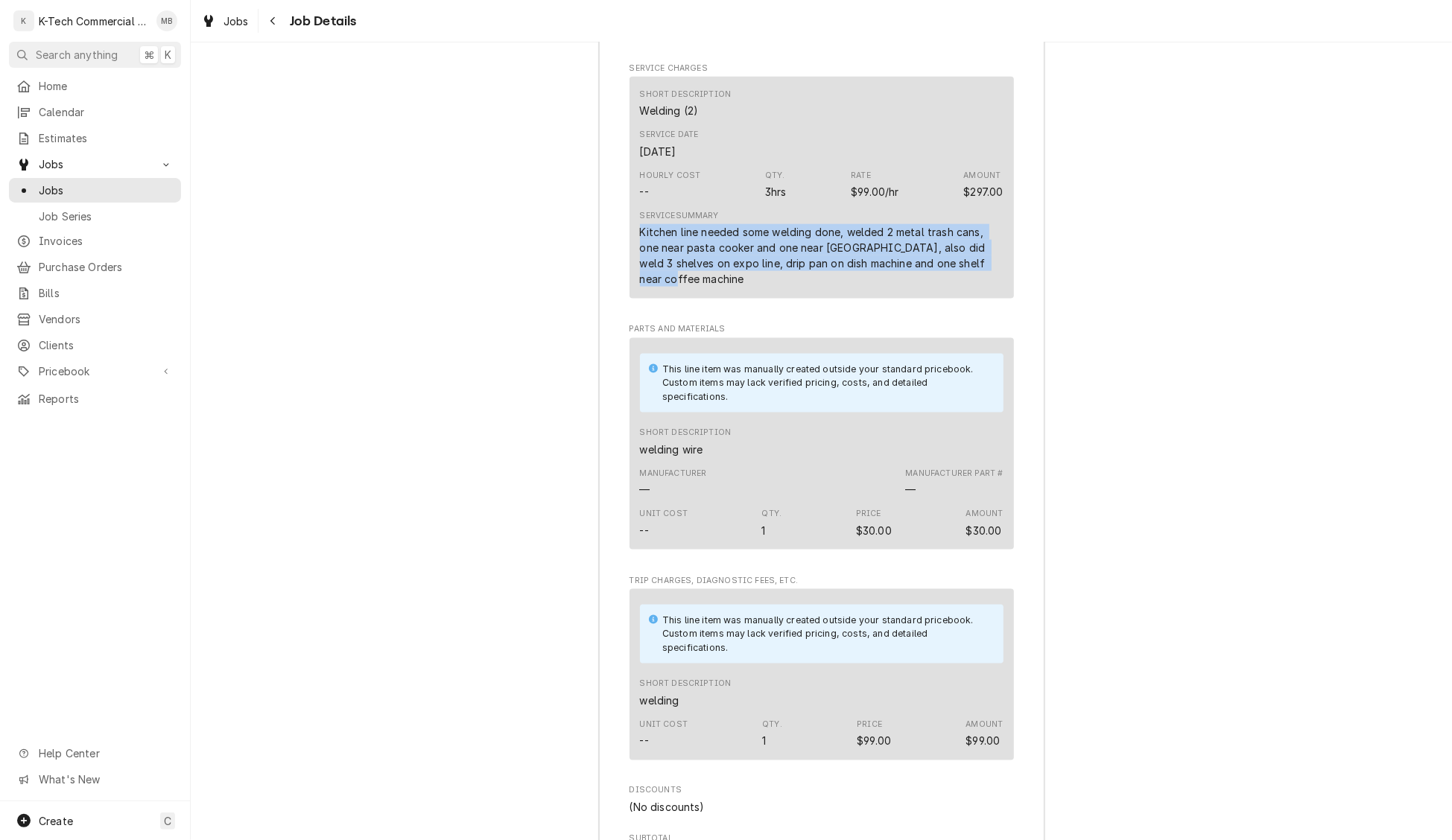
drag, startPoint x: 636, startPoint y: 265, endPoint x: 1019, endPoint y: 322, distance: 387.1
click at [1019, 322] on div "Roopairs Job ID JOB-4116 Service Type Welding (2) Job Type Service Total Time L…" at bounding box center [822, 502] width 446 height 1314
copy div "Kitchen line needed some welding done, welded 2 metal trash cans, one near past…"
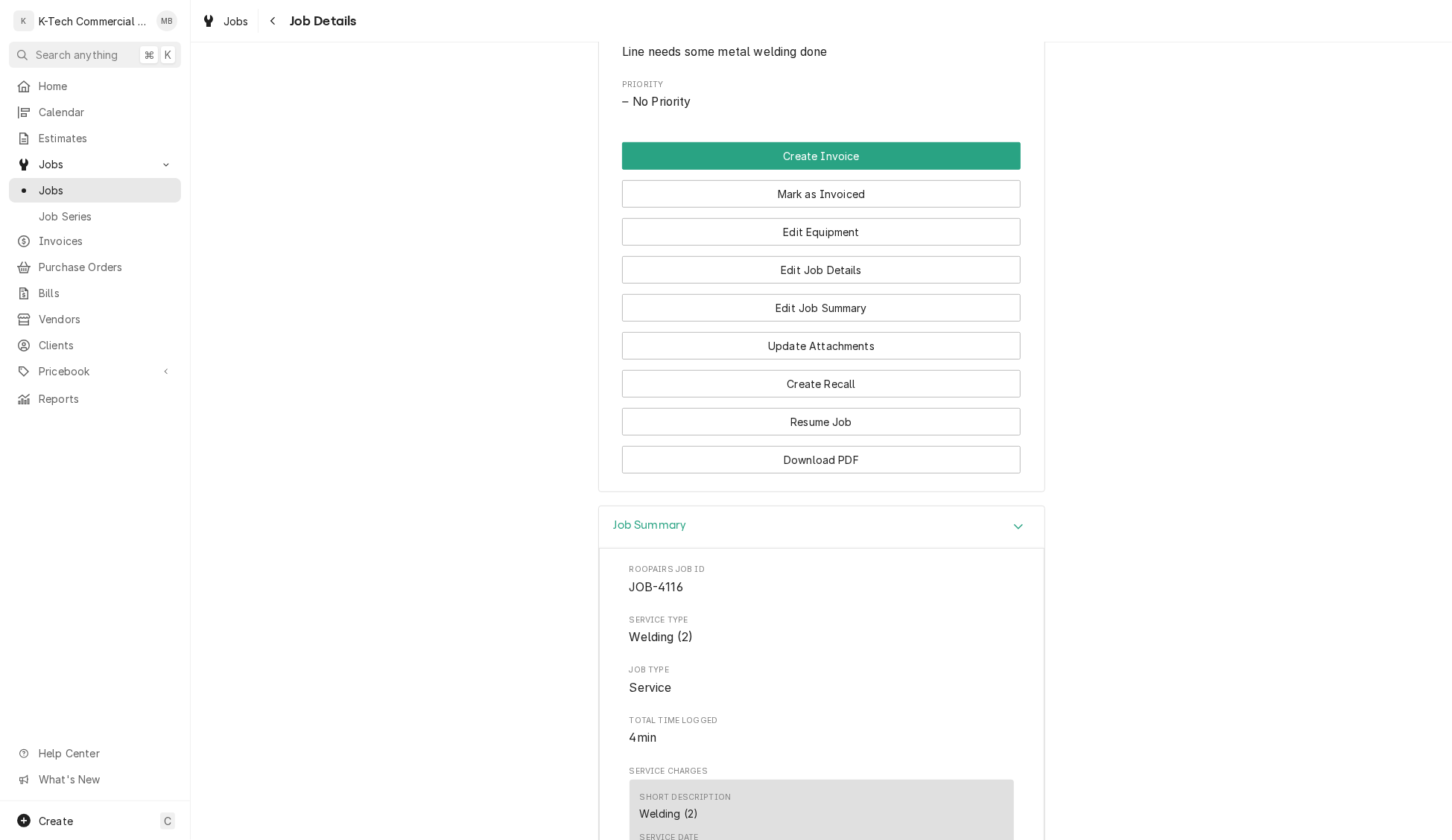
scroll to position [714, 0]
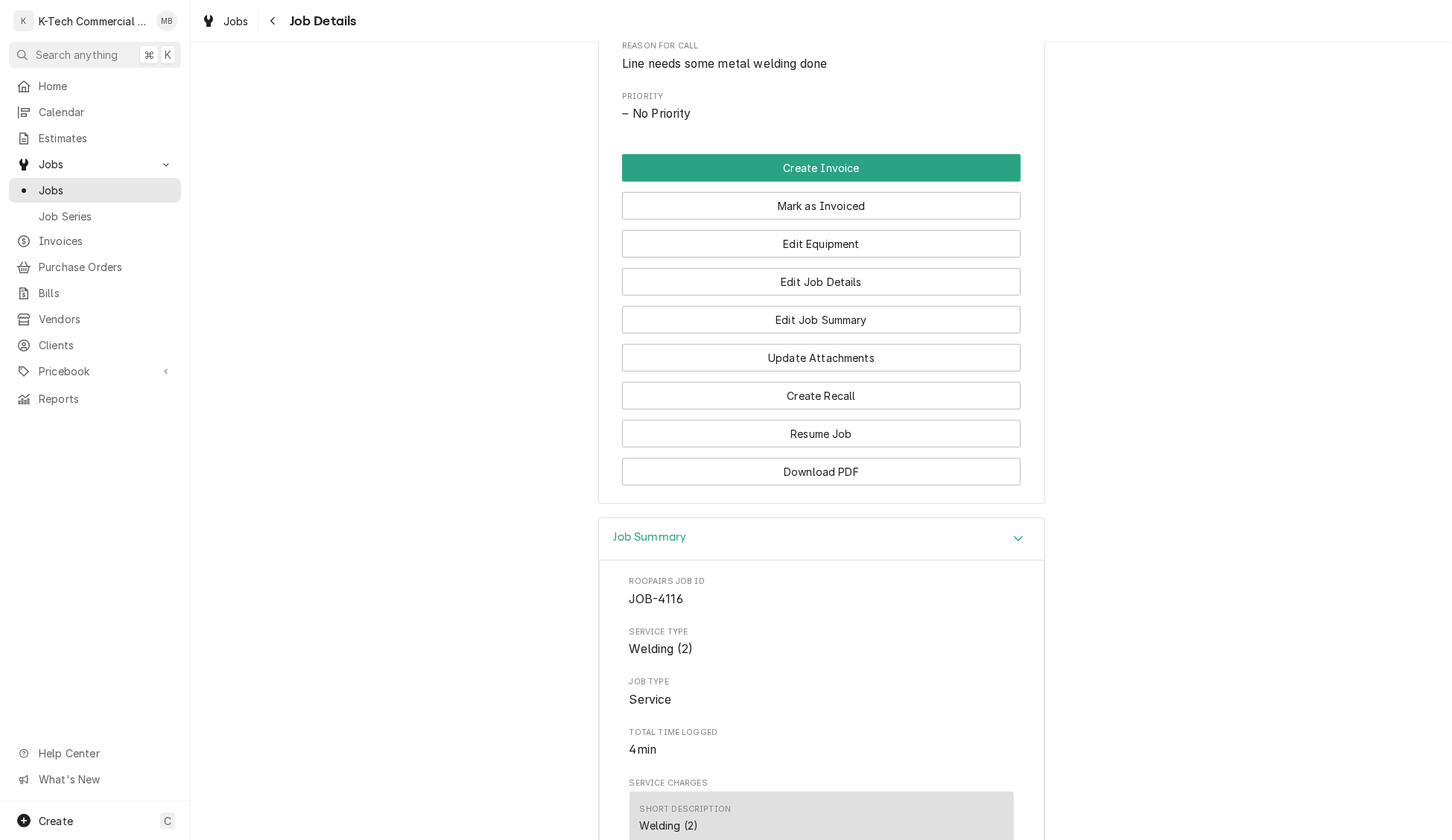
drag, startPoint x: 824, startPoint y: 235, endPoint x: 790, endPoint y: 368, distance: 137.0
click at [824, 220] on button "Mark as Invoiced" at bounding box center [821, 206] width 399 height 28
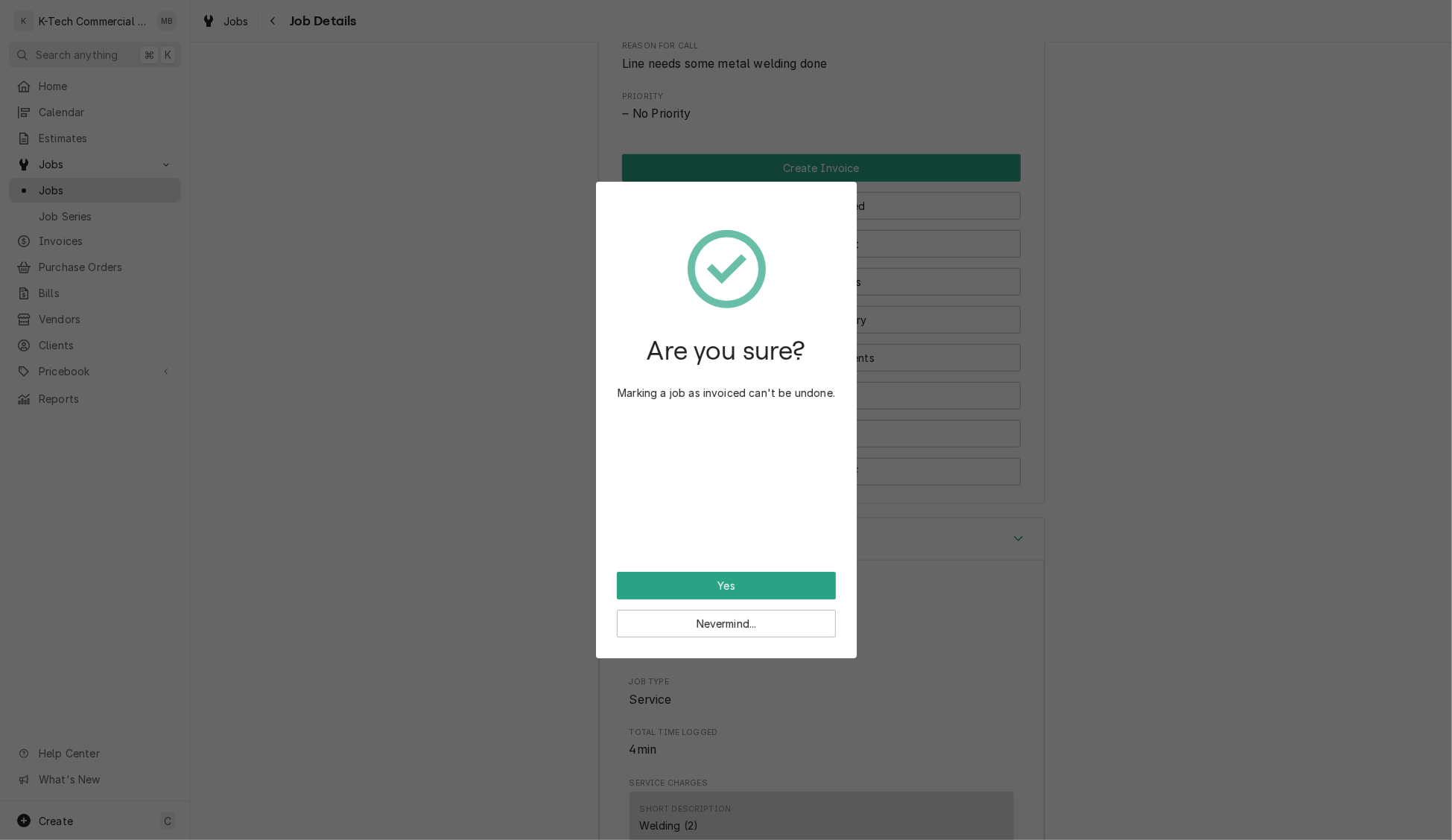
click at [758, 583] on button "Yes" at bounding box center [726, 586] width 219 height 28
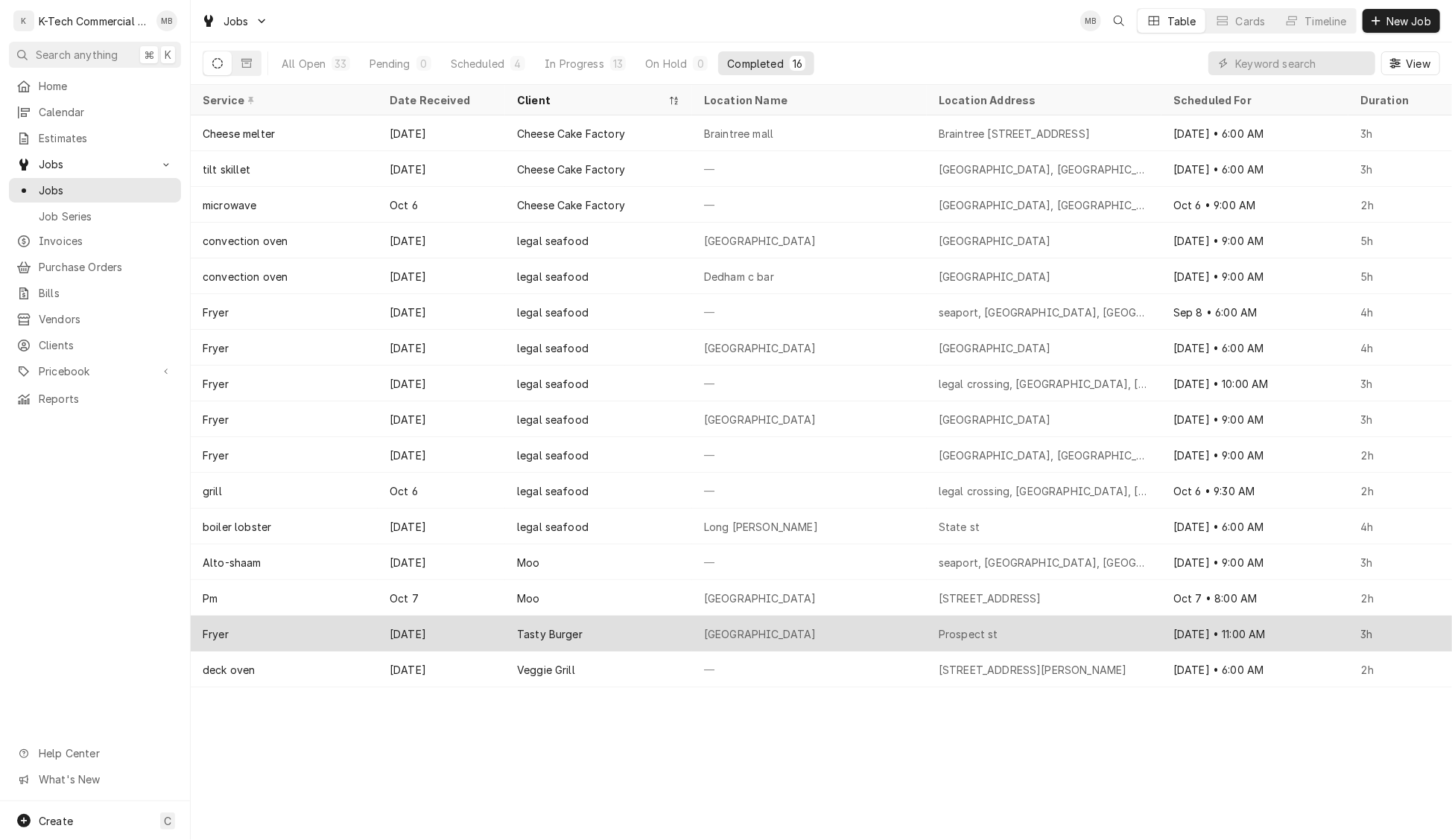
click at [846, 621] on div "[GEOGRAPHIC_DATA]" at bounding box center [809, 634] width 235 height 36
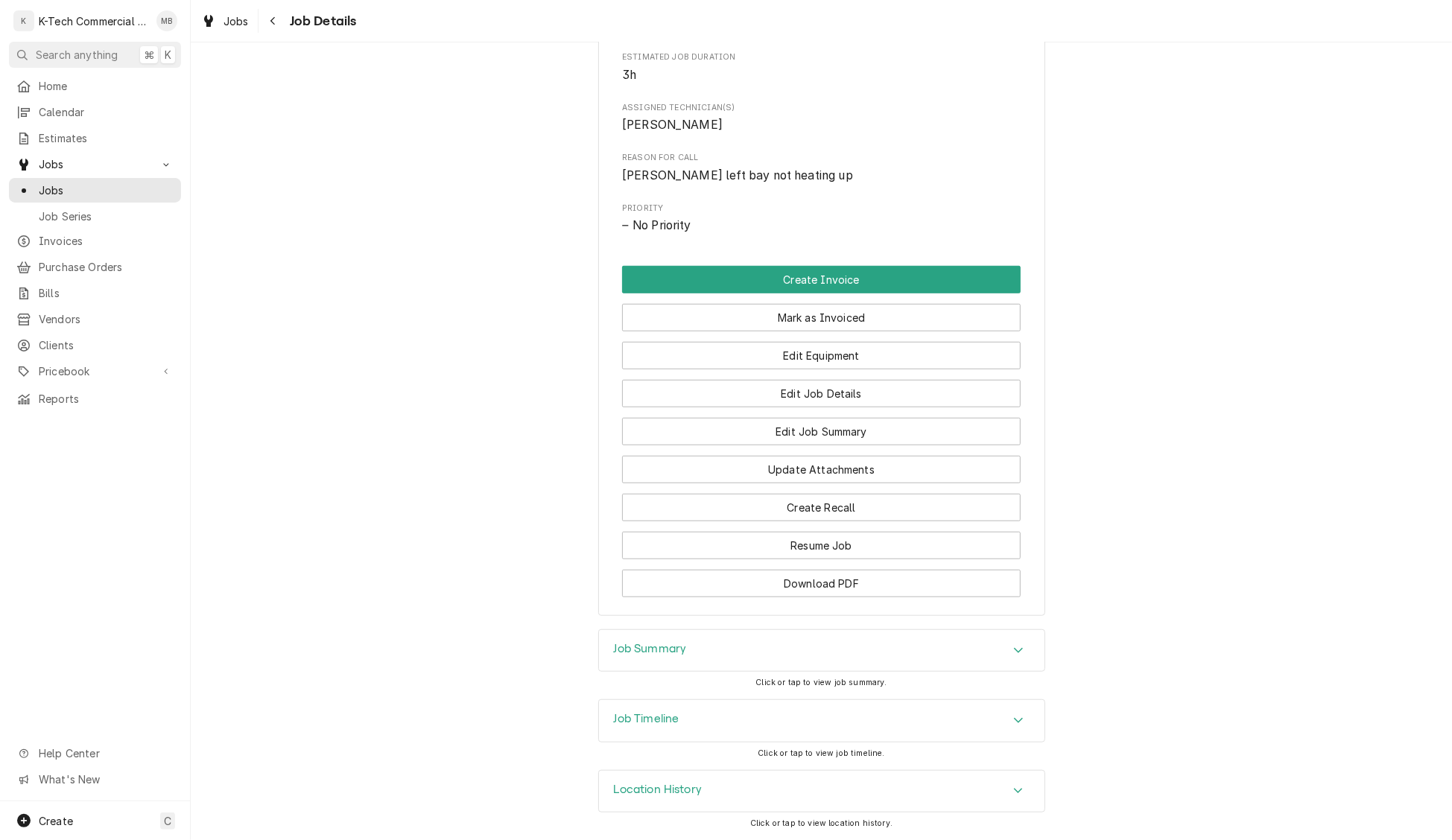
click at [840, 636] on div "Job Summary" at bounding box center [822, 651] width 446 height 42
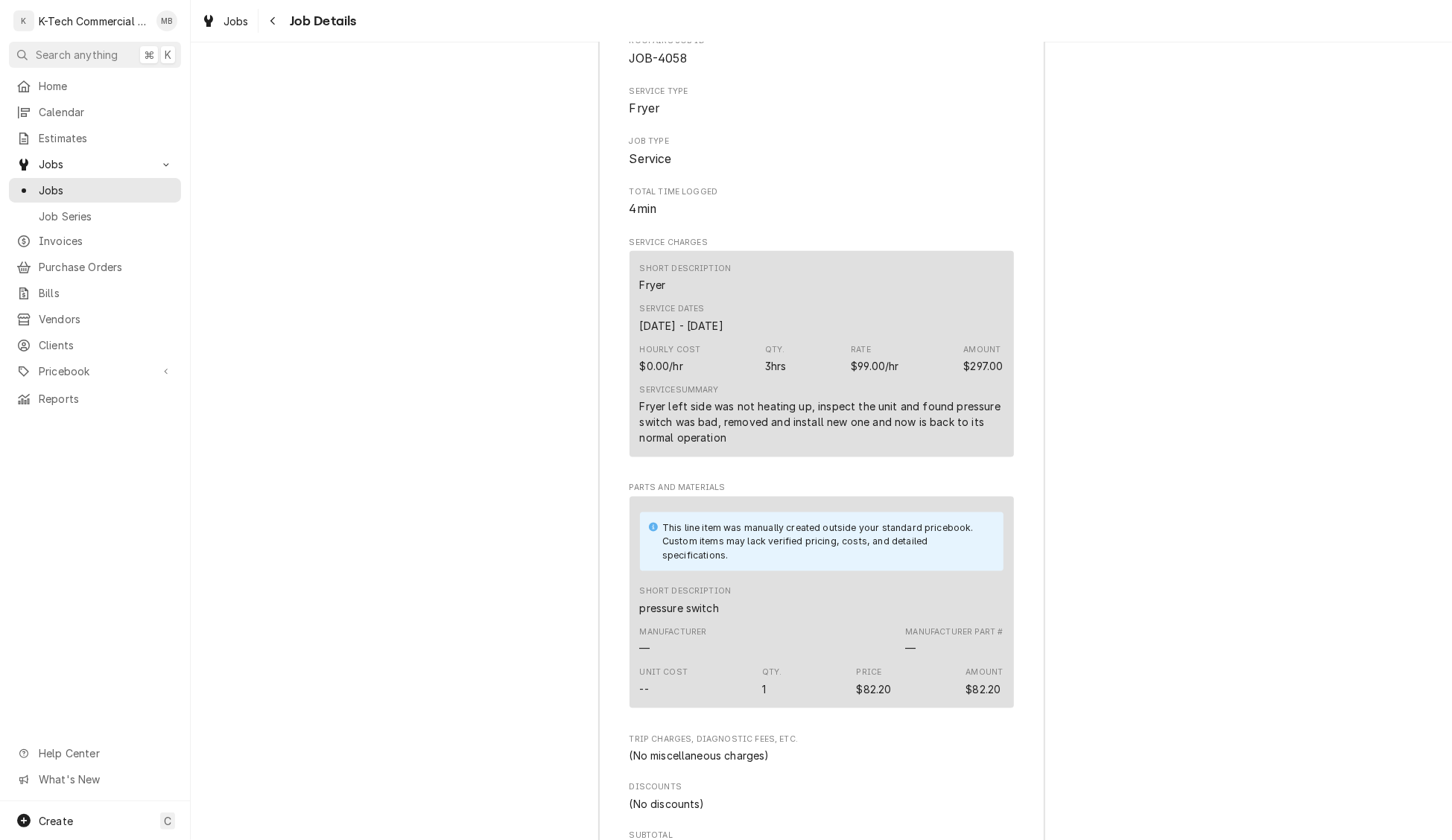
scroll to position [1289, 0]
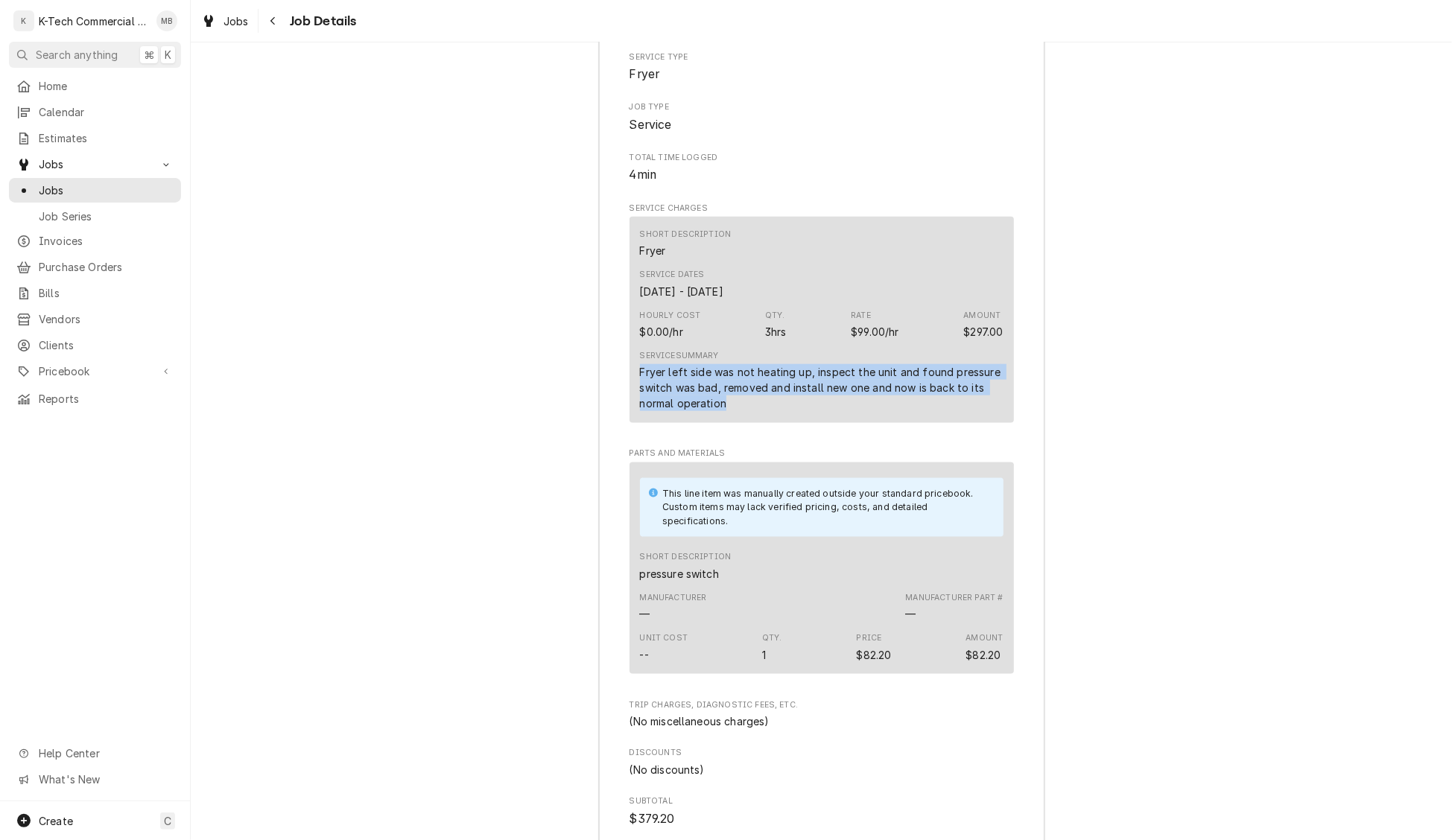
drag, startPoint x: 638, startPoint y: 404, endPoint x: 823, endPoint y: 440, distance: 188.2
click at [823, 423] on div "Short Description Fryer Service Dates Sep 19, 2025 - Oct 8, 2025 Hourly Cost $0…" at bounding box center [822, 320] width 384 height 206
copy div "Fryer left side was not heating up, inspect the unit and found pressure switch …"
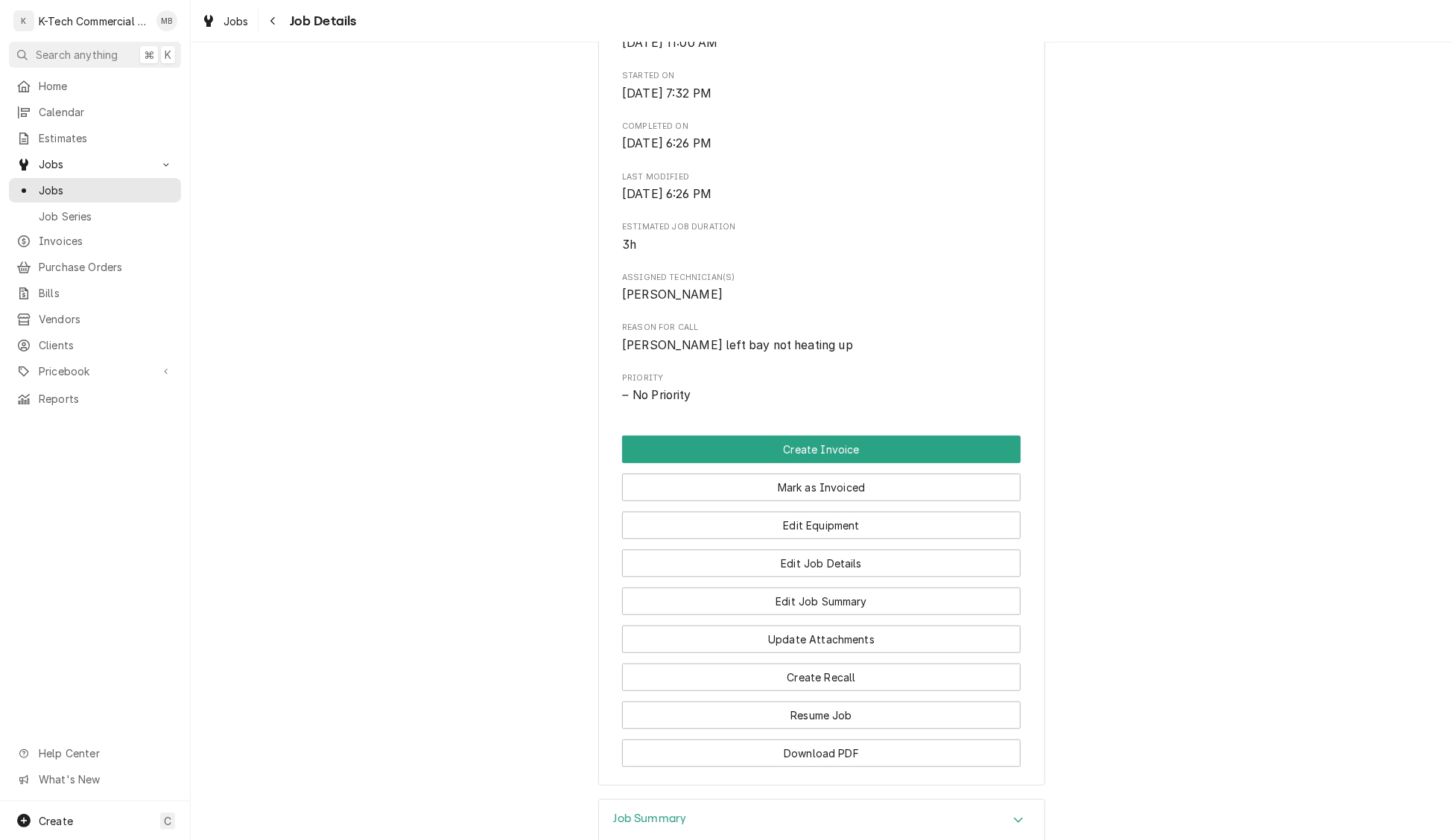
scroll to position [340, 0]
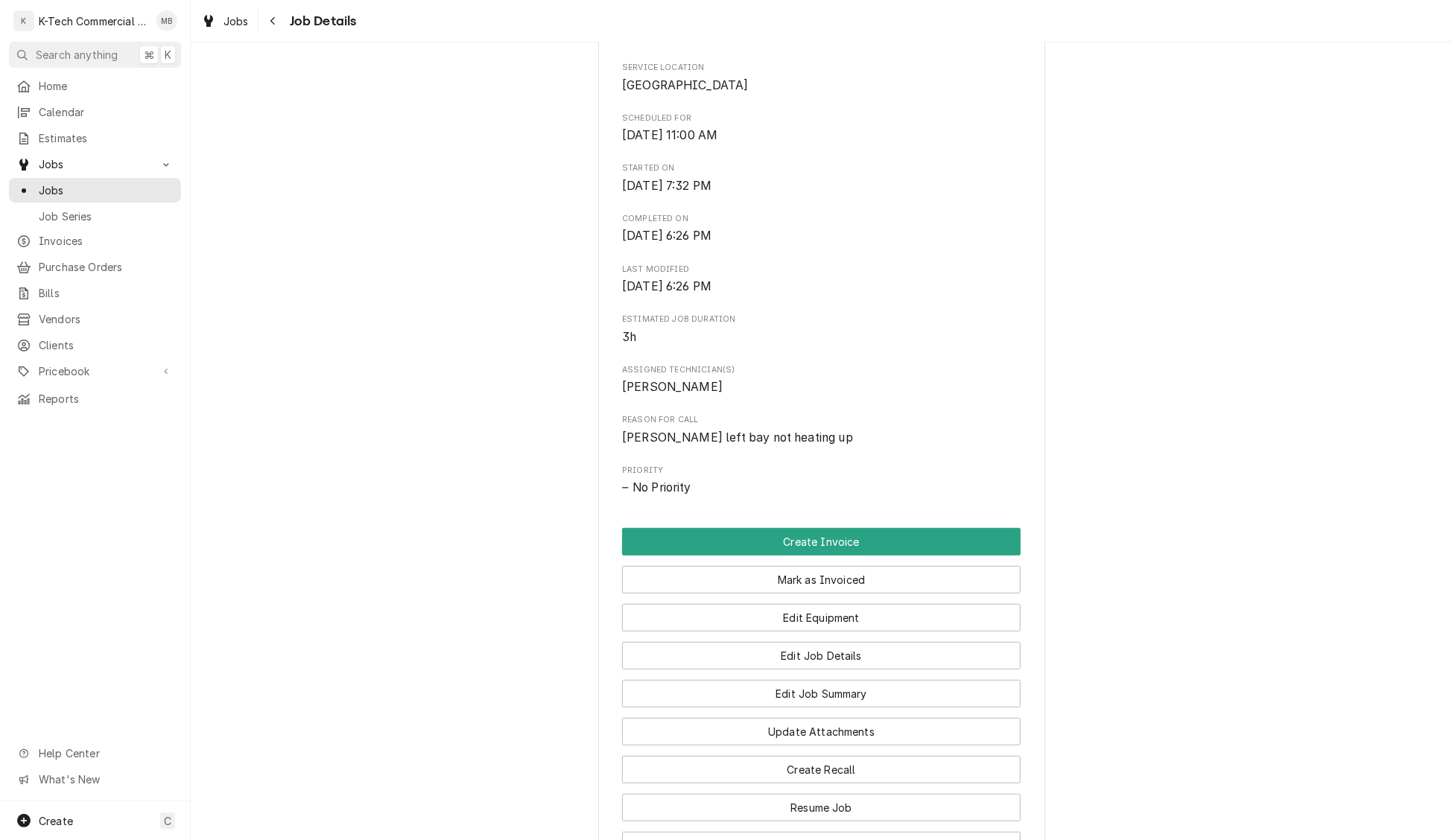
drag, startPoint x: 873, startPoint y: 606, endPoint x: 767, endPoint y: 618, distance: 106.5
click at [873, 594] on button "Mark as Invoiced" at bounding box center [821, 580] width 399 height 28
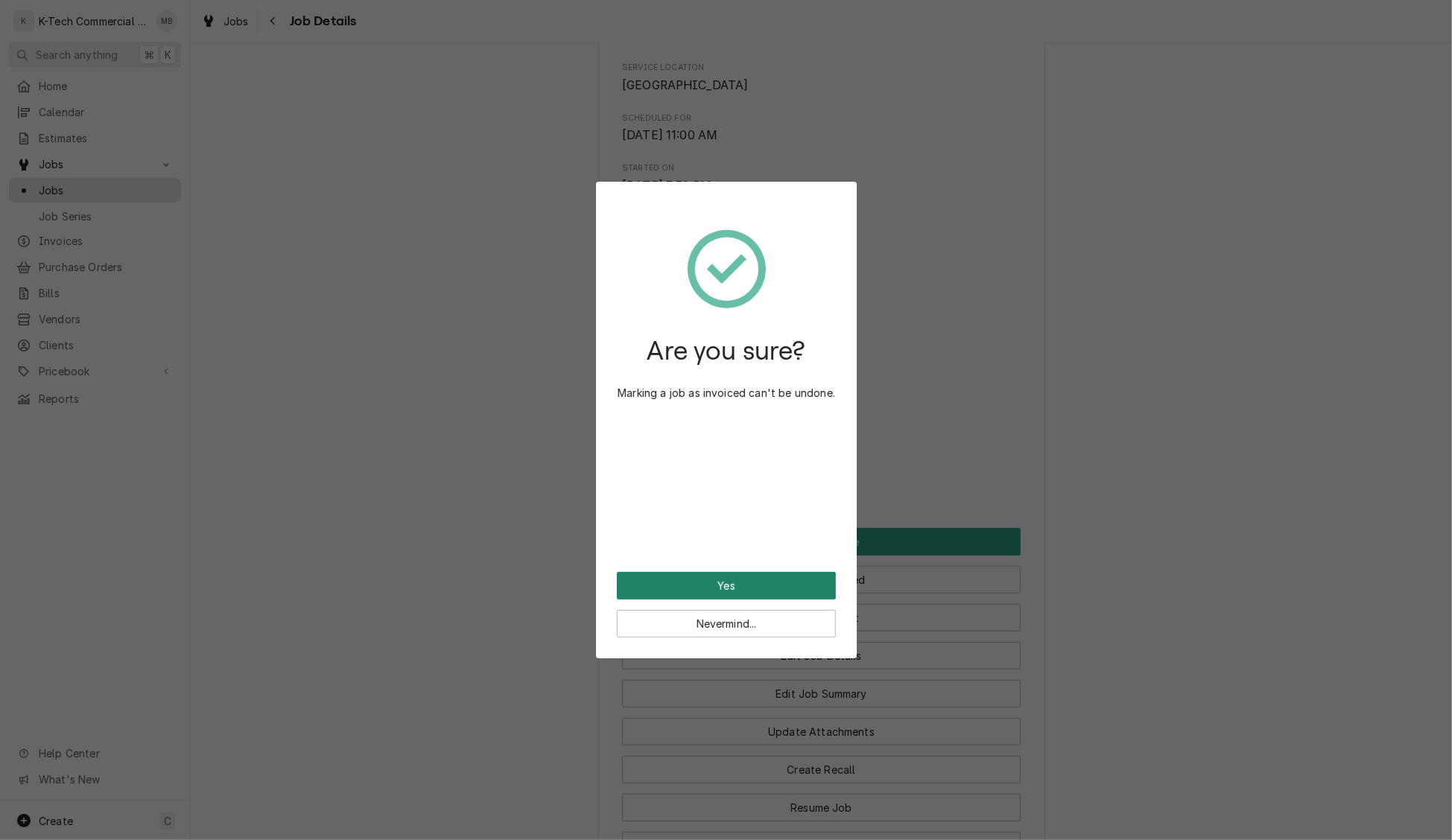
click at [761, 583] on button "Yes" at bounding box center [726, 586] width 219 height 28
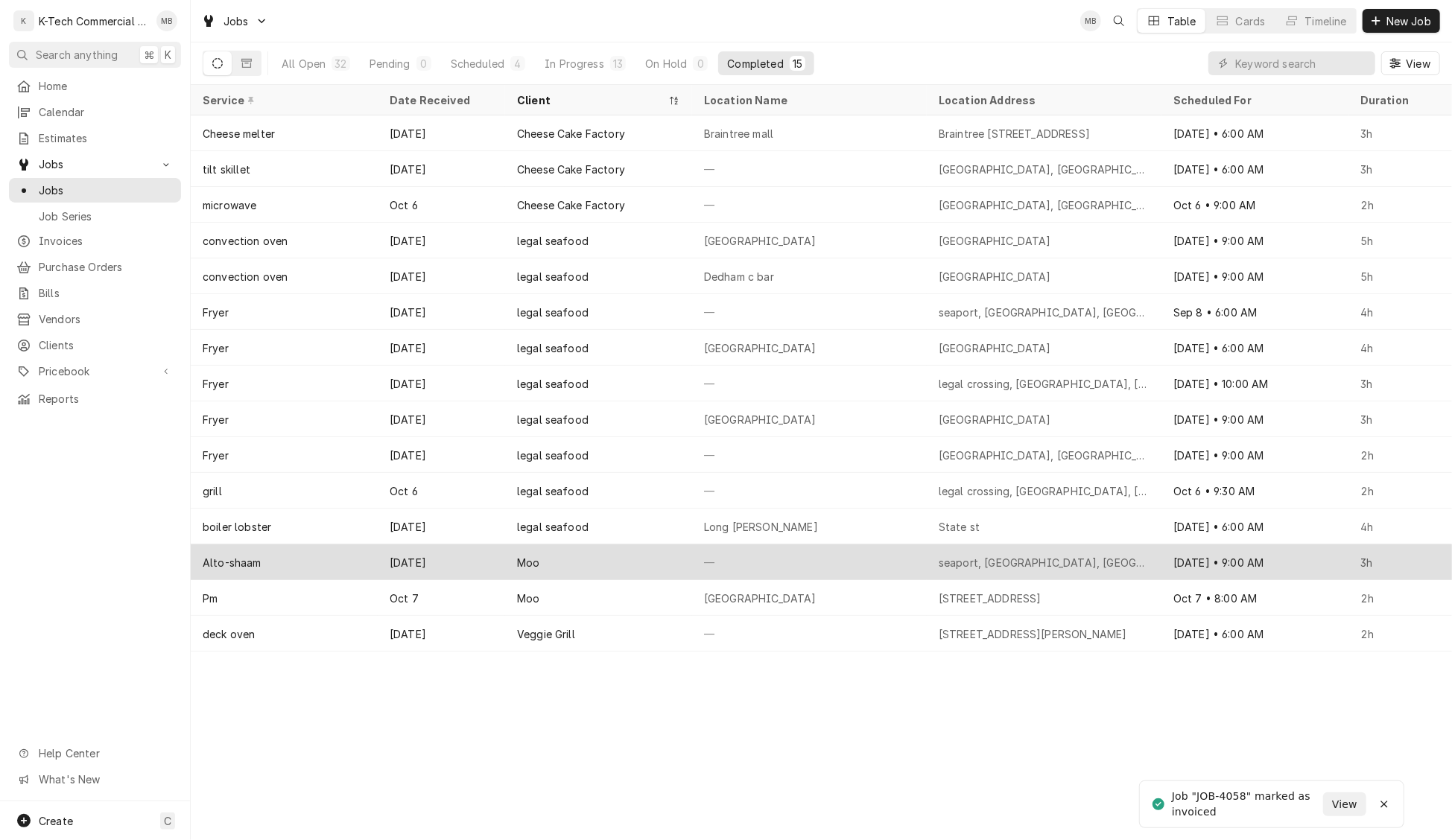
click at [910, 569] on div "—" at bounding box center [809, 563] width 235 height 36
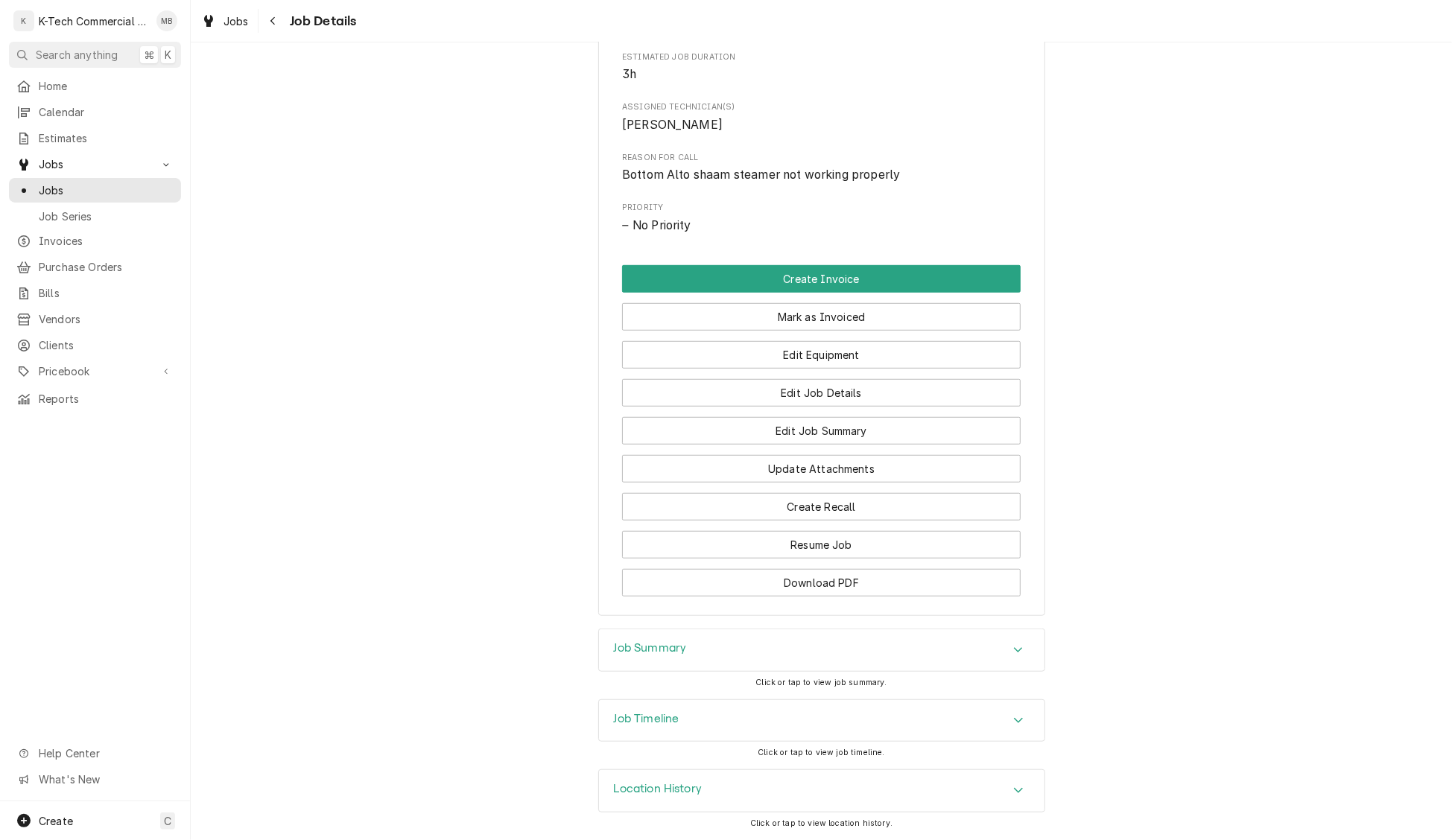
click at [799, 644] on div "Job Summary" at bounding box center [822, 651] width 446 height 42
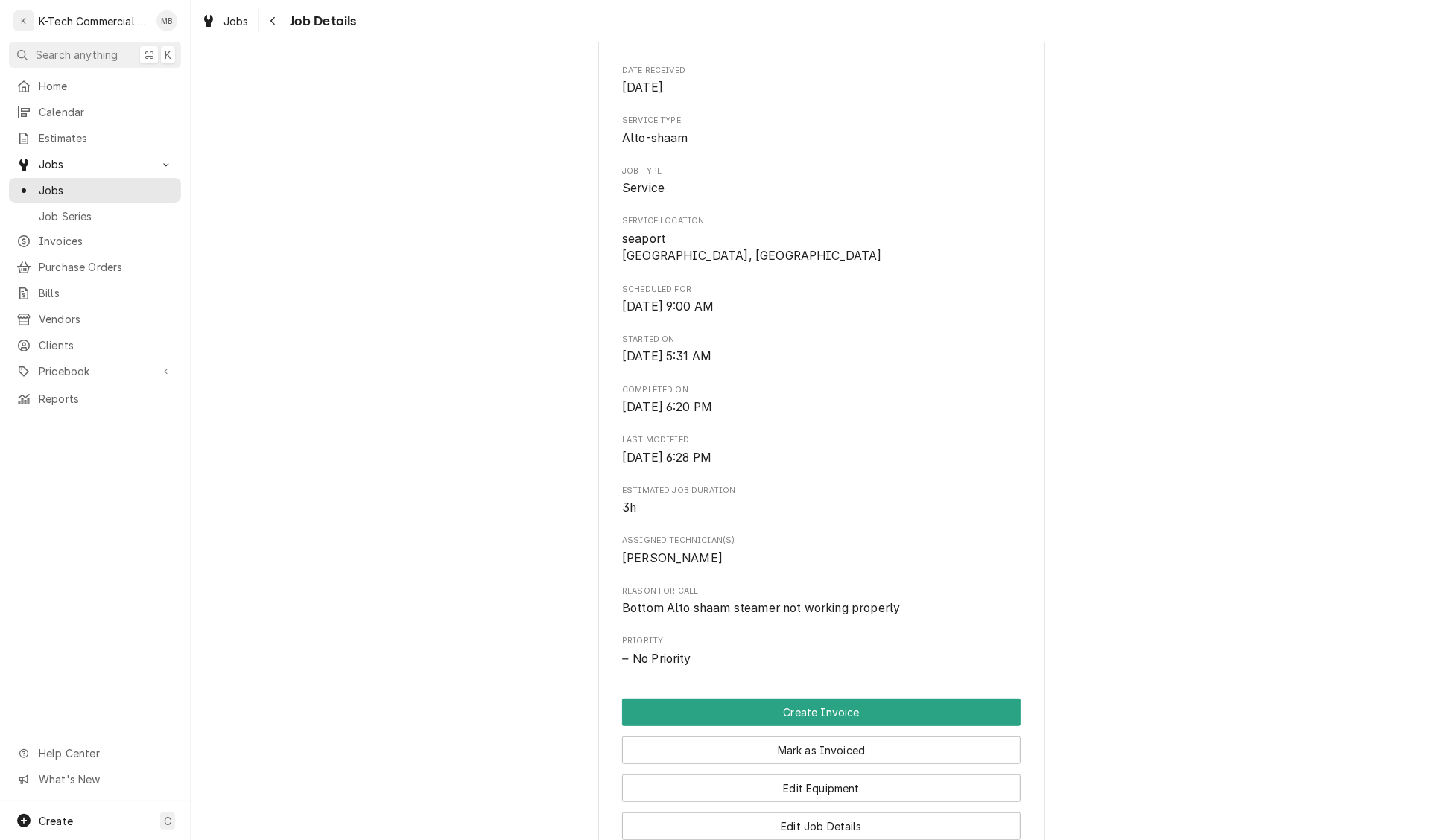
scroll to position [123, 0]
